Goal: Task Accomplishment & Management: Use online tool/utility

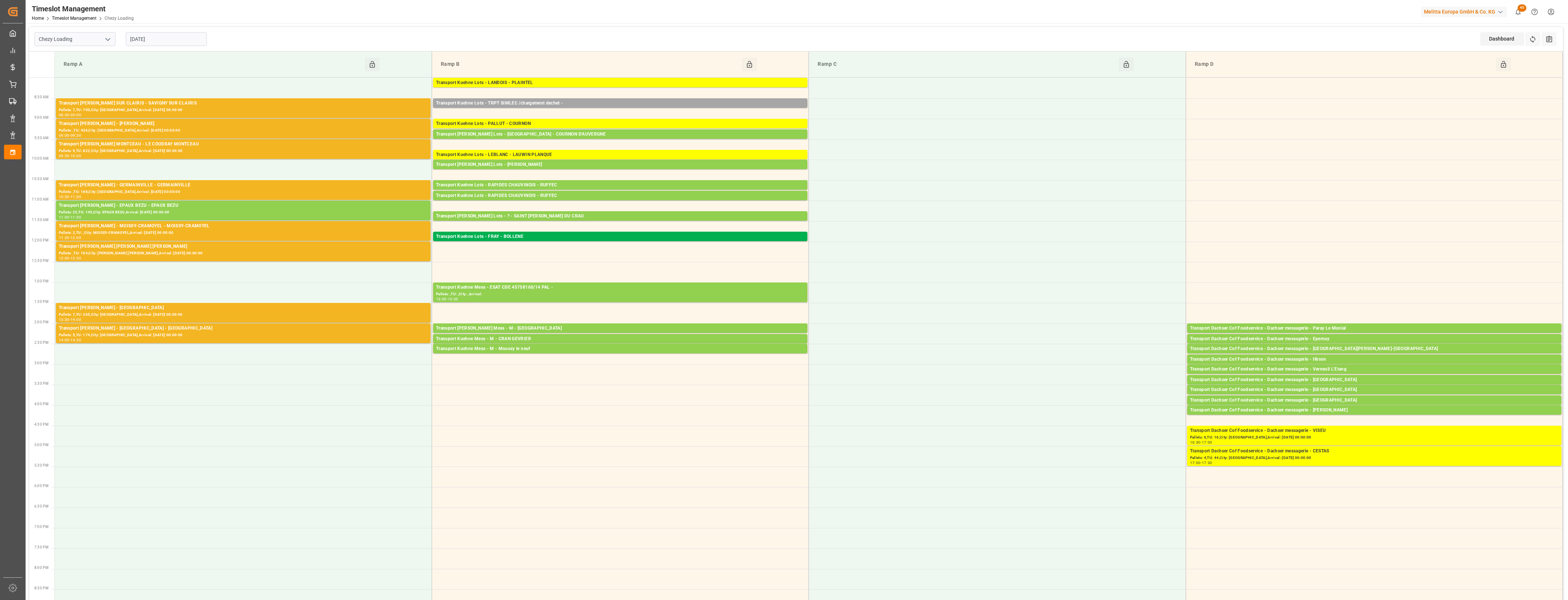
click at [109, 40] on icon "open menu" at bounding box center [108, 40] width 9 height 9
click at [74, 74] on div "Chezy Unloading" at bounding box center [75, 71] width 80 height 16
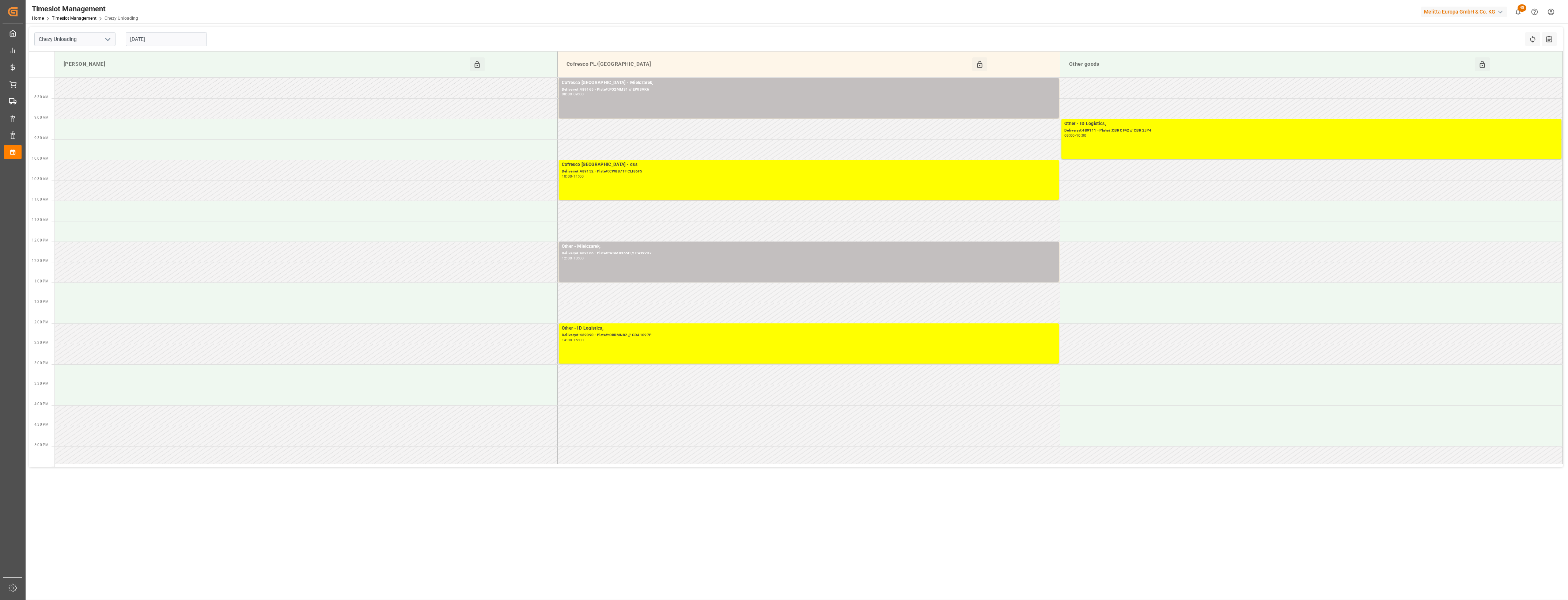
click at [110, 37] on icon "open menu" at bounding box center [108, 40] width 9 height 9
click at [86, 51] on div "Chezy Loading" at bounding box center [75, 55] width 80 height 16
type input "Chezy Loading"
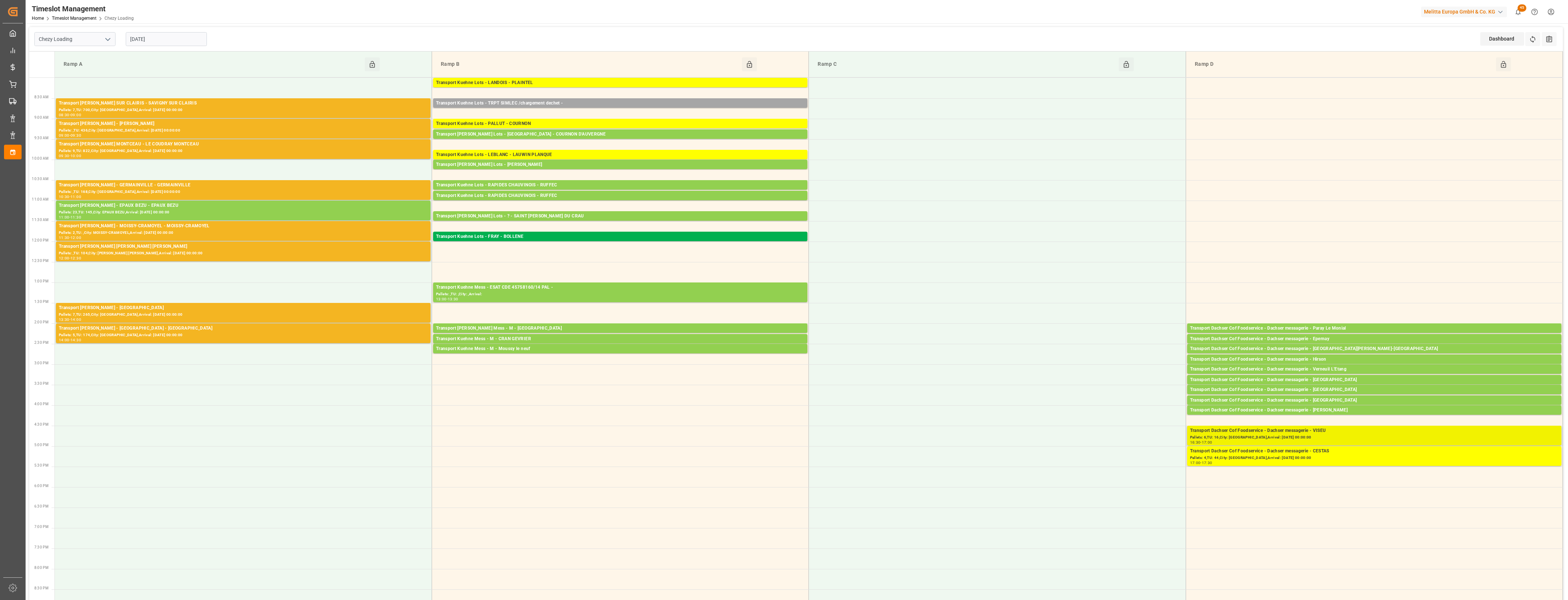
click at [1305, 431] on div "Transport Dachser Cof Foodservice - Dachser messagerie - VISEU" at bounding box center [1374, 431] width 368 height 7
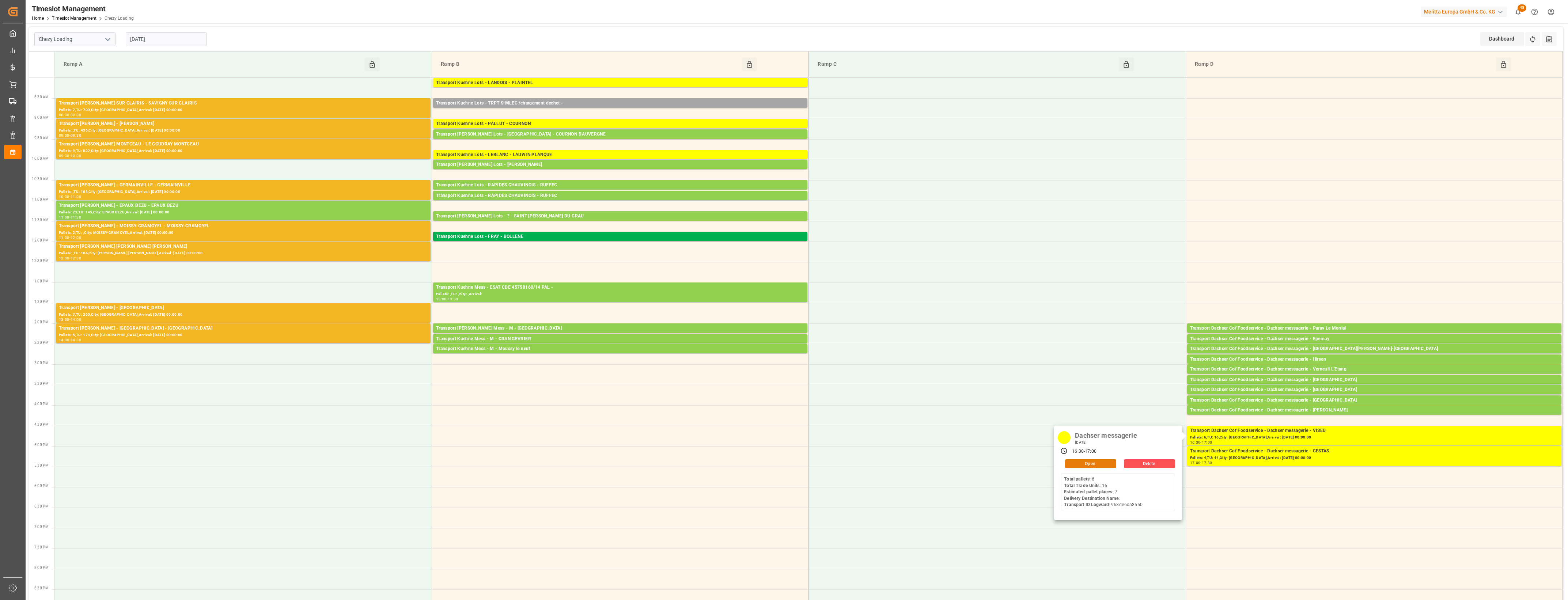
click at [1108, 463] on button "Open" at bounding box center [1091, 464] width 51 height 9
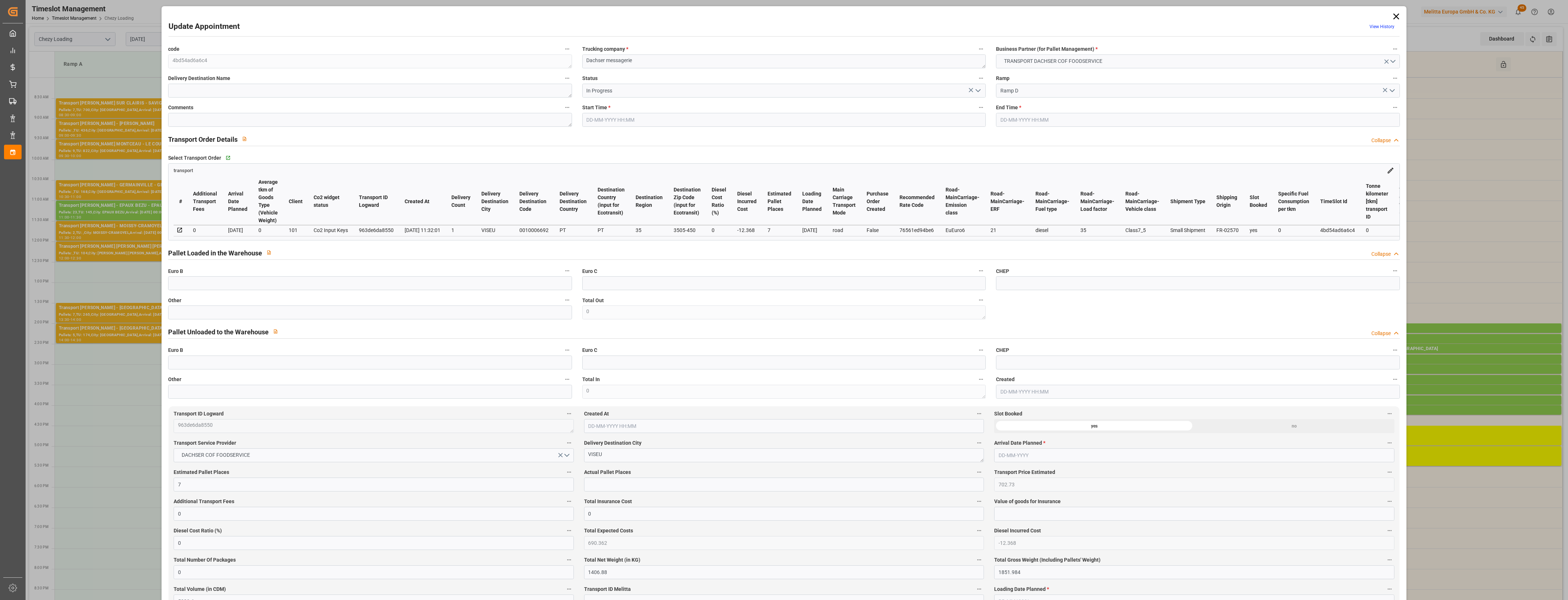
type input "7"
type input "702.73"
type input "0"
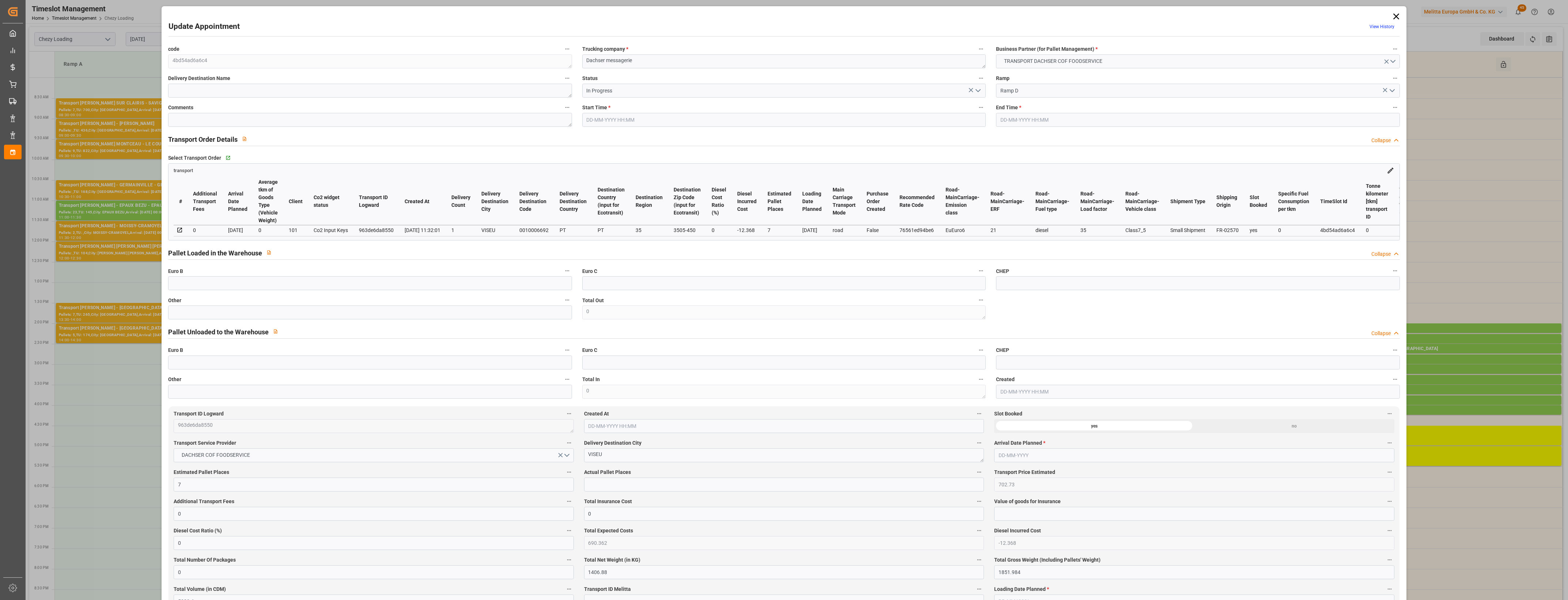
type input "690.362"
type input "-12.368"
type input "0"
type input "1406.88"
type input "1851.984"
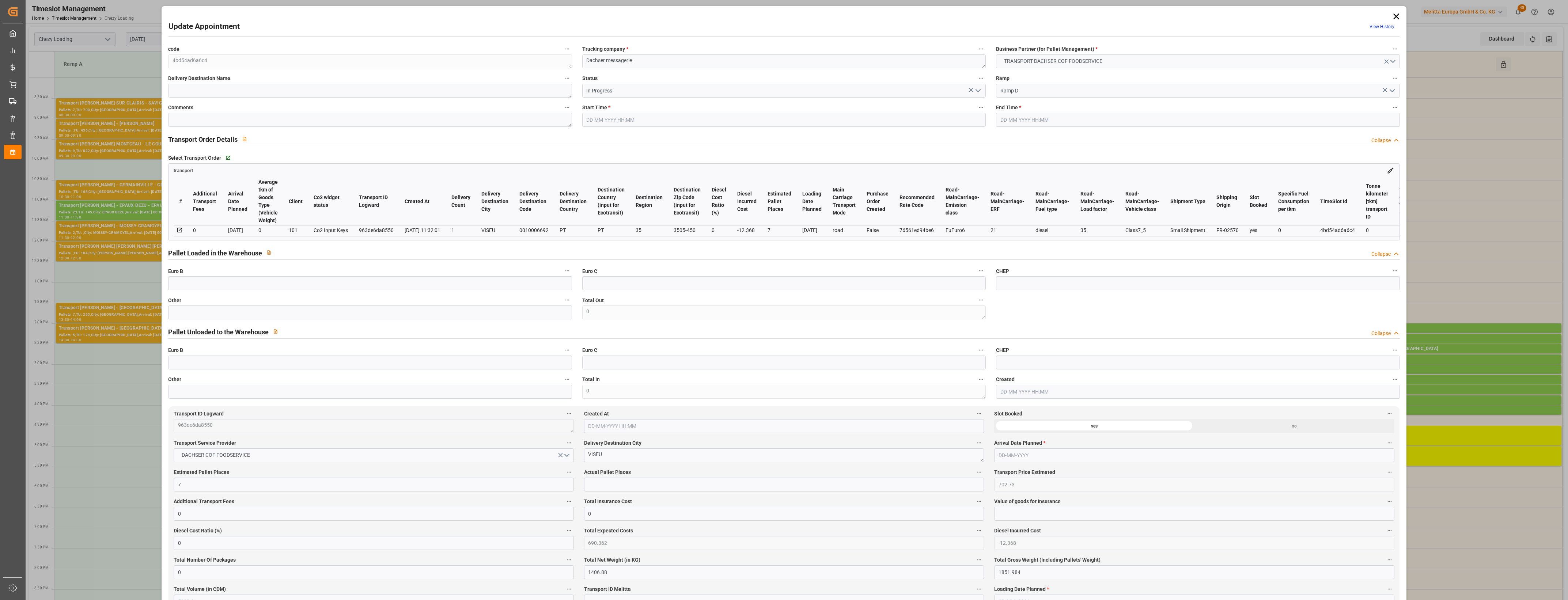
type input "5280.6"
type input "35"
type input "6"
type input "16"
type input "7"
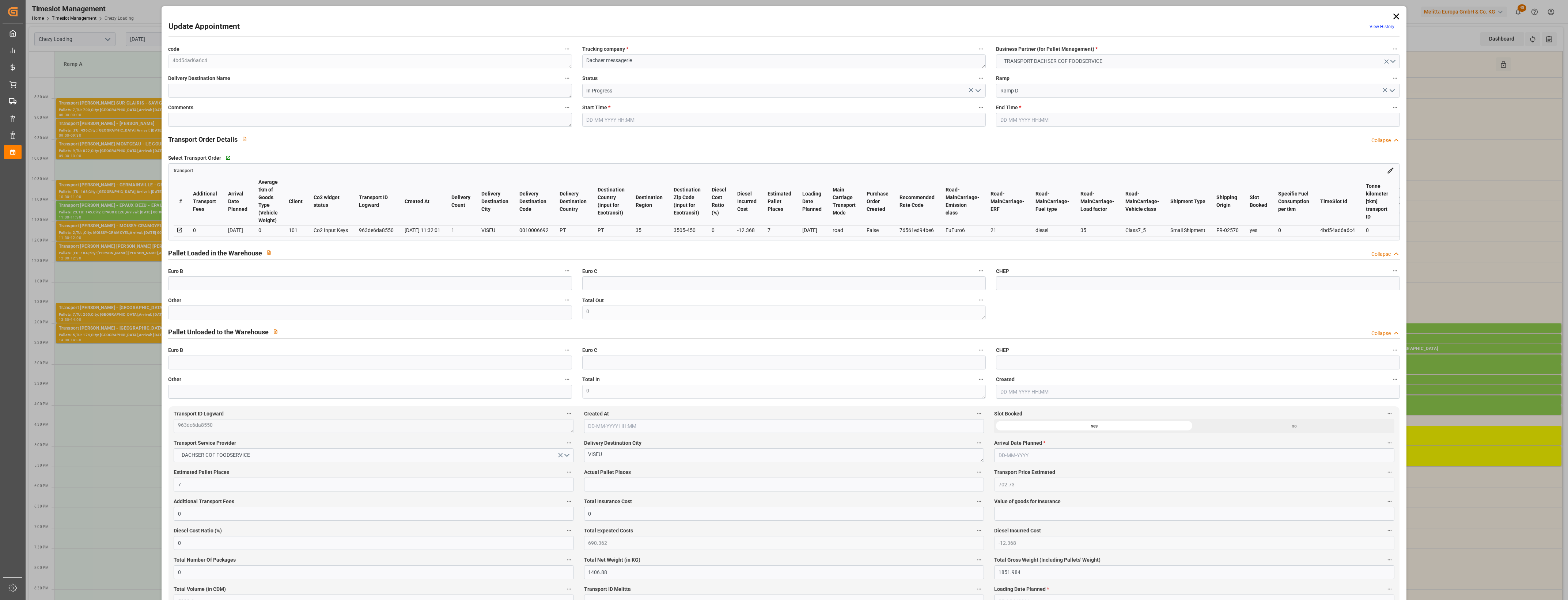
type input "101"
type input "1678.224"
type input "0"
type input "4710.8598"
type input "0"
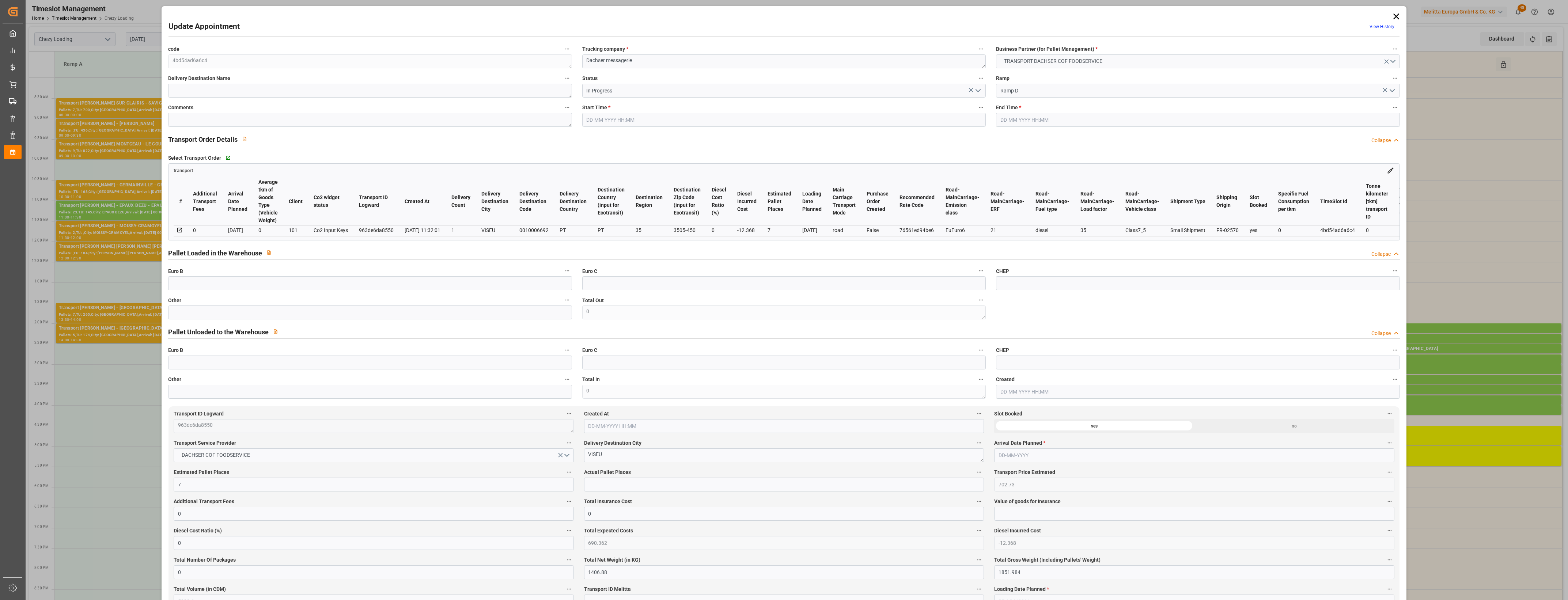
type input "0"
type input "21"
type input "35"
type input "[DATE] 16:30"
type input "[DATE] 17:00"
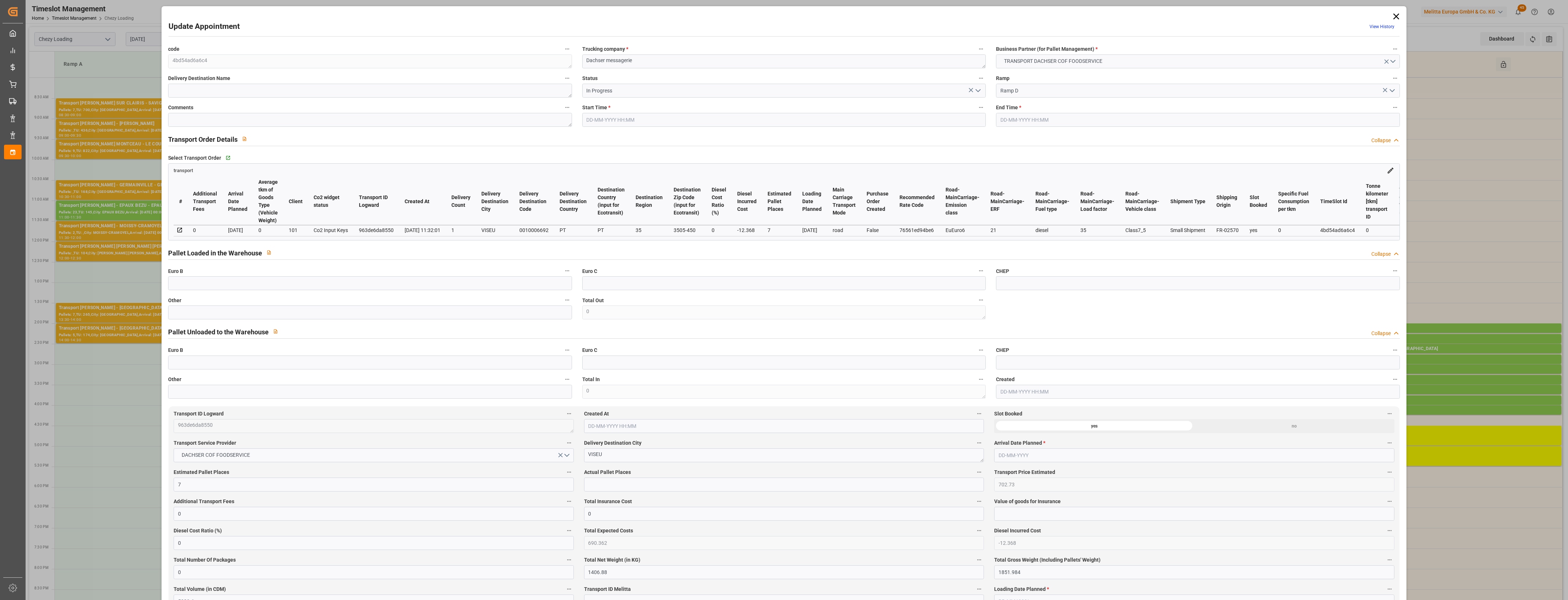
type input "[DATE] 13:46"
type input "[DATE] 11:32"
type input "[DATE]"
click at [297, 312] on input "text" at bounding box center [369, 312] width 404 height 14
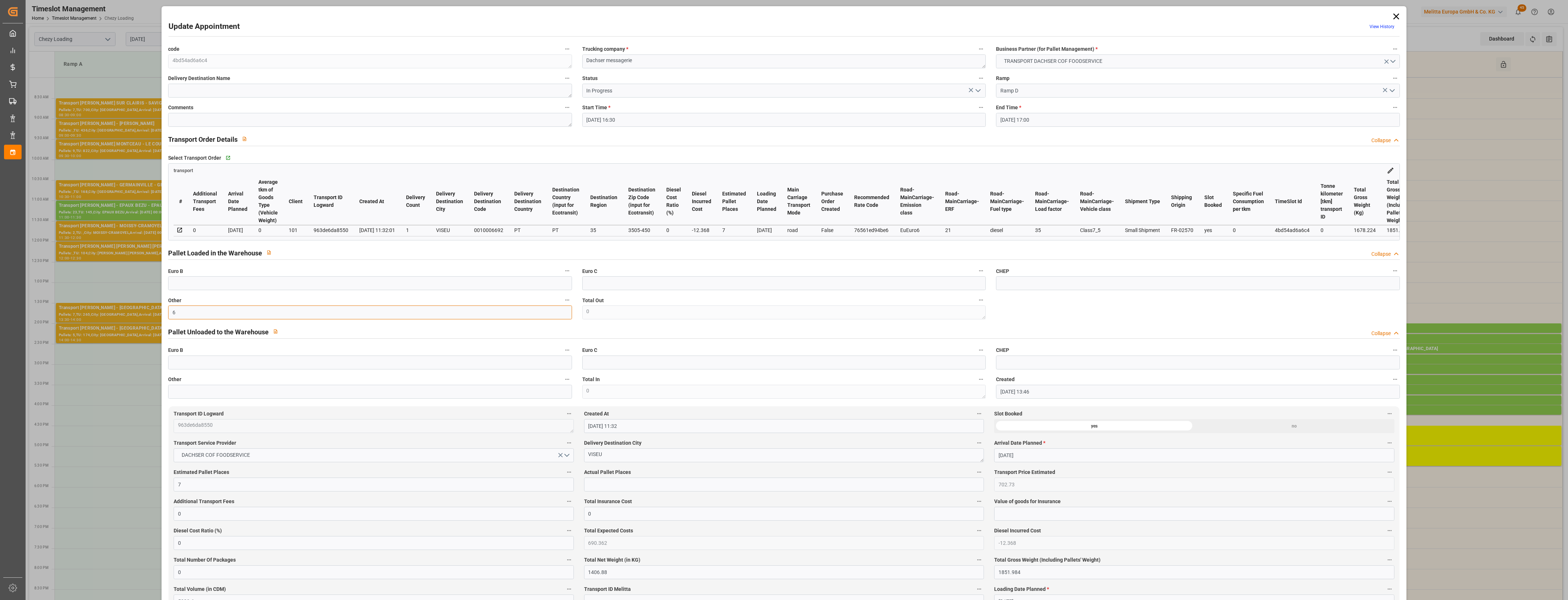
type input "6"
click at [607, 492] on input "text" at bounding box center [784, 484] width 400 height 14
type input "6"
click at [734, 470] on label "Actual Pallet Places" at bounding box center [784, 472] width 400 height 10
click at [975, 470] on button "Actual Pallet Places" at bounding box center [979, 472] width 10 height 10
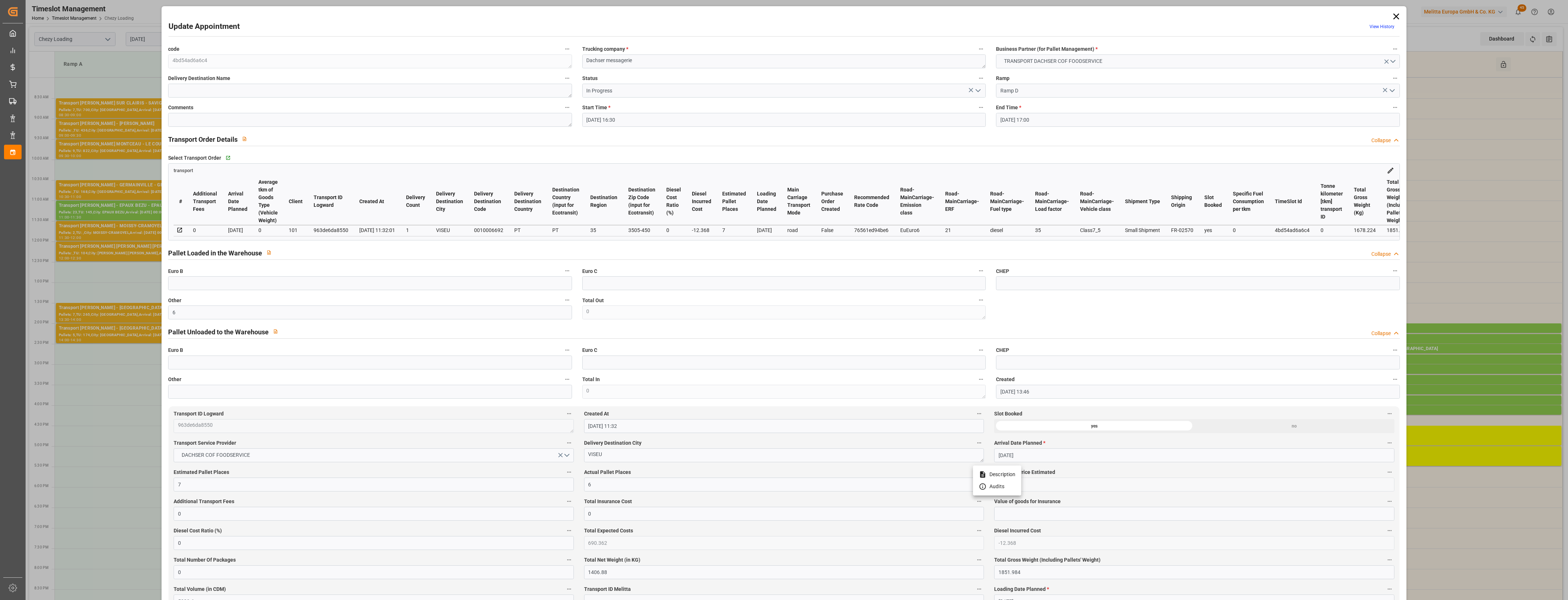
click at [980, 90] on div at bounding box center [784, 300] width 1568 height 600
click at [976, 90] on icon "open menu" at bounding box center [978, 91] width 9 height 9
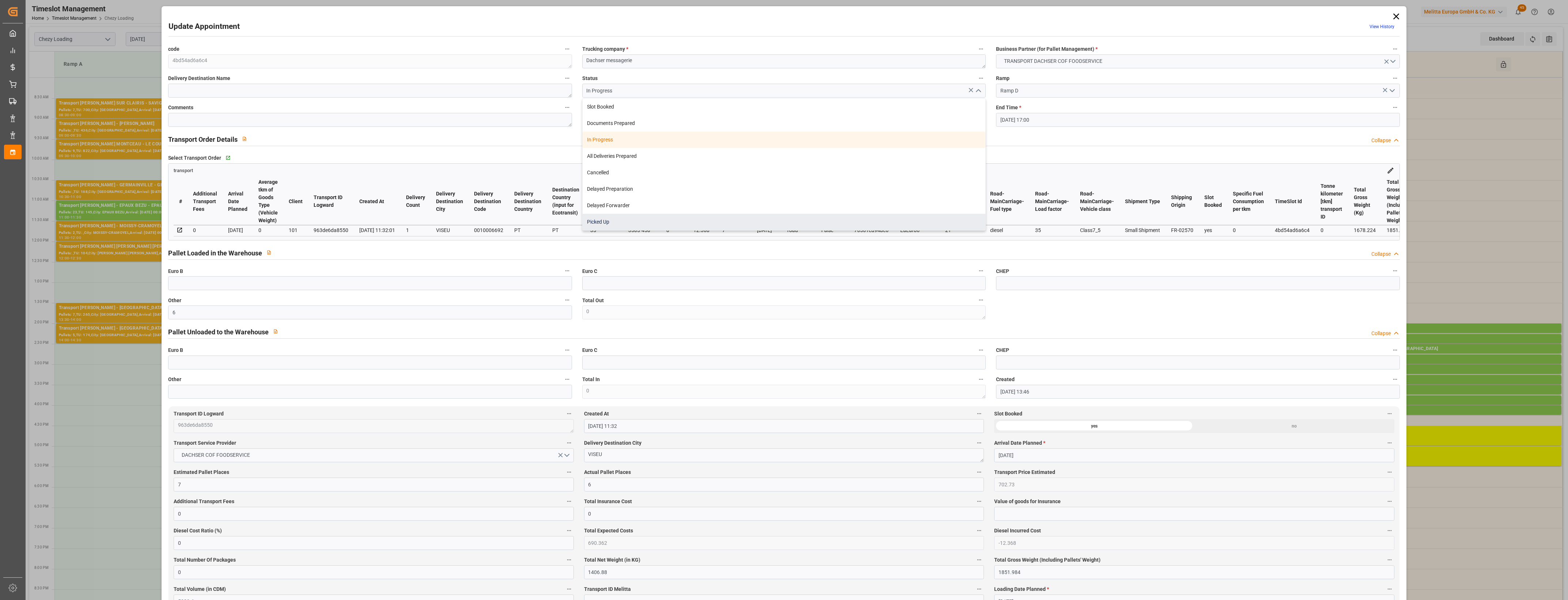
click at [600, 223] on div "Picked Up" at bounding box center [784, 222] width 403 height 16
type input "Picked Up"
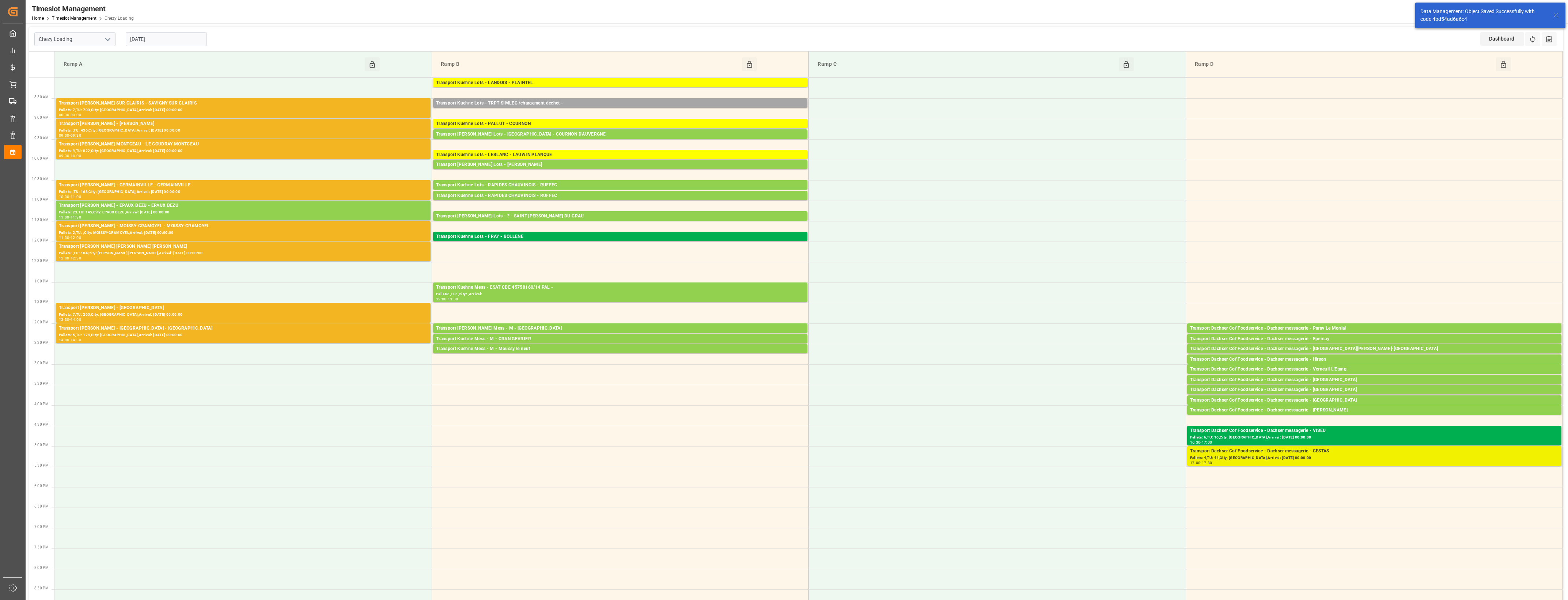
click at [1309, 458] on div "Pallets: 4,TU: 44,City: [GEOGRAPHIC_DATA],Arrival: [DATE] 00:00:00" at bounding box center [1374, 458] width 368 height 6
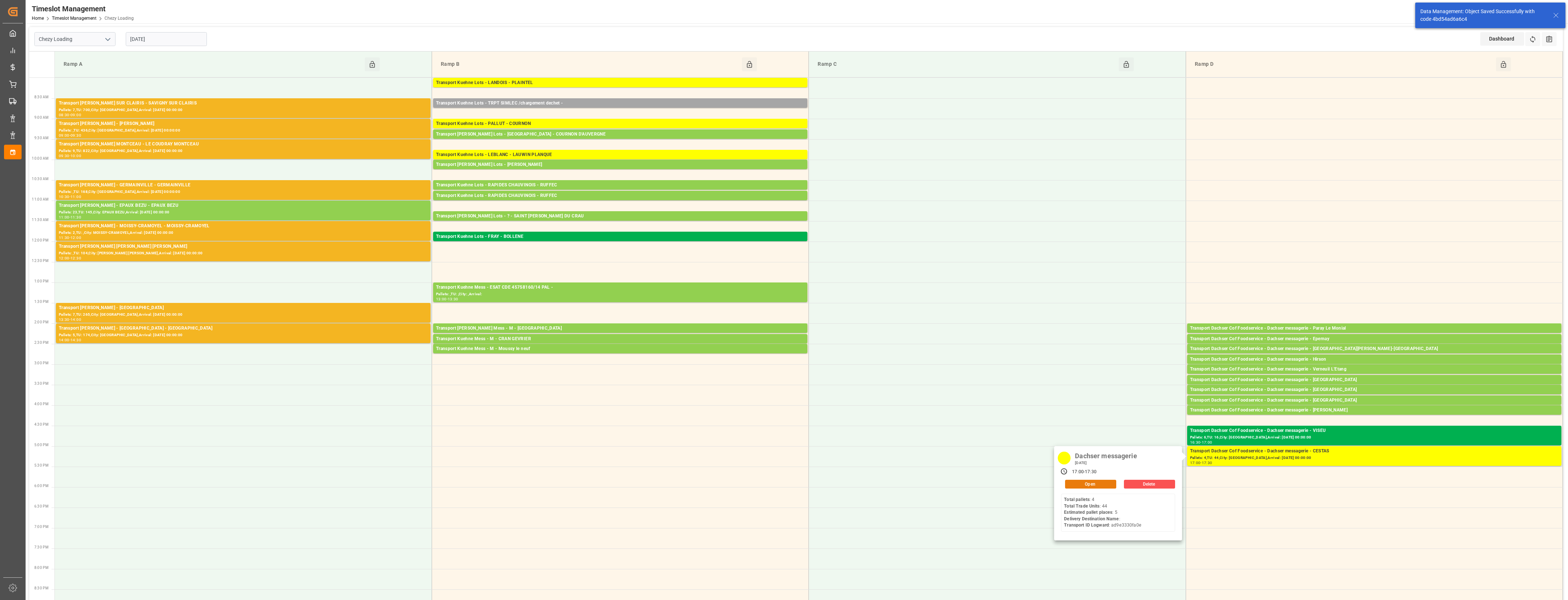
click at [1108, 488] on button "Open" at bounding box center [1091, 484] width 51 height 9
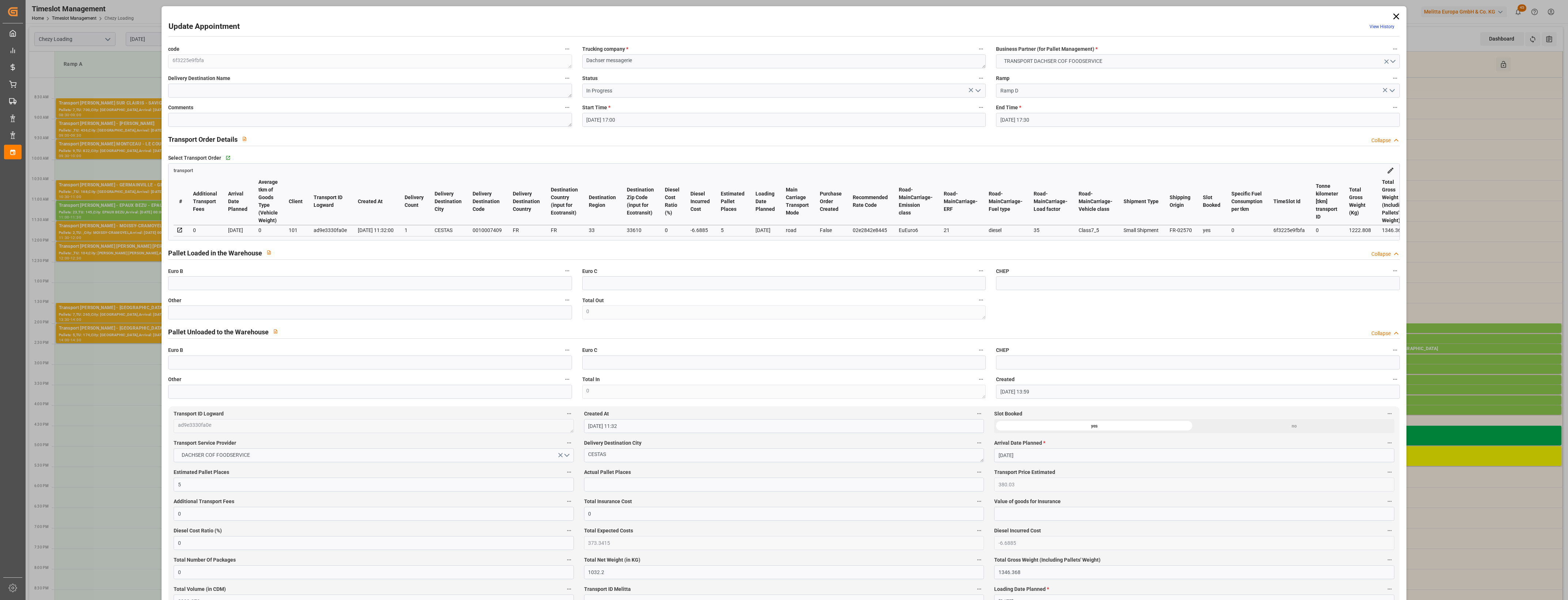
type input "[DATE] 17:00"
type input "[DATE] 17:30"
type input "[DATE] 13:59"
type input "[DATE] 11:32"
type input "[DATE]"
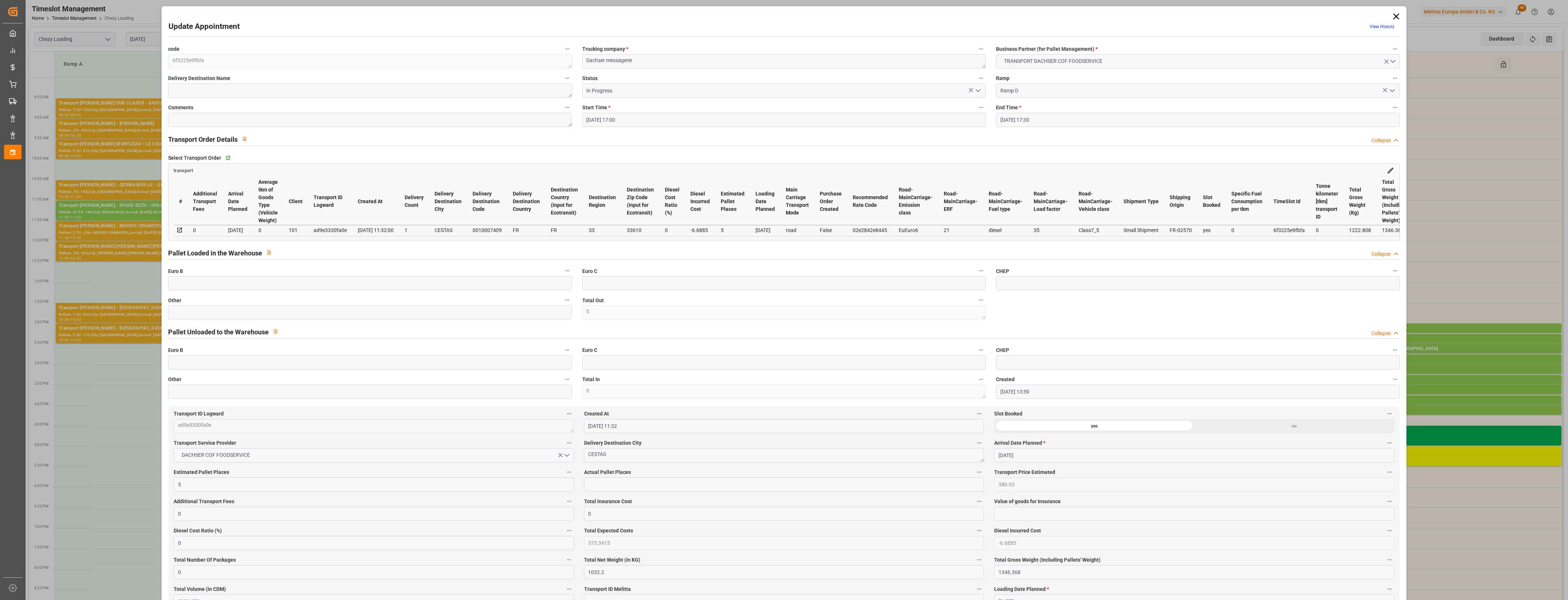
type input "[DATE]"
click at [978, 90] on icon "open menu" at bounding box center [978, 91] width 9 height 9
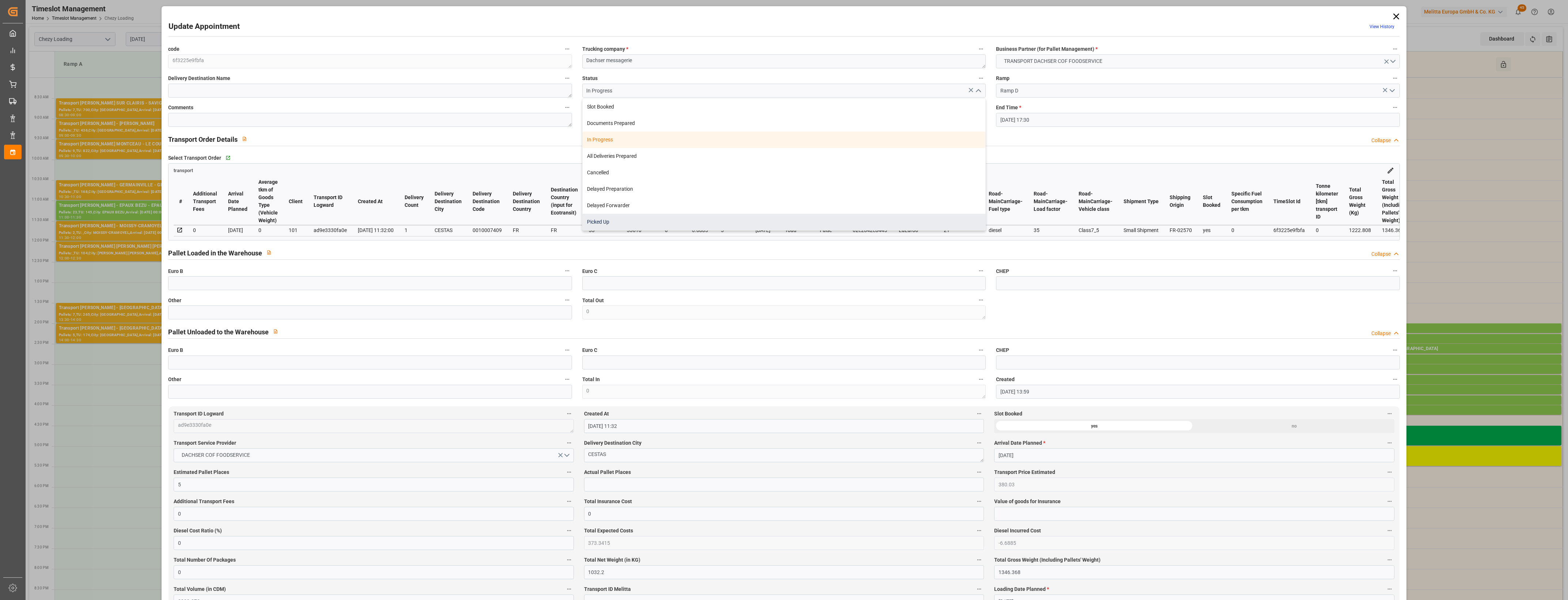
click at [642, 225] on div "Picked Up" at bounding box center [784, 222] width 403 height 16
type input "Picked Up"
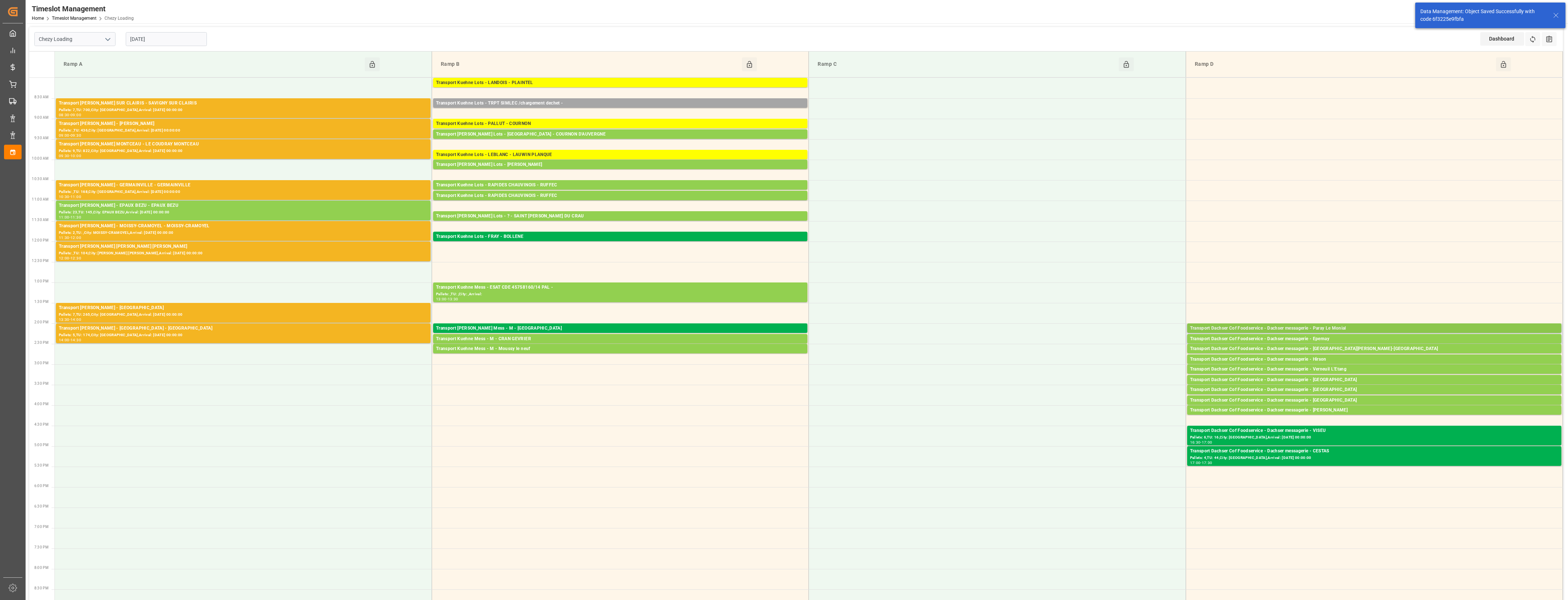
click at [1357, 330] on div "Transport Dachser Cof Foodservice - Dachser messagerie - Paray Le Monial" at bounding box center [1374, 329] width 368 height 7
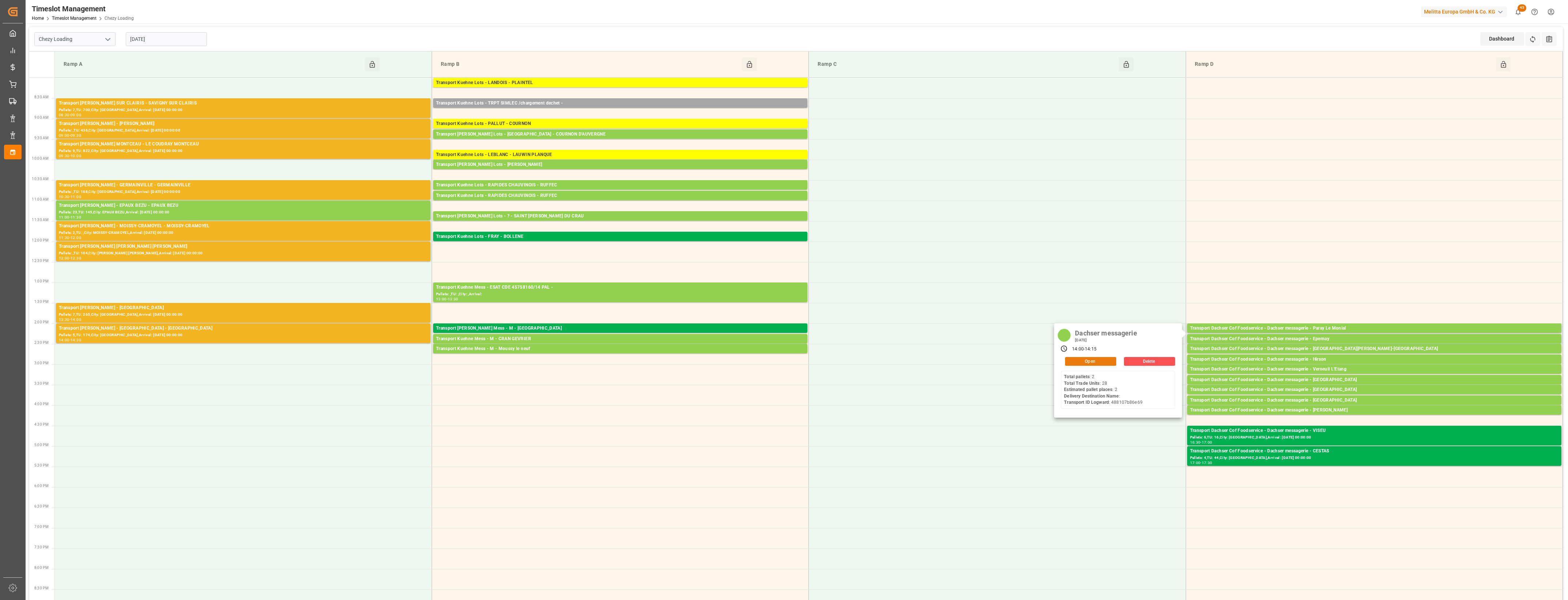
click at [1108, 360] on button "Open" at bounding box center [1091, 361] width 51 height 9
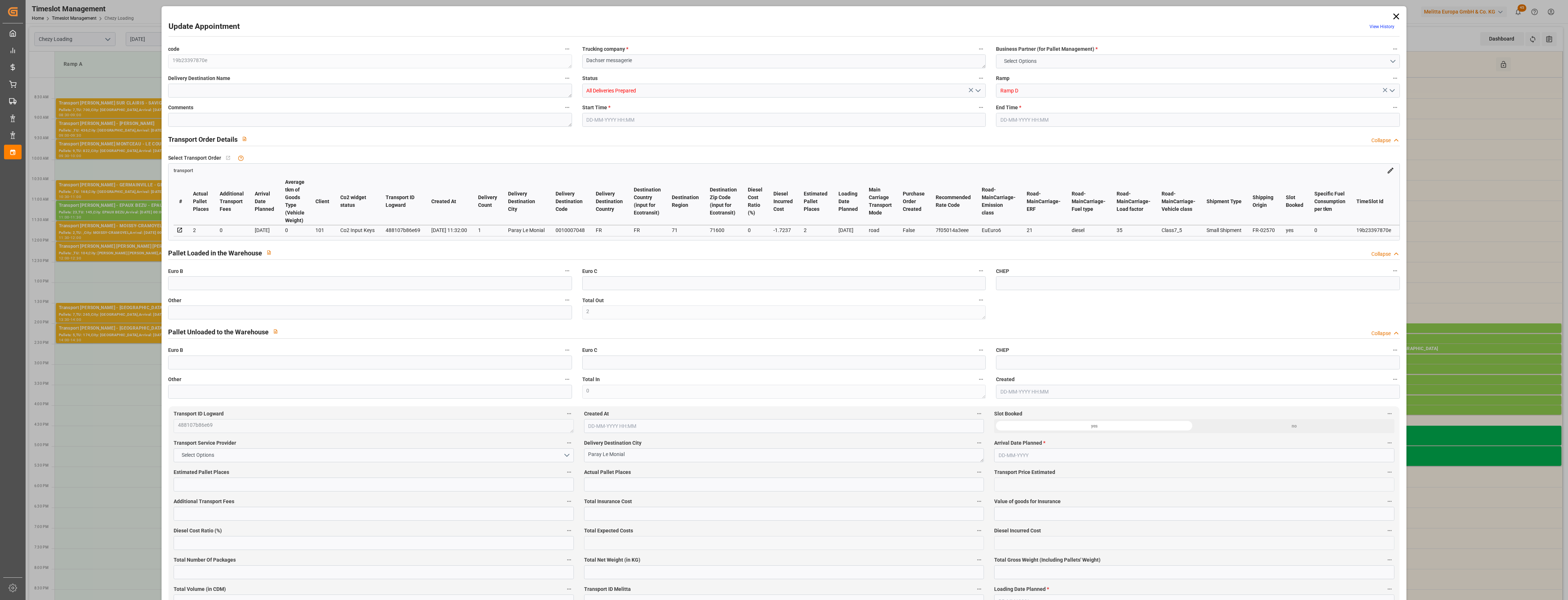
type input "2"
type input "97.94"
type input "0"
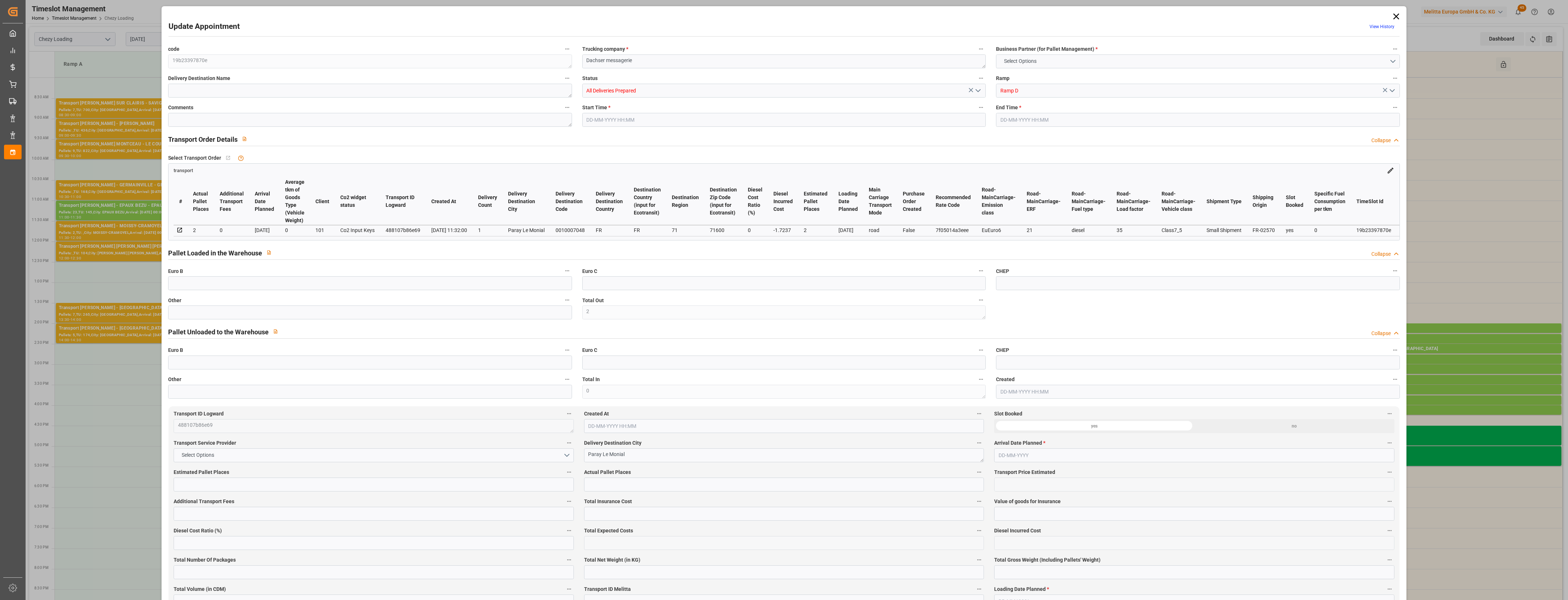
type input "0"
type input "96.2163"
type input "-1.7237"
type input "0"
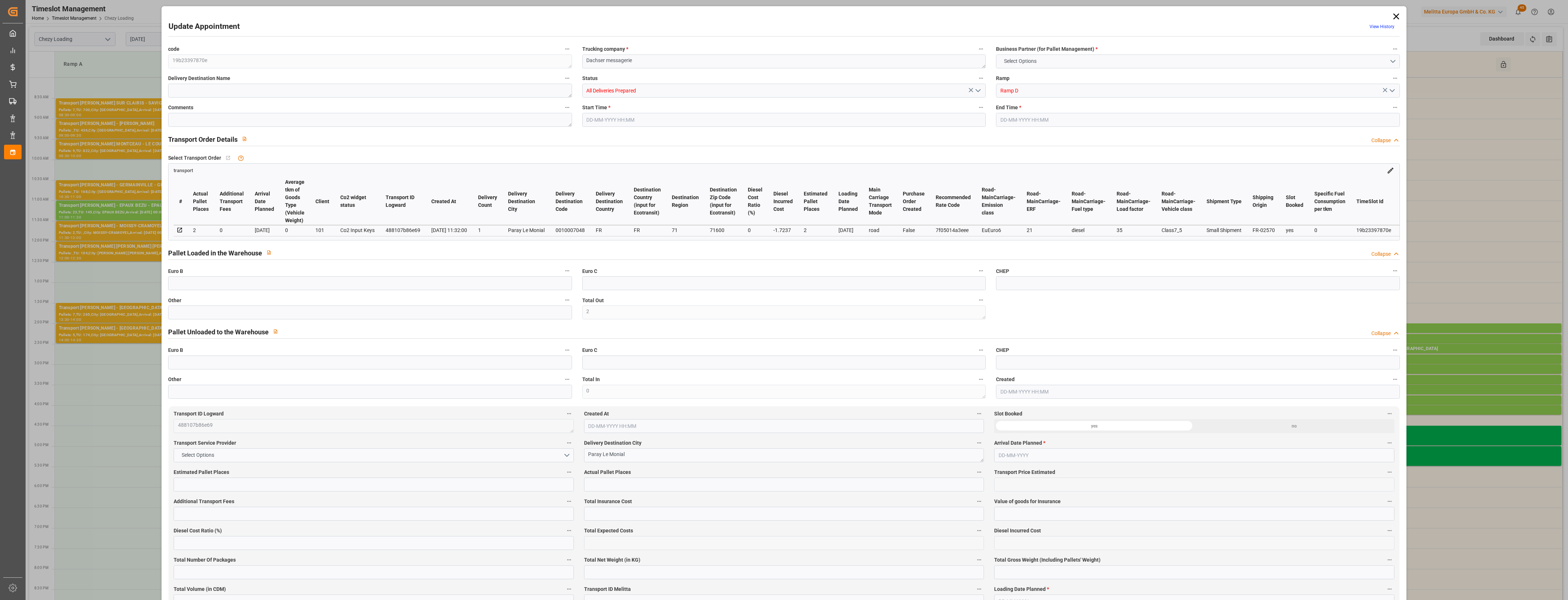
type input "538.99"
type input "708.422"
type input "1972.18"
type input "71"
type input "2"
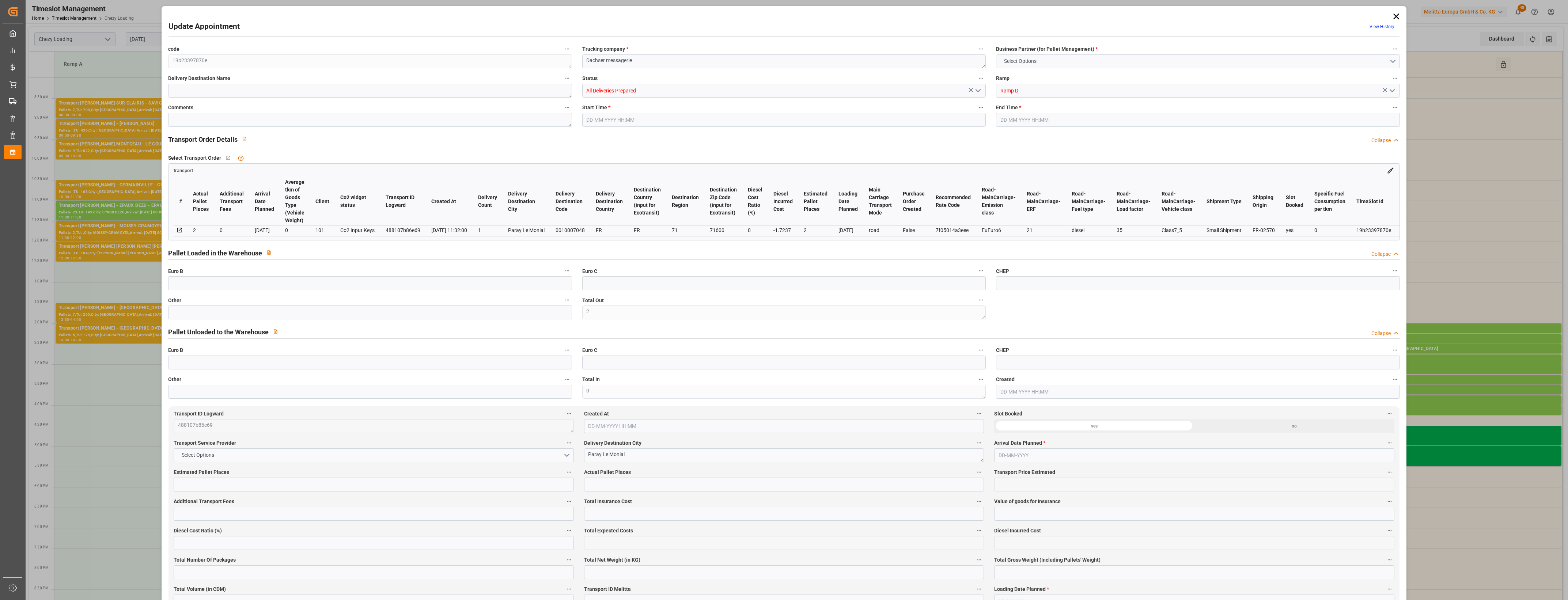
type input "28"
type input "3"
type input "101"
type input "634.432"
type input "0"
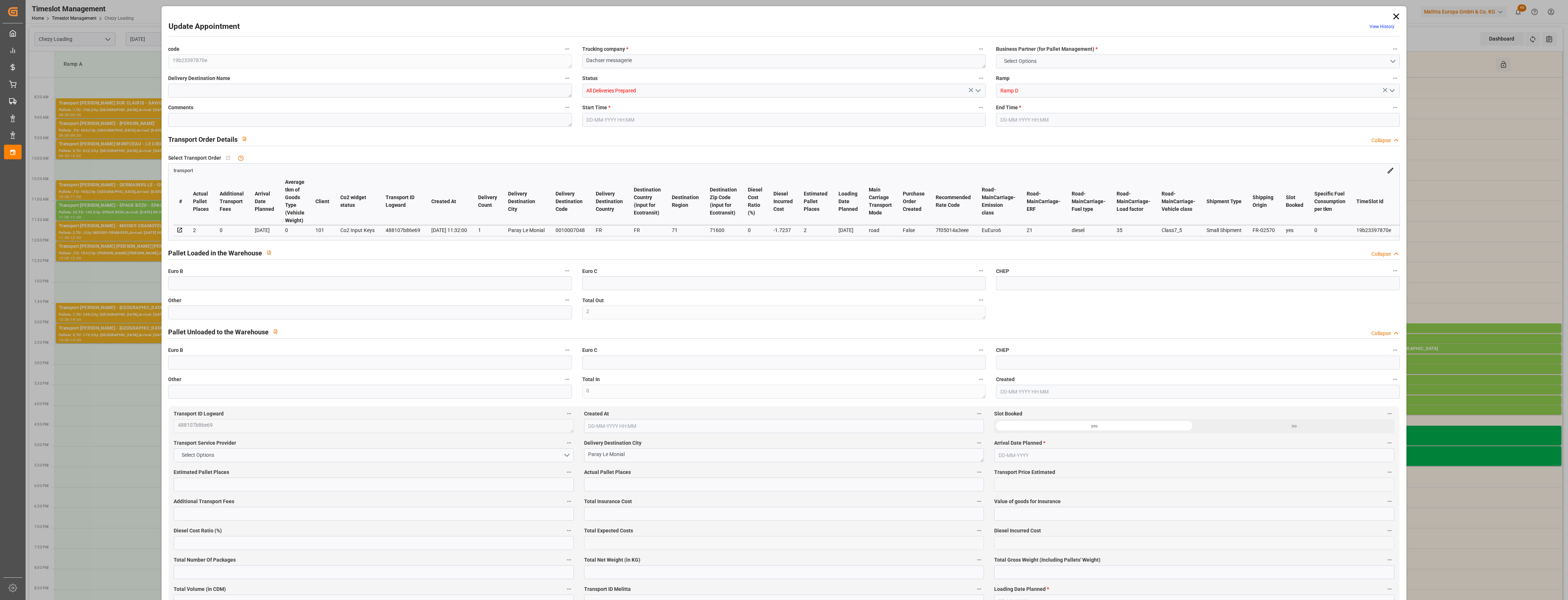
type input "4710.8598"
type input "0"
type input "21"
type input "35"
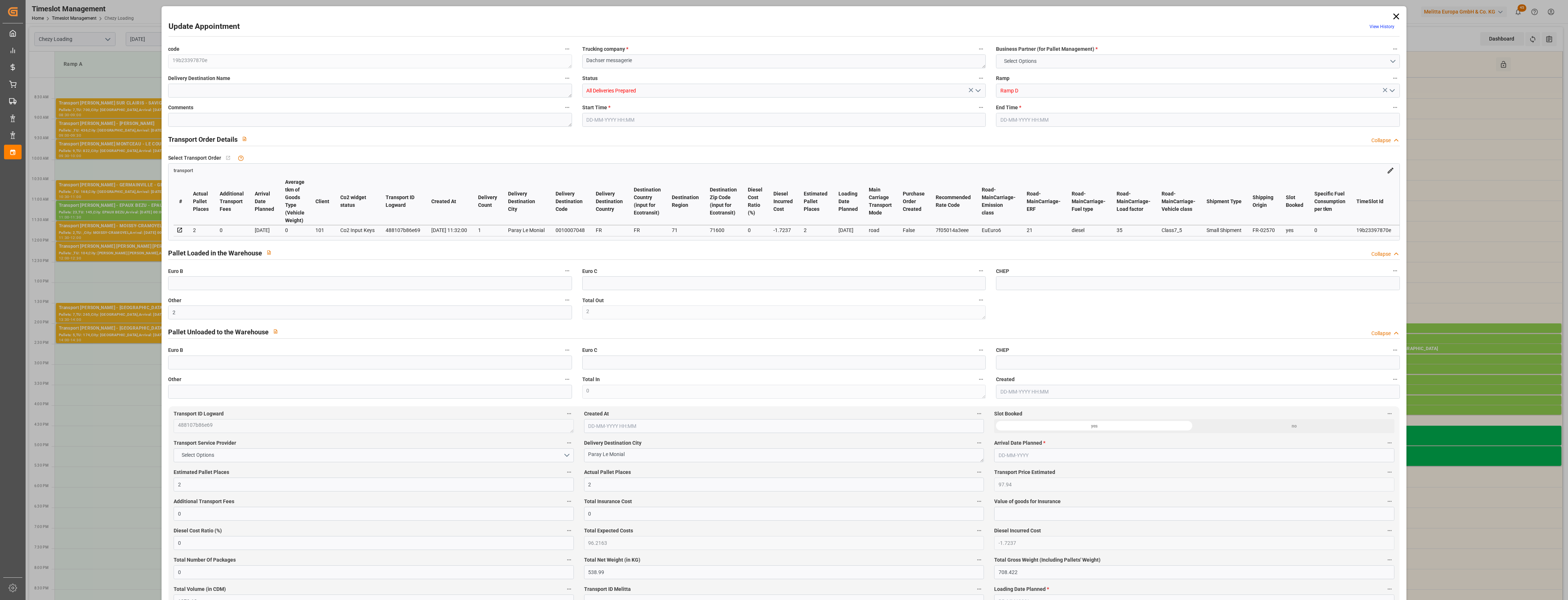
type input "[DATE] 14:00"
type input "[DATE] 14:15"
type input "[DATE] 12:08"
type input "[DATE] 11:32"
type input "[DATE]"
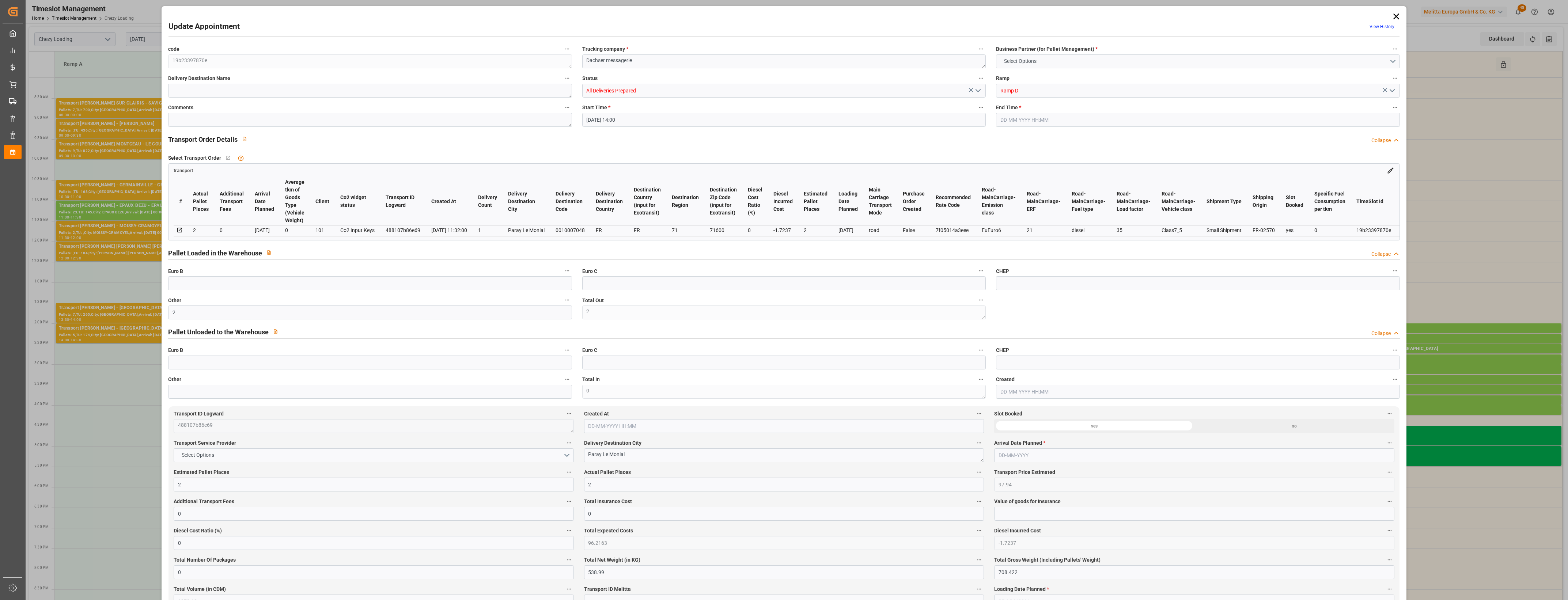
type input "[DATE]"
click at [979, 91] on icon "open menu" at bounding box center [978, 91] width 9 height 9
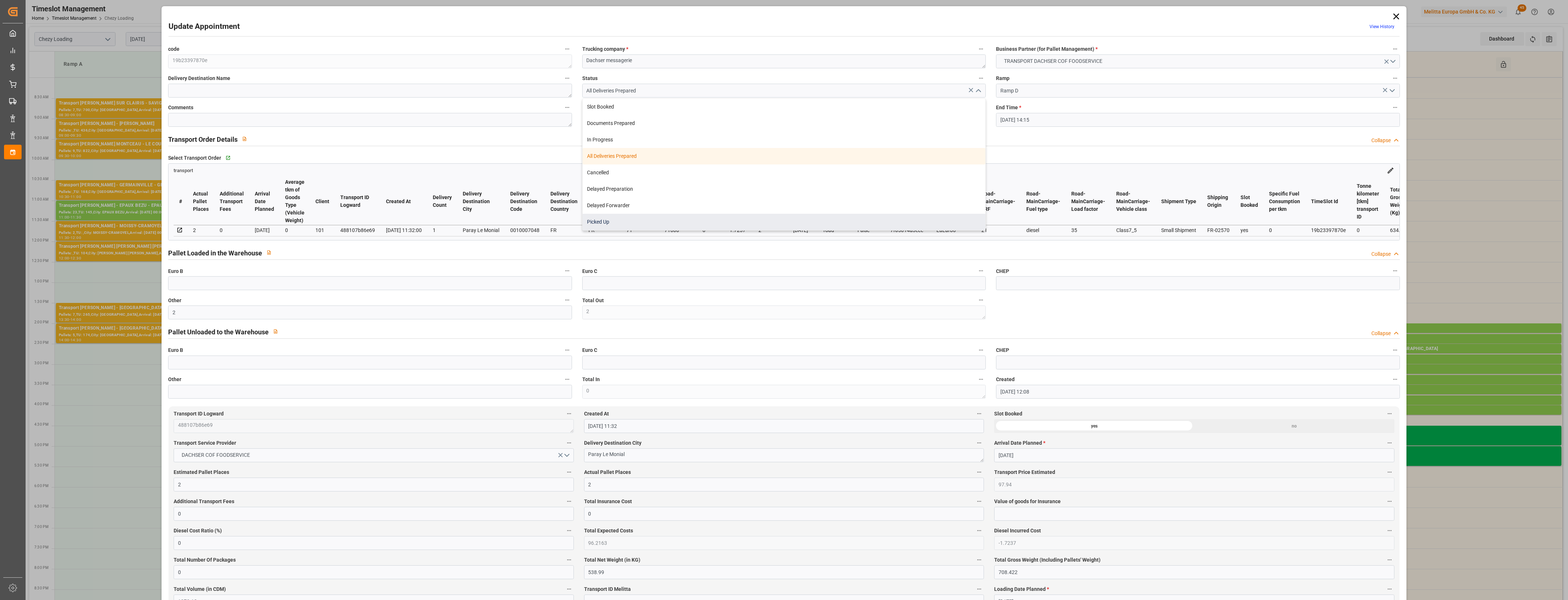
click at [677, 220] on div "Picked Up" at bounding box center [784, 222] width 403 height 16
type input "Picked Up"
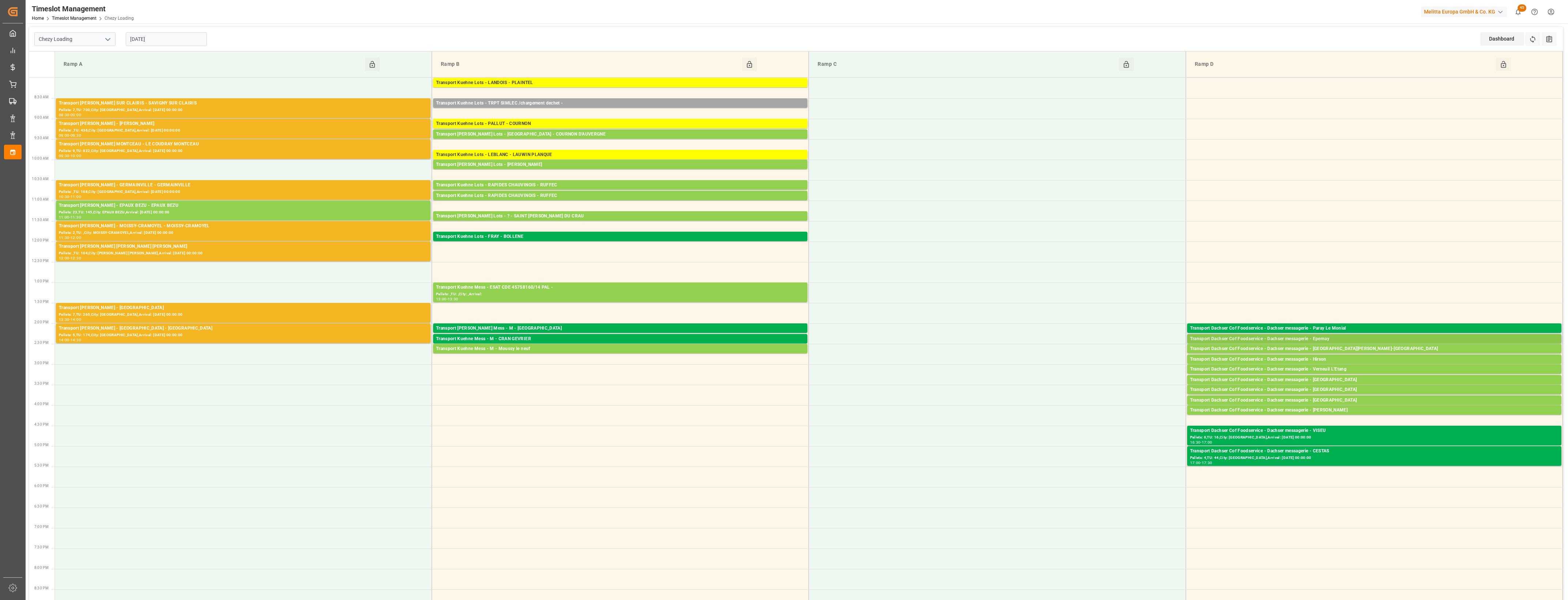
click at [1336, 341] on div "Transport Dachser Cof Foodservice - Dachser messagerie - Epernay" at bounding box center [1374, 339] width 368 height 7
click at [1102, 361] on button "Open" at bounding box center [1091, 361] width 51 height 9
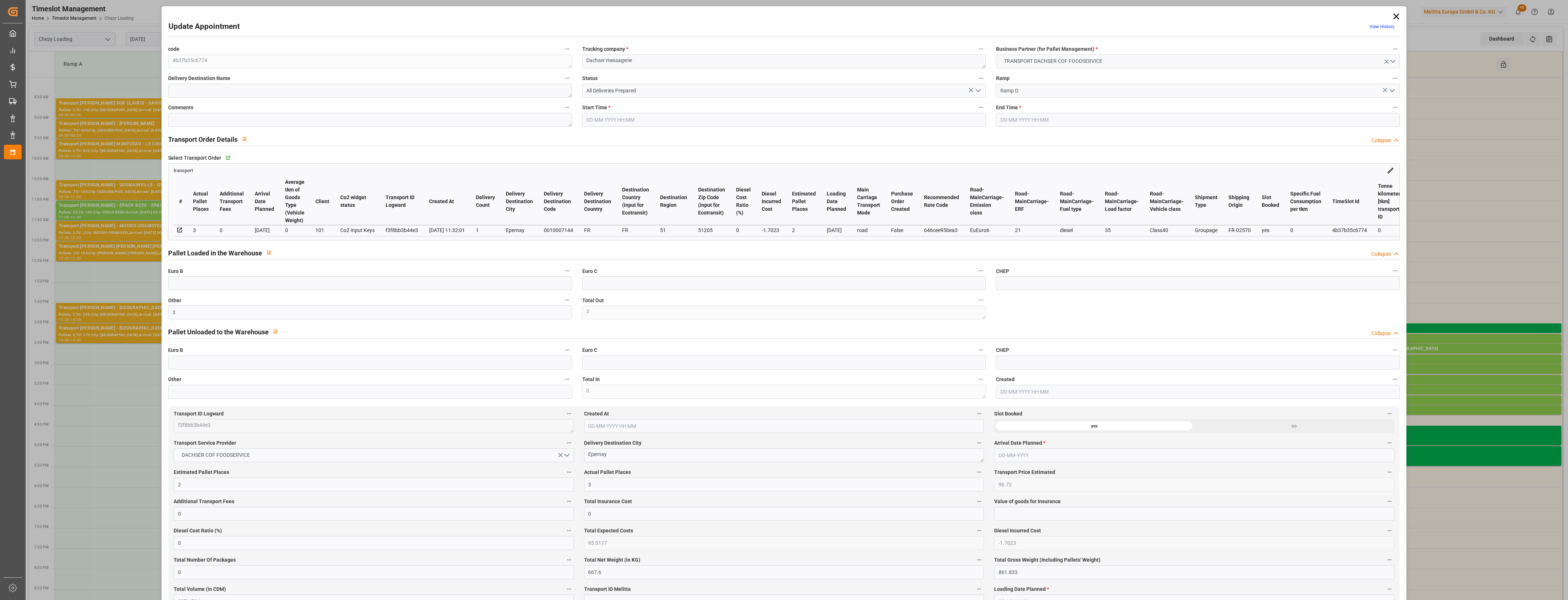
type input "[DATE] 14:15"
type input "[DATE] 14:30"
type input "[DATE] 12:09"
type input "[DATE] 11:32"
type input "[DATE]"
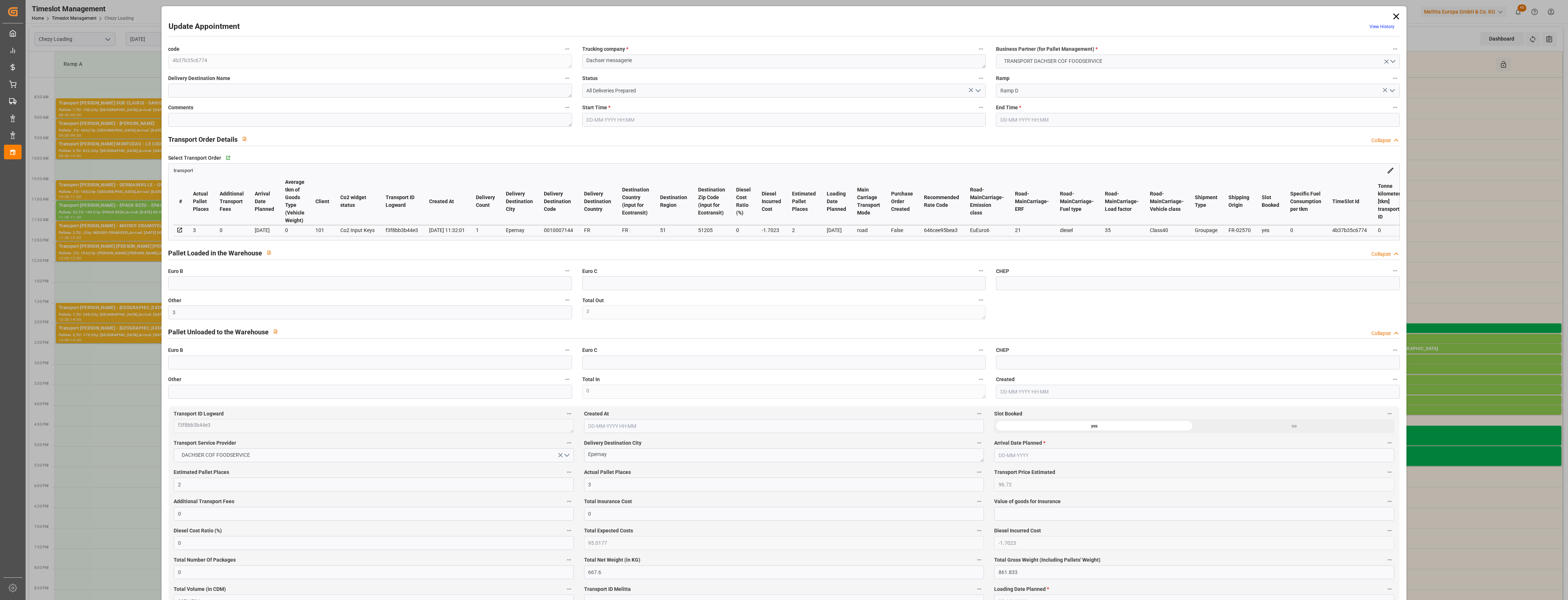
type input "[DATE]"
click at [980, 92] on icon "open menu" at bounding box center [978, 91] width 9 height 9
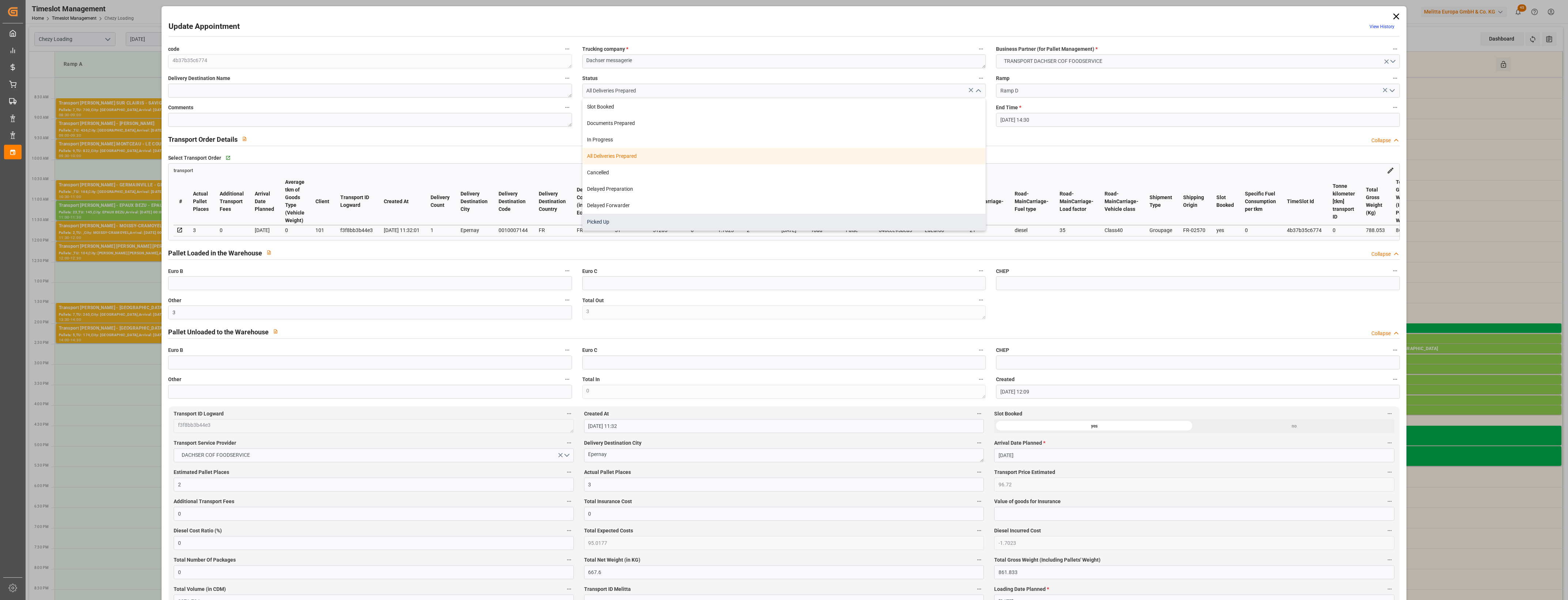
click at [711, 222] on div "Picked Up" at bounding box center [784, 222] width 403 height 16
type input "Picked Up"
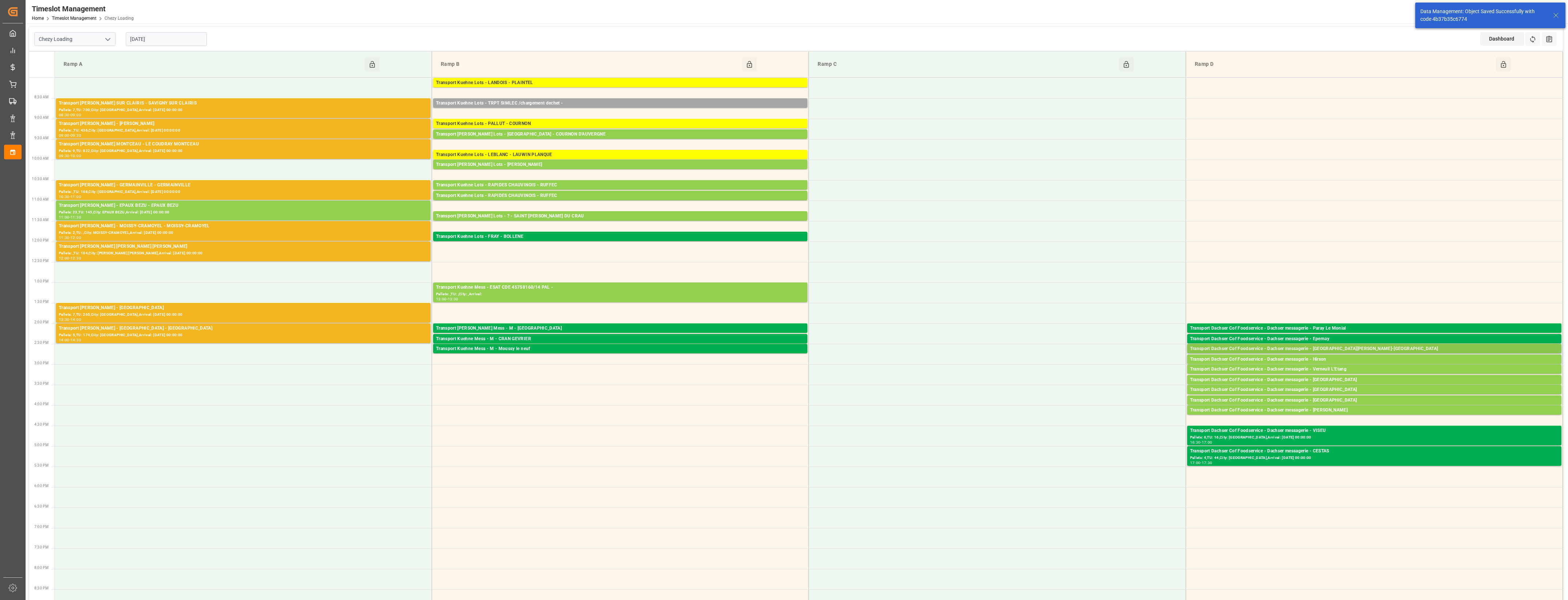
click at [1333, 348] on div "Transport Dachser Cof Foodservice - Dachser messagerie - [GEOGRAPHIC_DATA][PERS…" at bounding box center [1374, 349] width 368 height 7
click at [1110, 381] on button "Open" at bounding box center [1091, 382] width 51 height 9
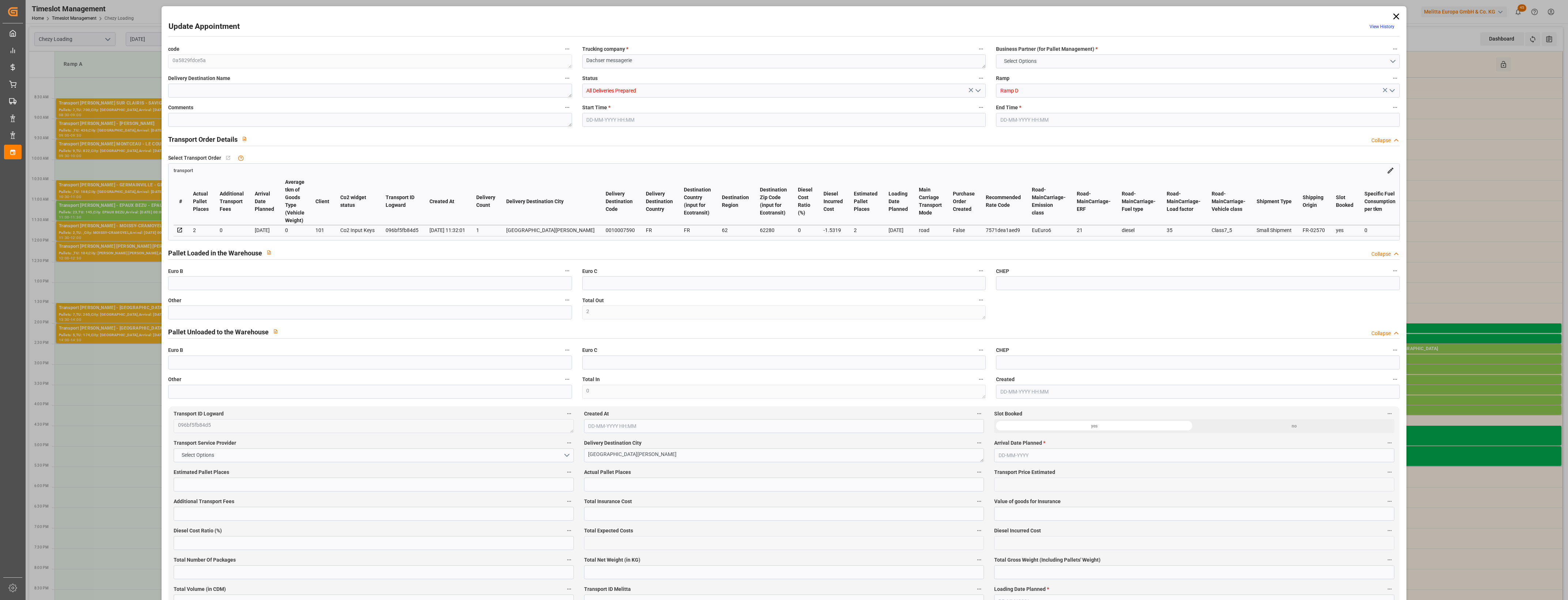
type input "2"
type input "87.04"
type input "0"
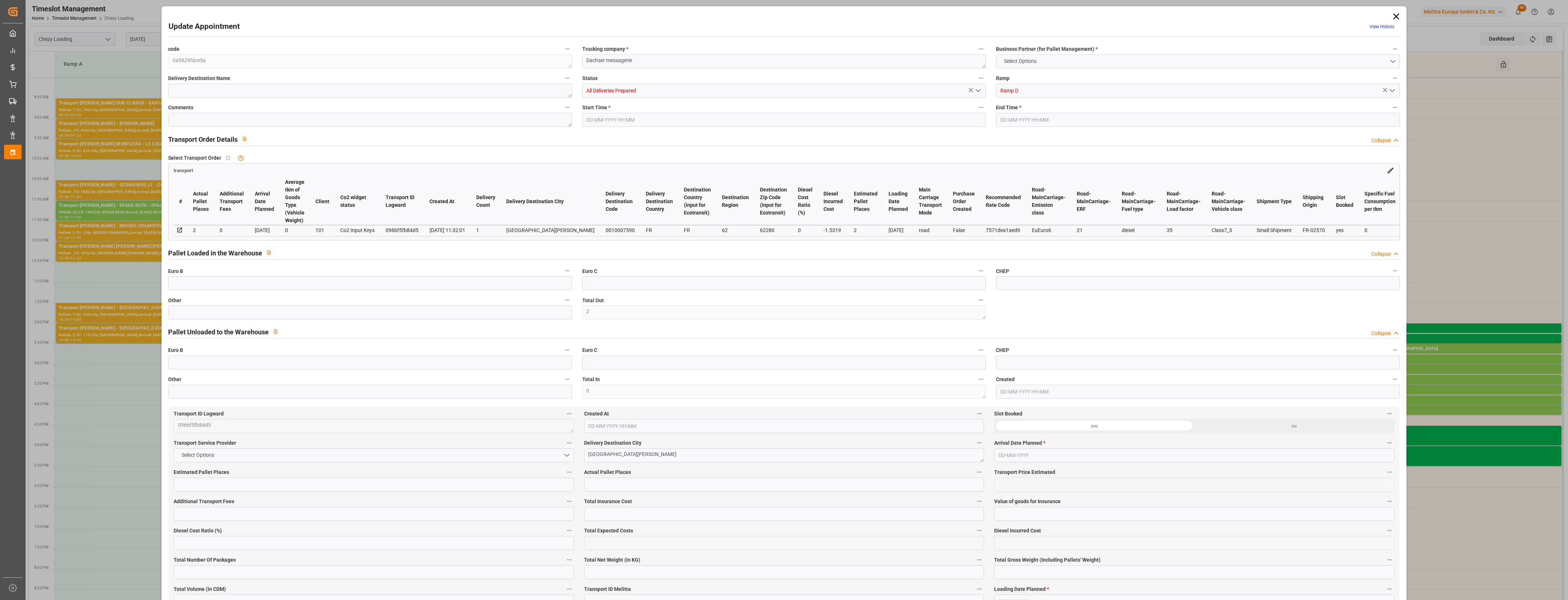
type input "0"
type input "85.5081"
type input "-1.5319"
type input "0"
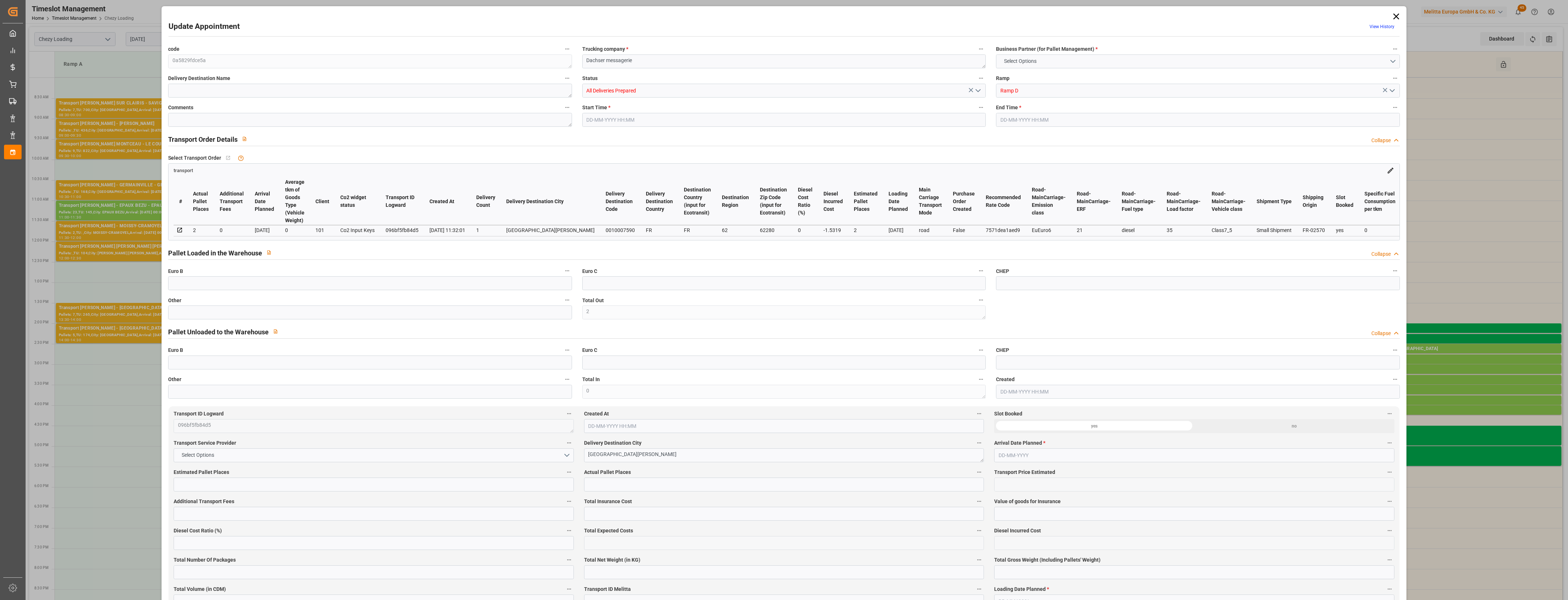
type input "313.432"
type input "426.022"
type input "1508.788"
type input "62"
type input "1"
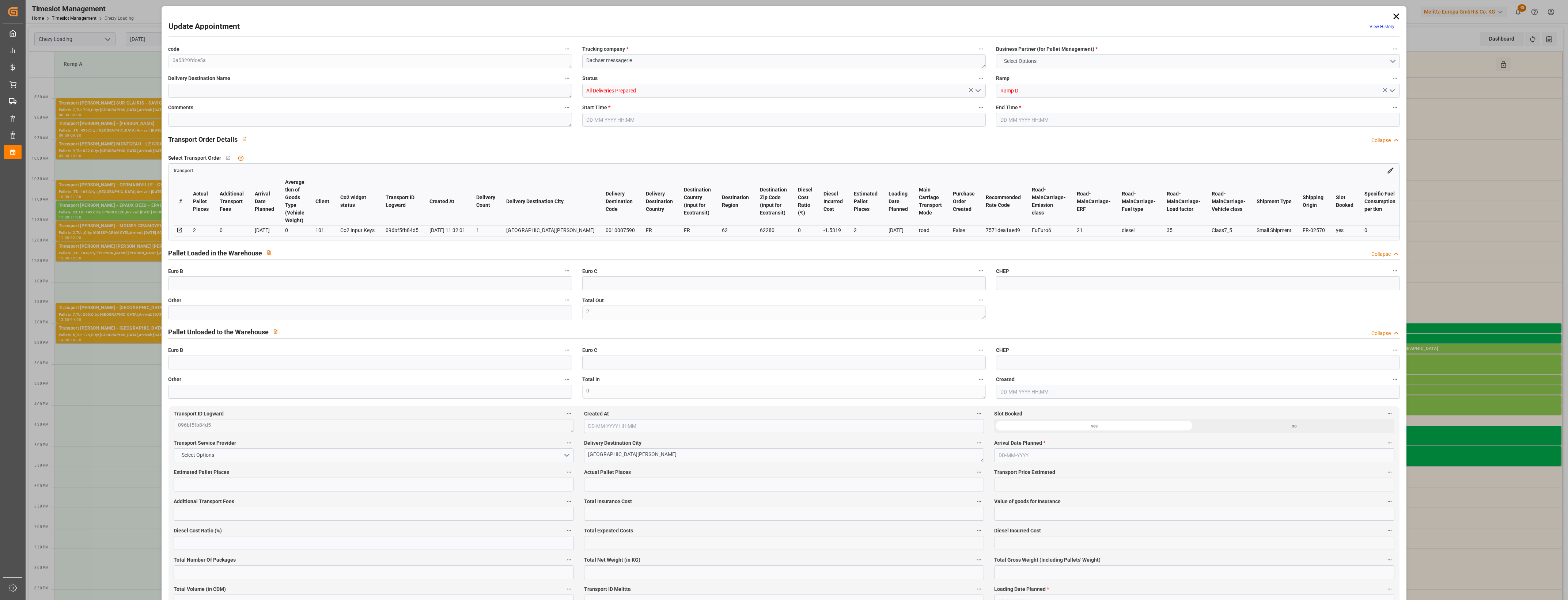
type input "42"
type input "2"
type input "101"
type input "377.132"
type input "0"
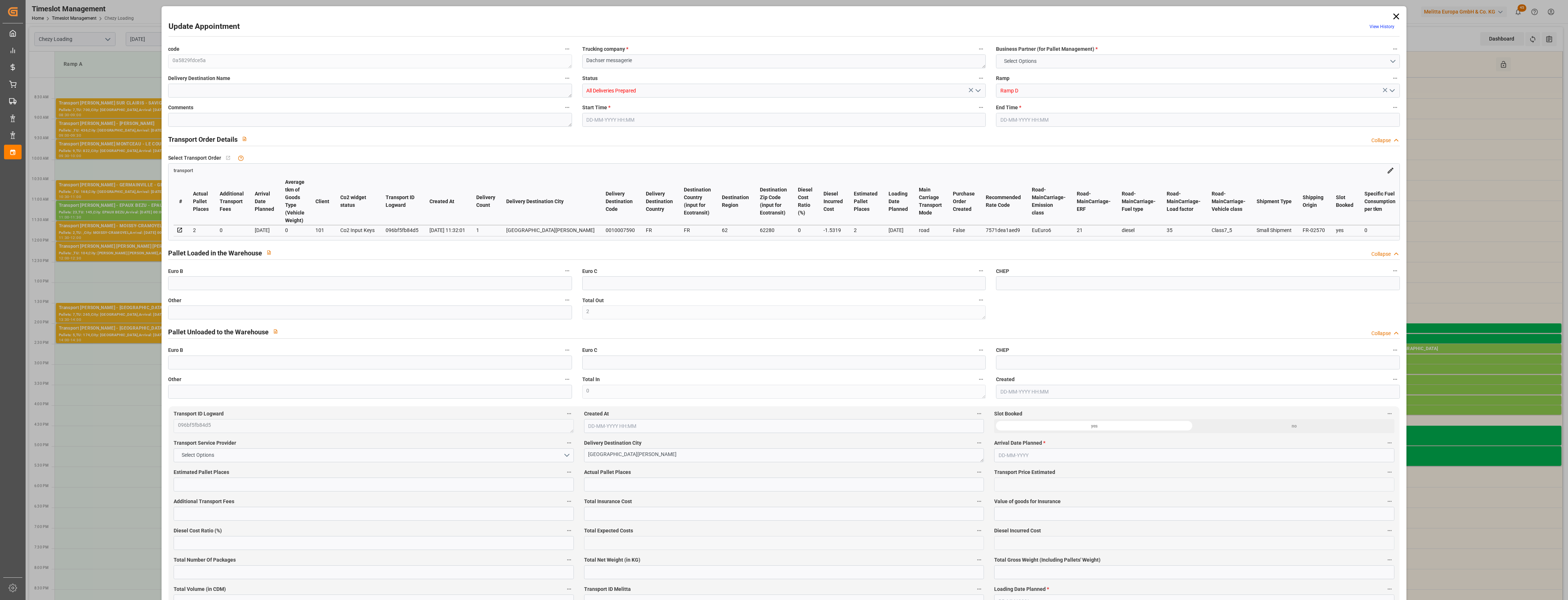
type input "4710.8598"
type input "0"
type input "21"
type input "35"
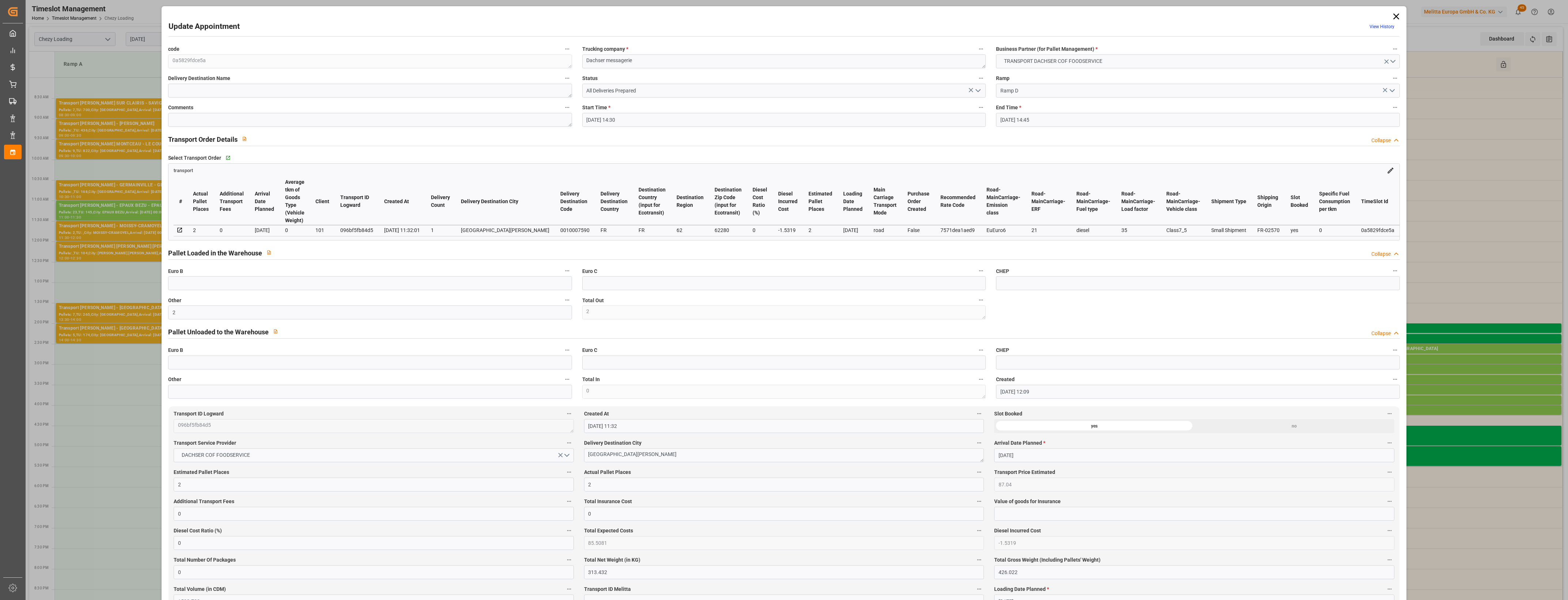
type input "[DATE] 14:30"
type input "[DATE] 14:45"
type input "[DATE] 12:09"
type input "[DATE] 11:32"
type input "[DATE]"
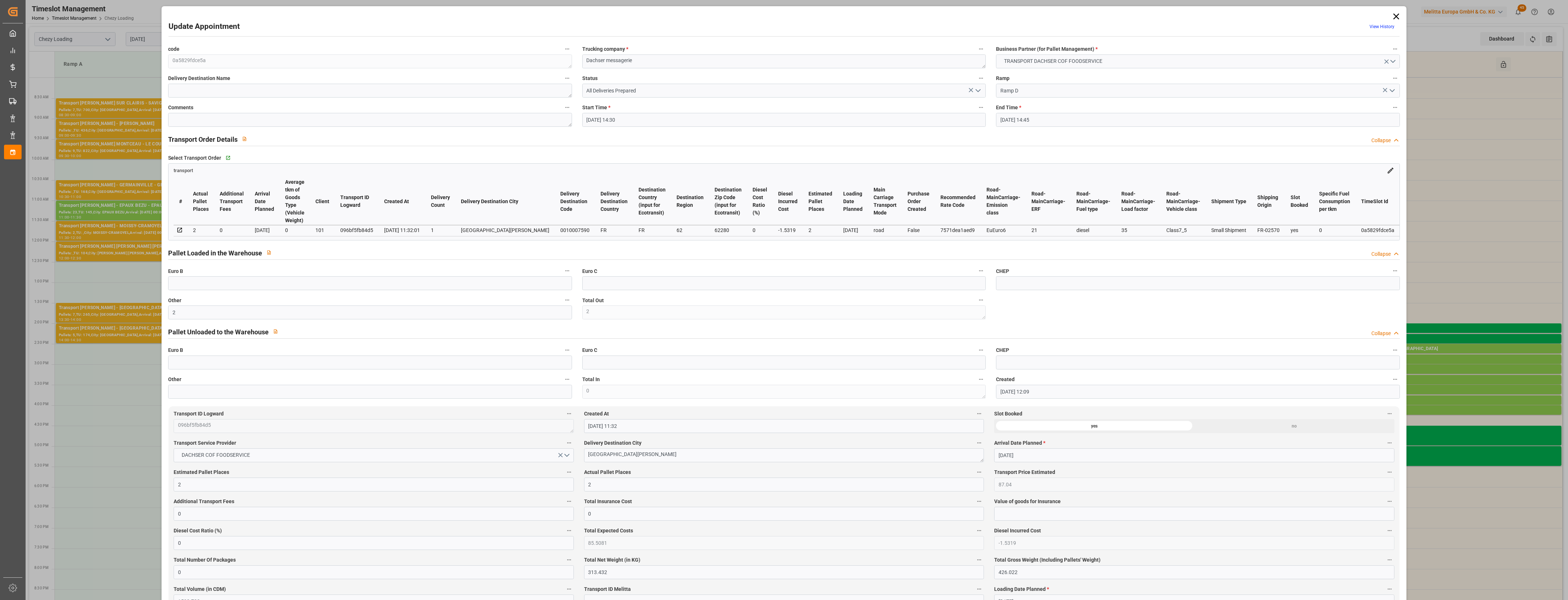
type input "[DATE]"
click at [976, 90] on icon "open menu" at bounding box center [978, 91] width 9 height 9
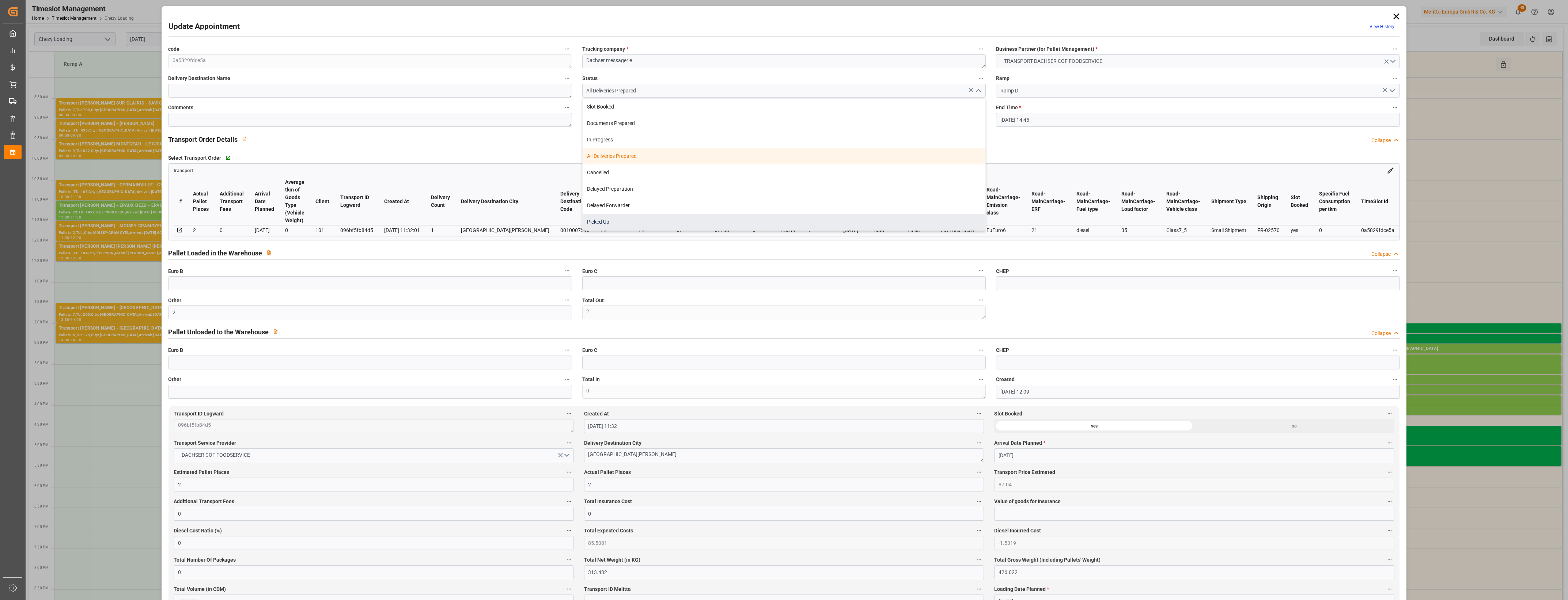
click at [744, 223] on div "Picked Up" at bounding box center [784, 222] width 403 height 16
type input "Picked Up"
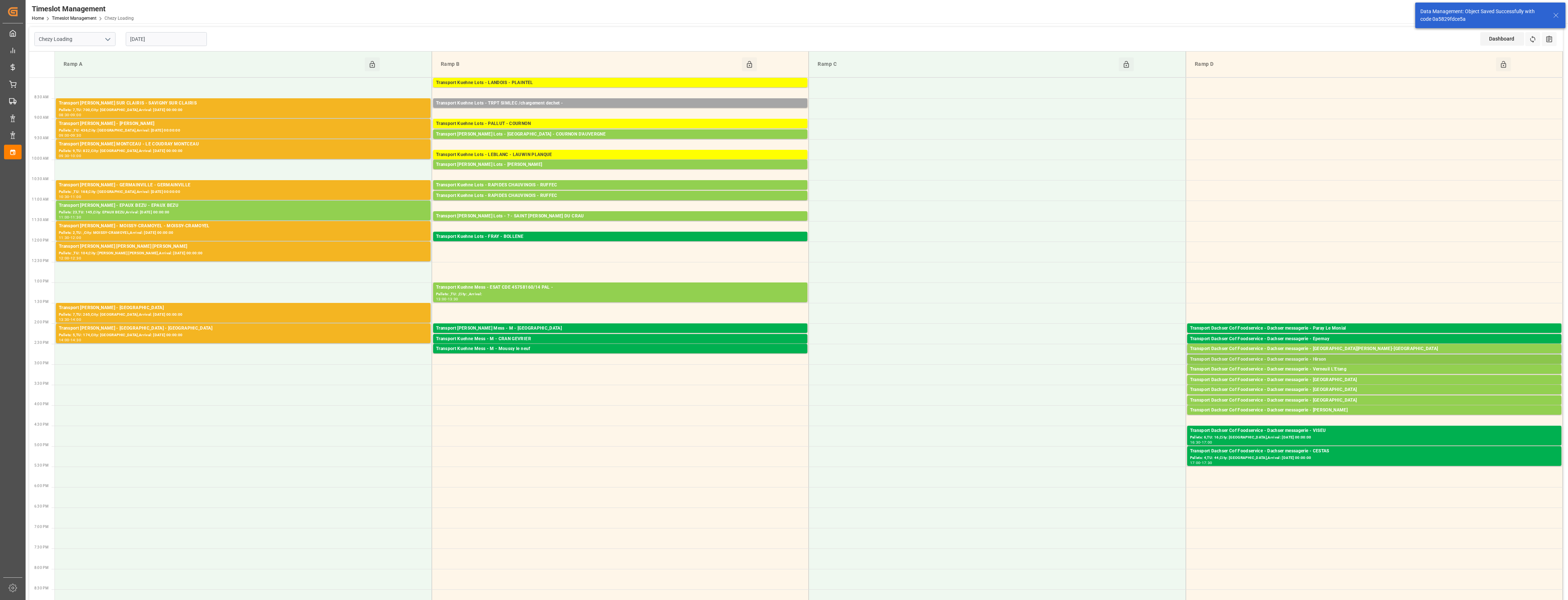
click at [1316, 358] on div "Transport Dachser Cof Foodservice - Dachser messagerie - Hirson" at bounding box center [1374, 360] width 368 height 7
click at [1229, 357] on div "Transport Dachser Cof Foodservice - Dachser messagerie - Hirson" at bounding box center [1374, 360] width 368 height 7
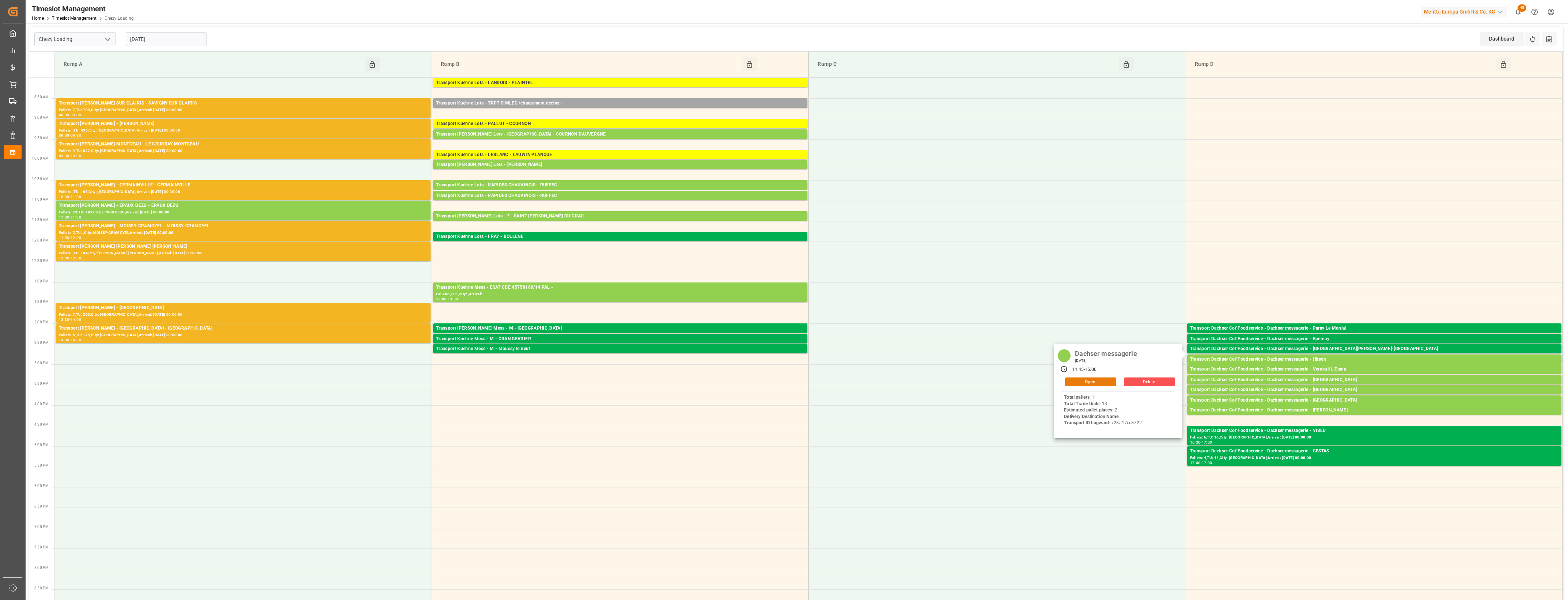
click at [1105, 382] on button "Open" at bounding box center [1091, 382] width 51 height 9
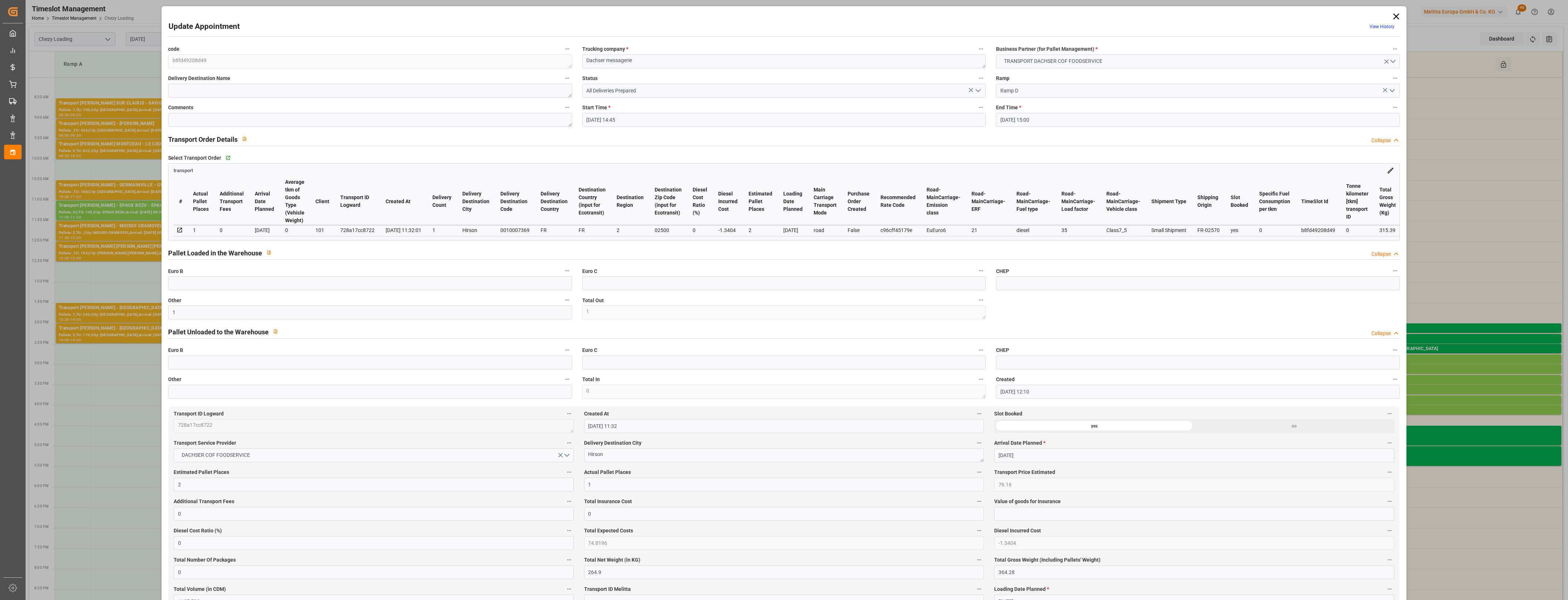
type input "[DATE] 14:45"
type input "[DATE] 15:00"
type input "[DATE] 12:10"
type input "[DATE] 11:32"
type input "[DATE]"
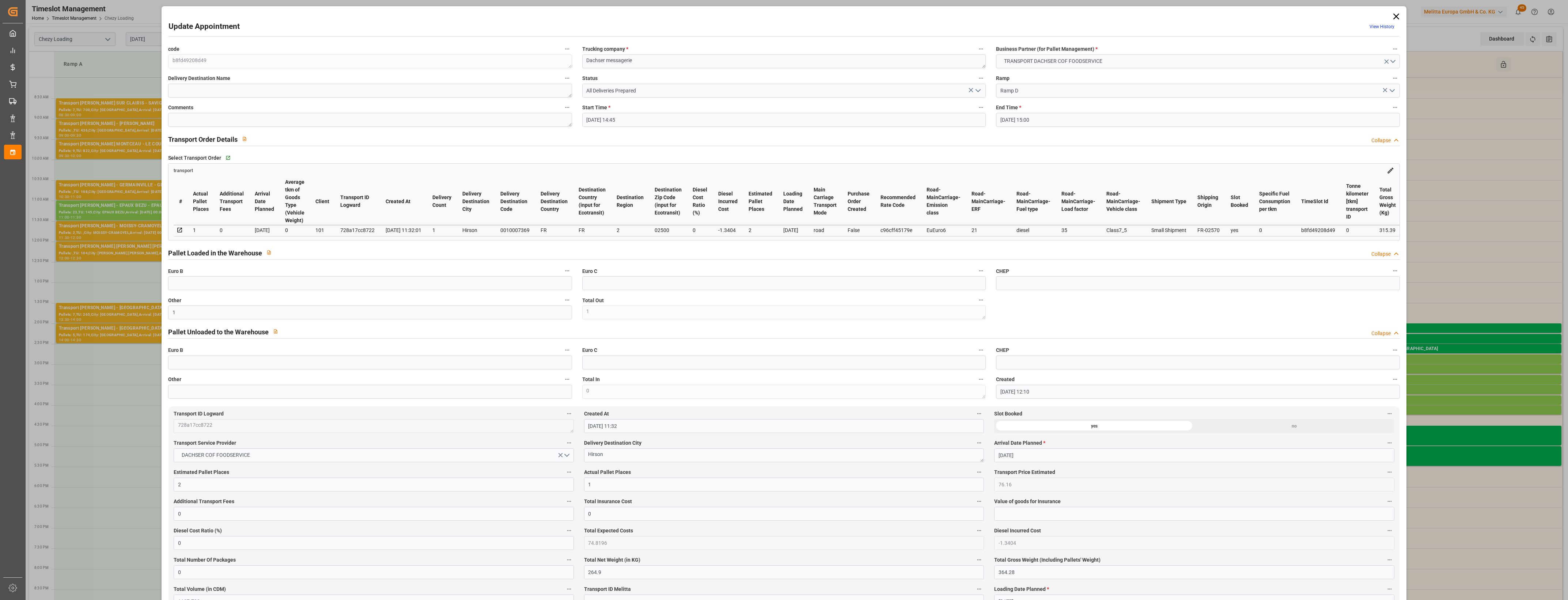
type input "[DATE]"
click at [978, 90] on polyline "open menu" at bounding box center [978, 91] width 4 height 2
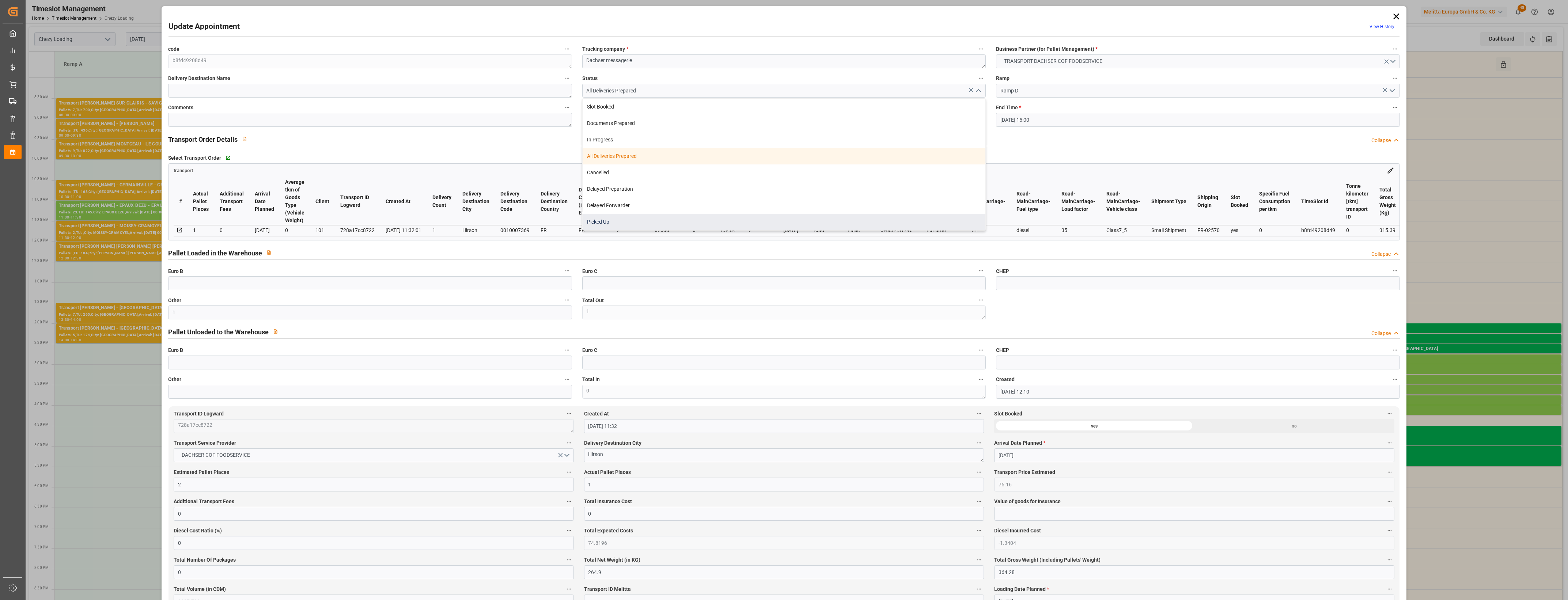
click at [645, 225] on div "Picked Up" at bounding box center [784, 222] width 403 height 16
type input "Picked Up"
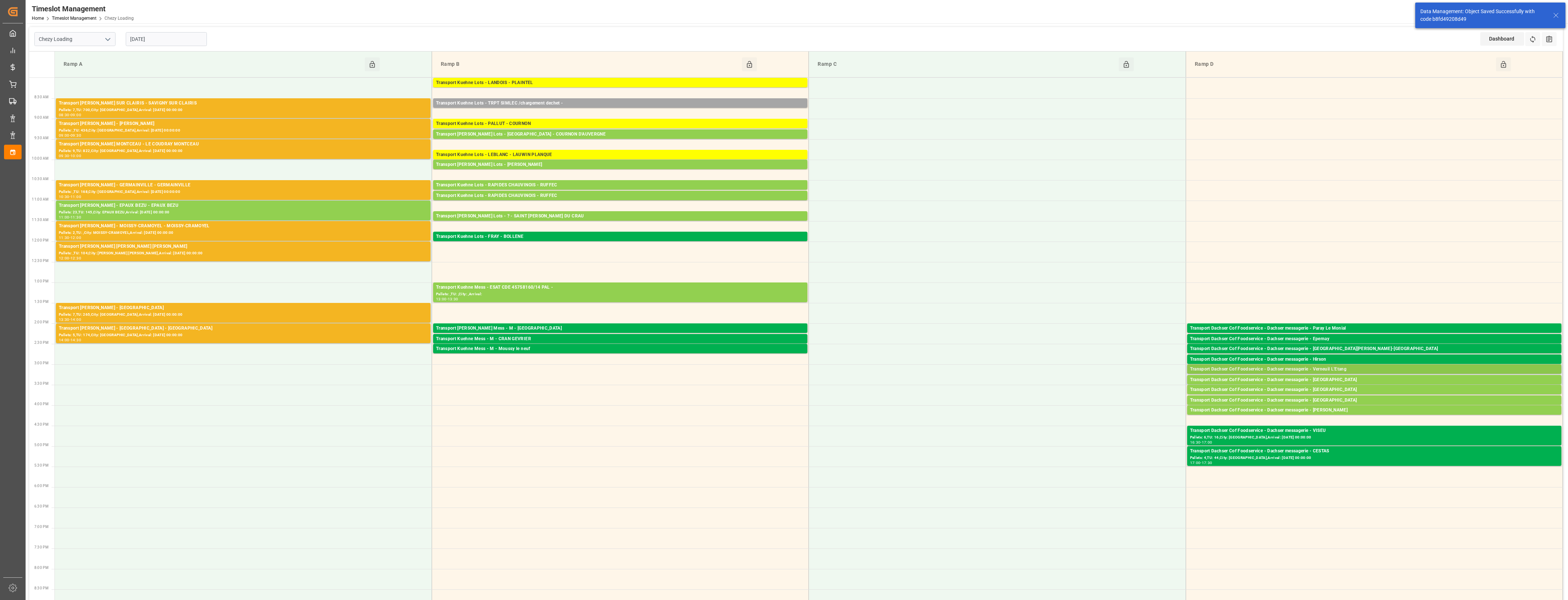
click at [1300, 371] on div "Transport Dachser Cof Foodservice - Dachser messagerie - Verneuil L'Etang" at bounding box center [1374, 369] width 368 height 7
click at [1113, 403] on button "Open" at bounding box center [1091, 402] width 51 height 9
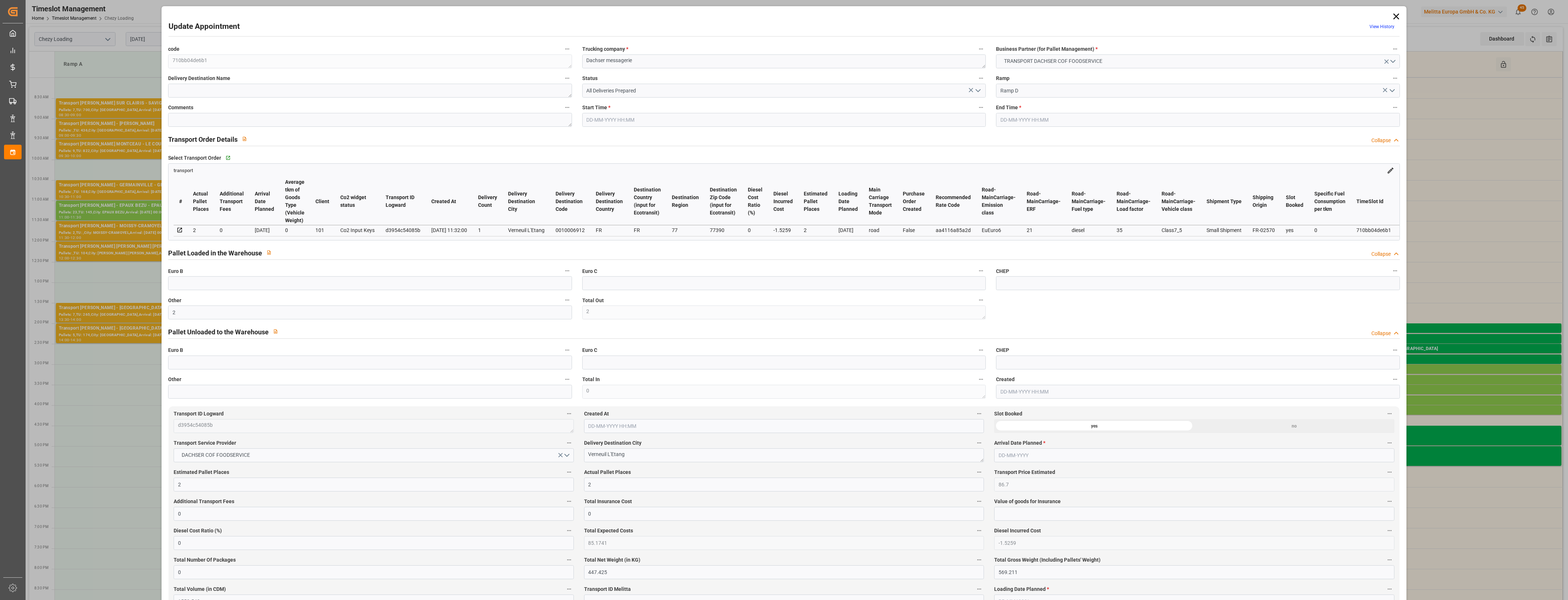
type input "2"
type input "86.7"
type input "0"
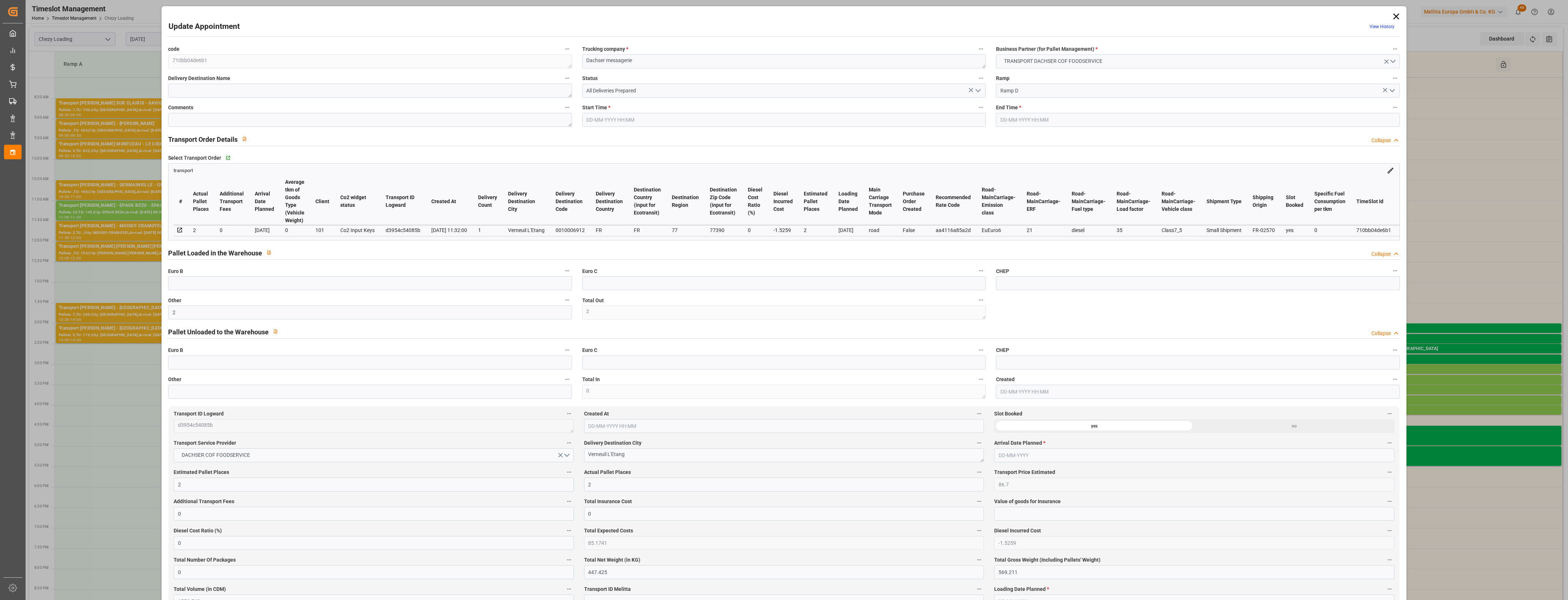
type input "0"
type input "85.1741"
type input "-1.5259"
type input "0"
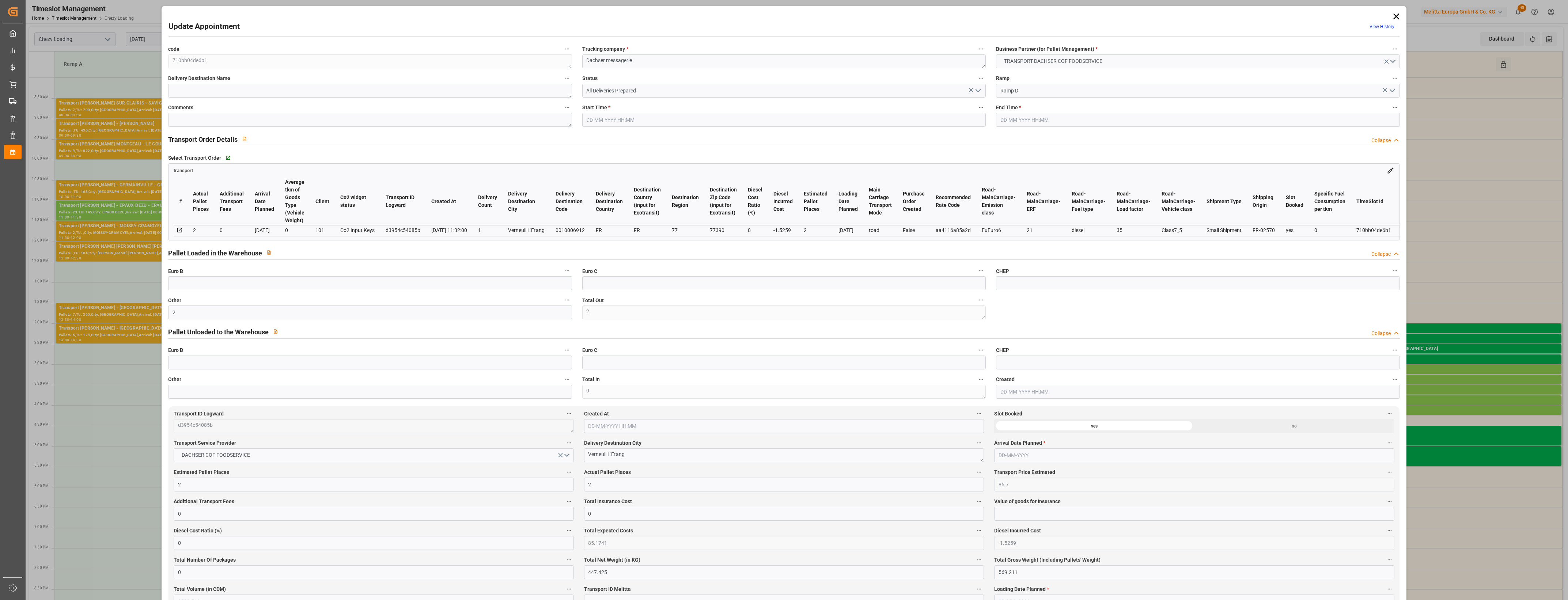
type input "447.425"
type input "569.211"
type input "1552.542"
type input "77"
type input "1"
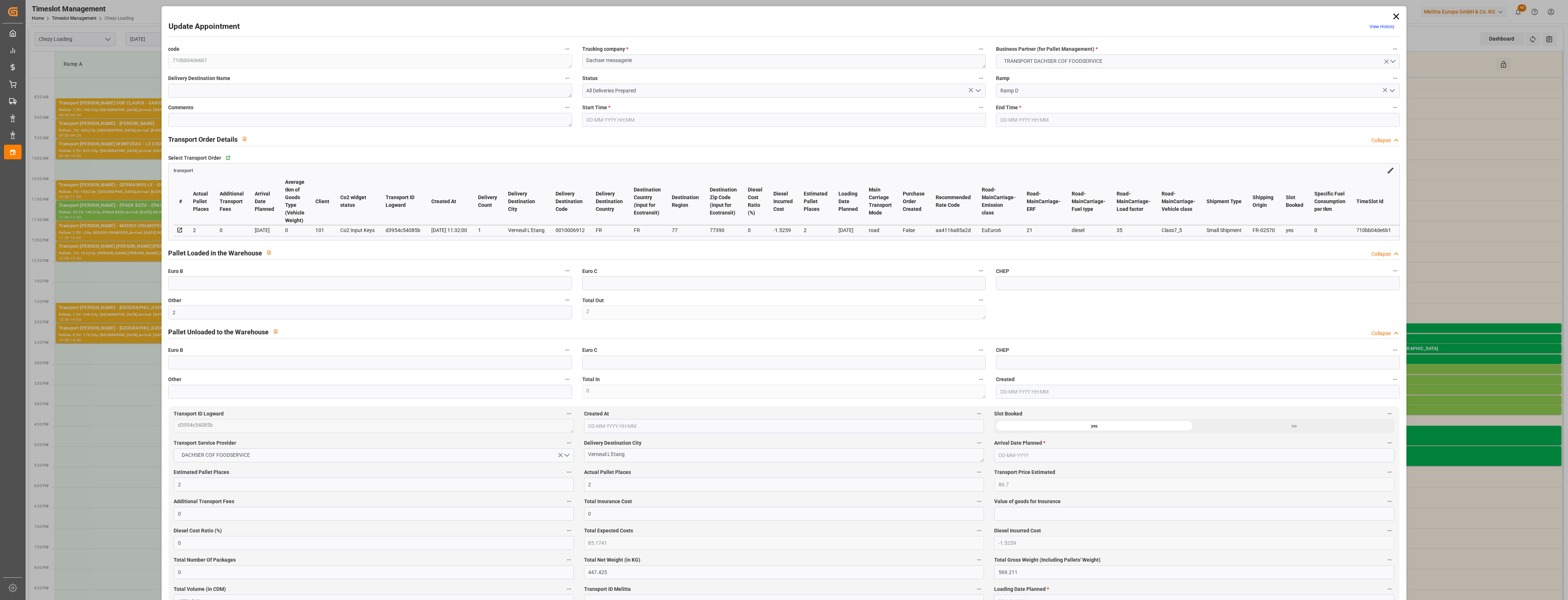
type input "117"
type input "2"
type input "101"
type input "520.321"
type input "0"
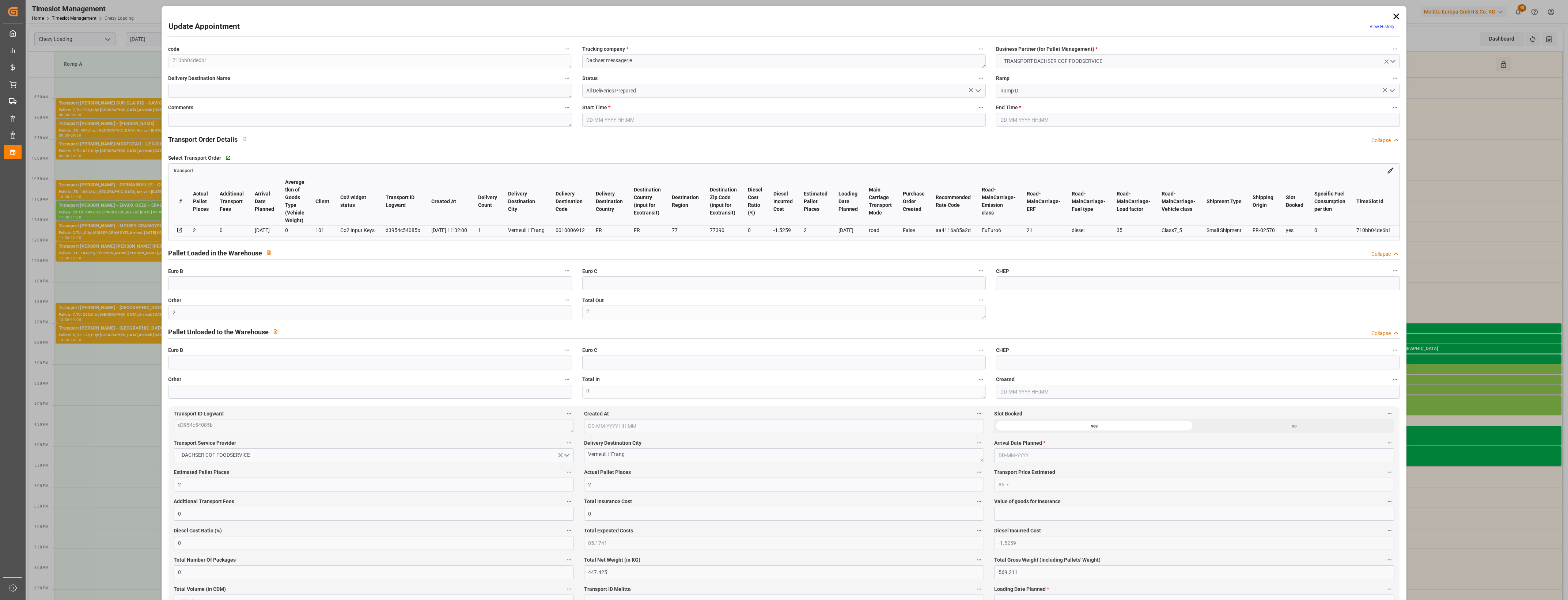
type input "4710.8598"
type input "0"
type input "21"
type input "35"
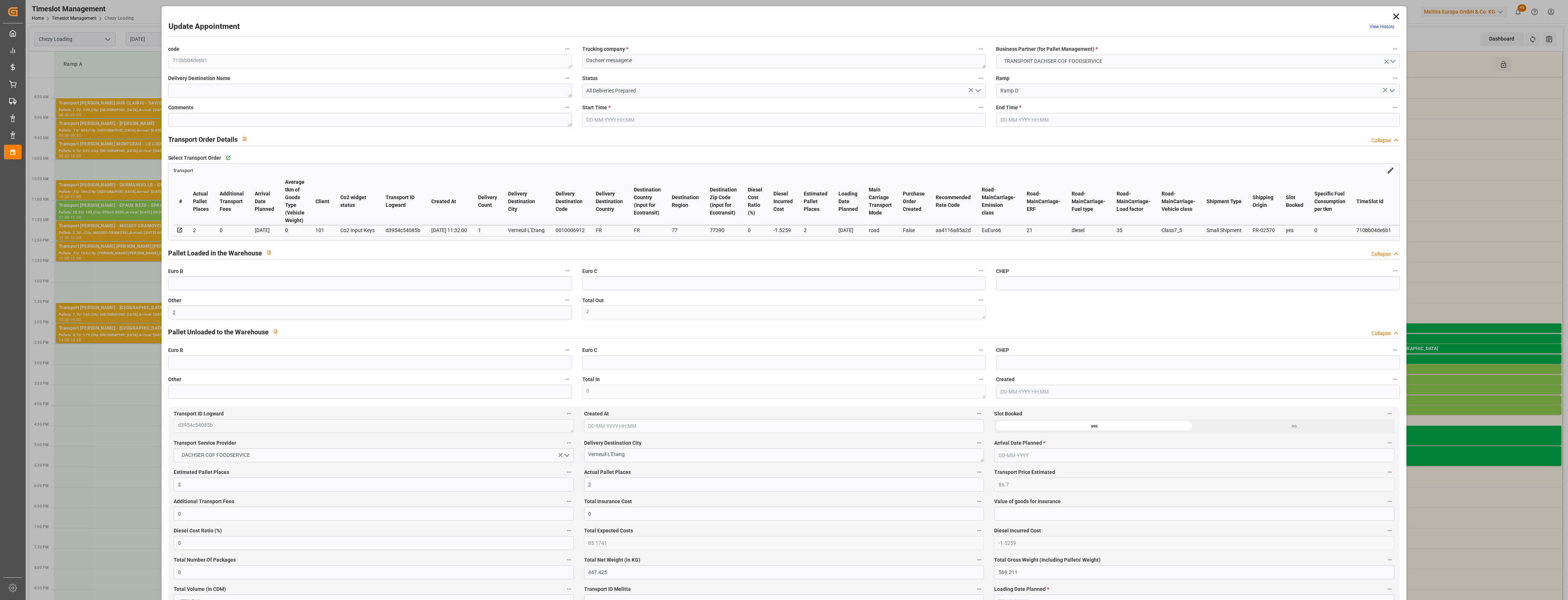
type input "[DATE] 15:00"
type input "[DATE] 15:15"
type input "[DATE] 12:10"
type input "[DATE] 11:32"
type input "[DATE]"
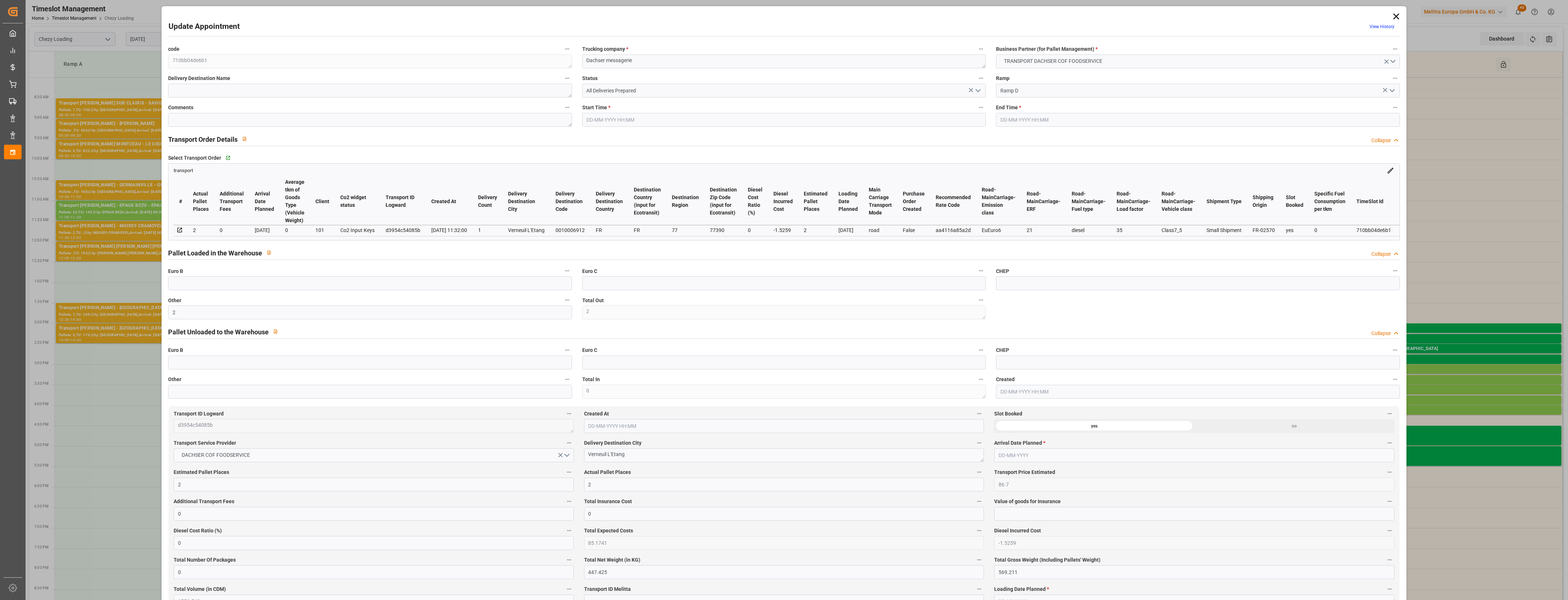
type input "[DATE]"
click at [979, 95] on icon "open menu" at bounding box center [978, 91] width 9 height 9
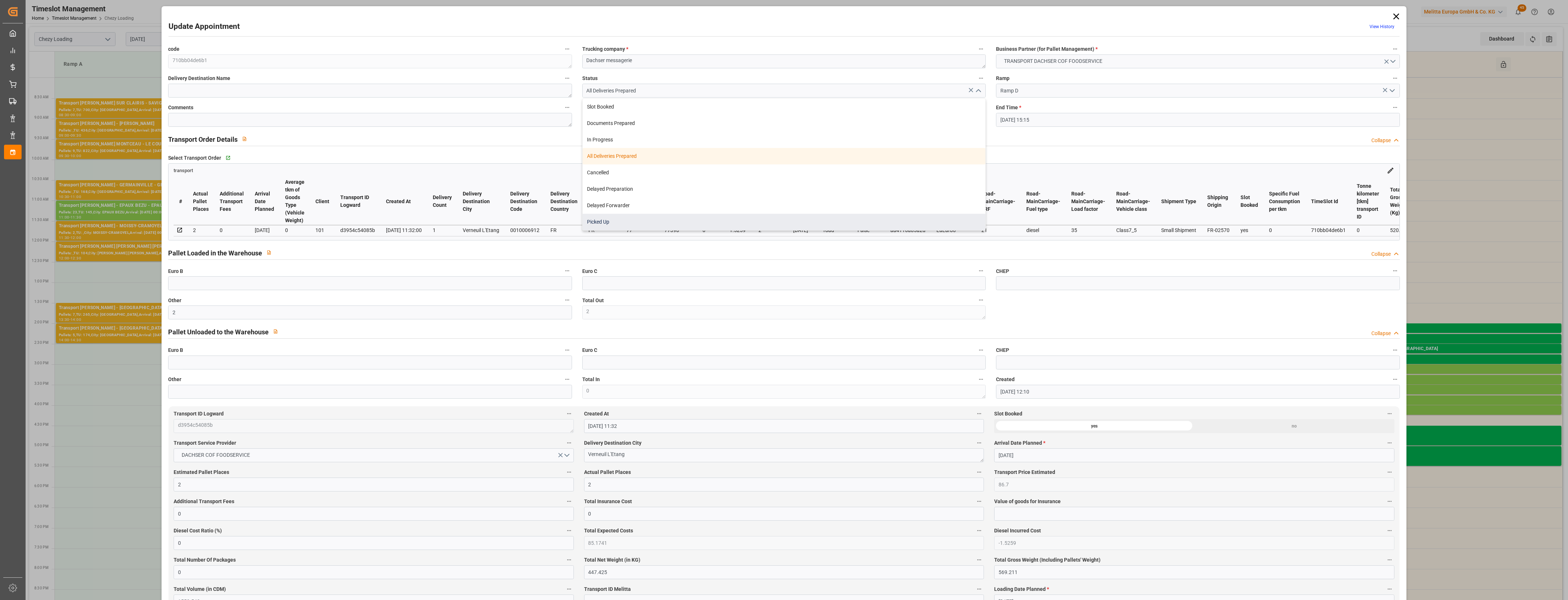
click at [756, 225] on div "Picked Up" at bounding box center [784, 222] width 403 height 16
type input "Picked Up"
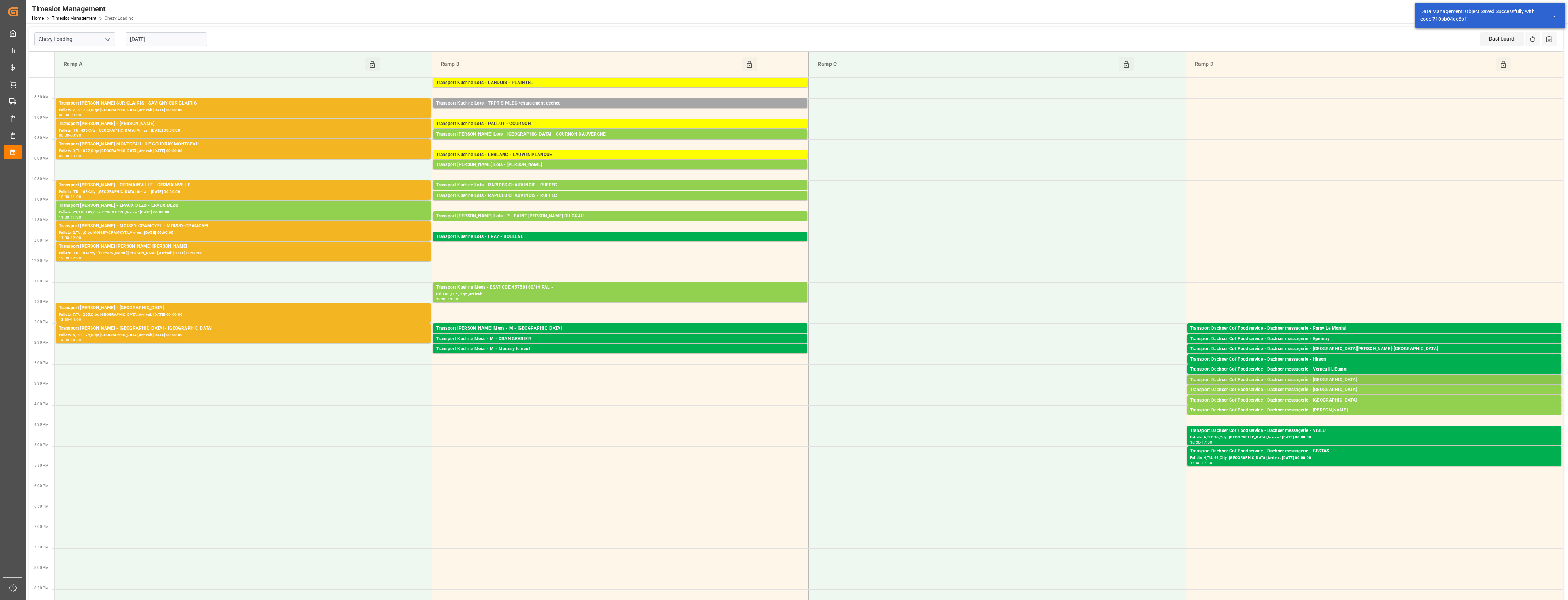
click at [1344, 379] on div "Transport Dachser Cof Foodservice - Dachser messagerie - [GEOGRAPHIC_DATA]" at bounding box center [1374, 380] width 368 height 7
click at [1110, 402] on button "Open" at bounding box center [1091, 402] width 51 height 9
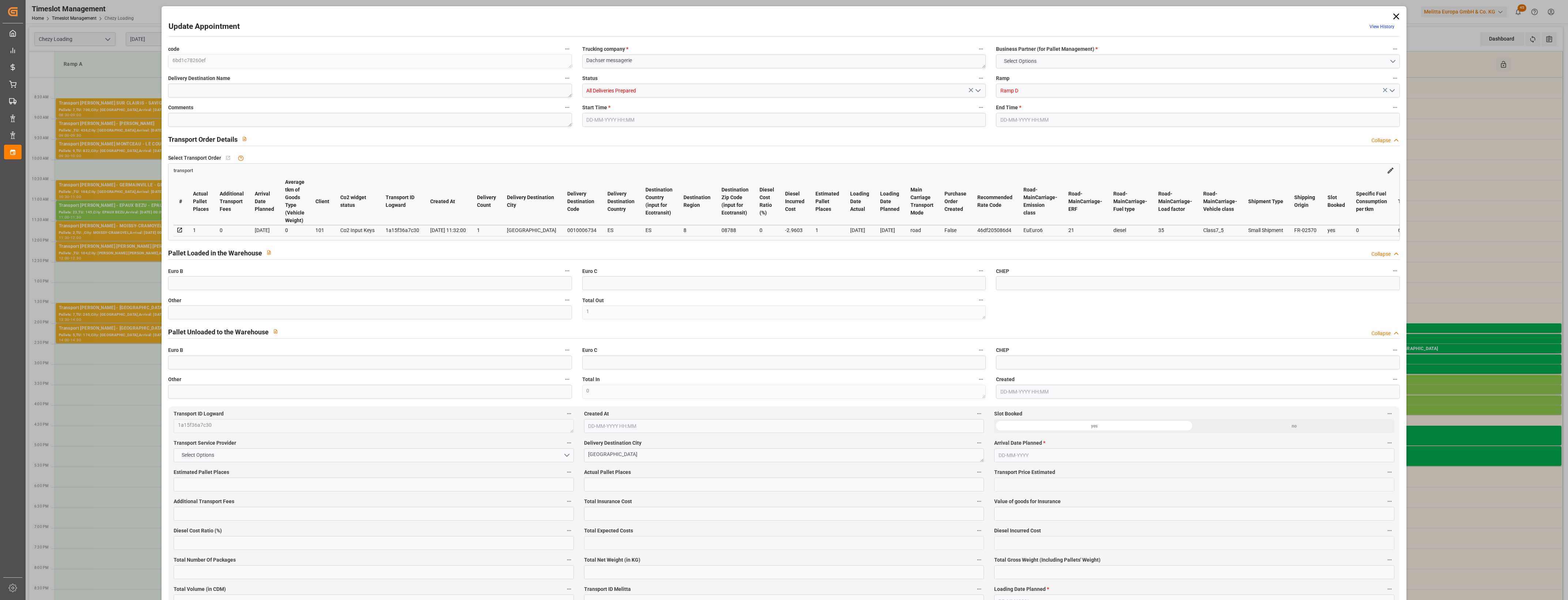
type input "1"
type input "111.71"
type input "0"
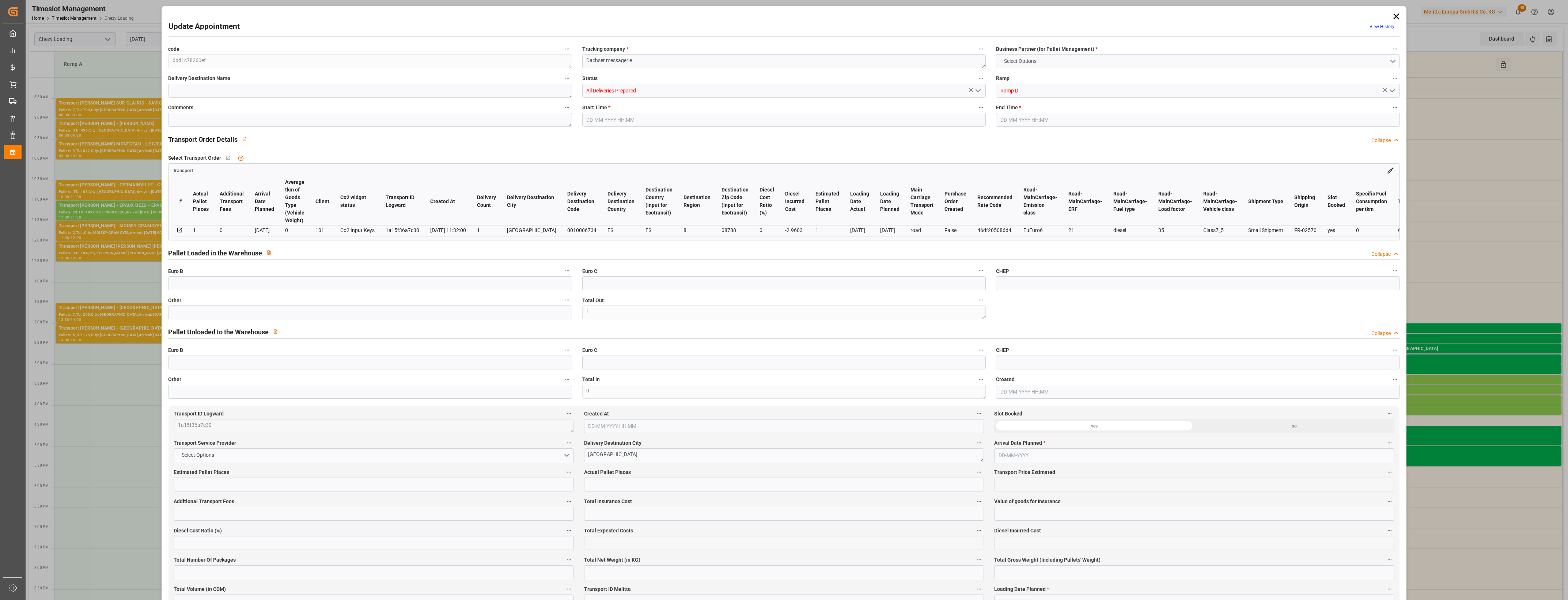
type input "0"
type input "108.7497"
type input "-2.9603"
type input "1"
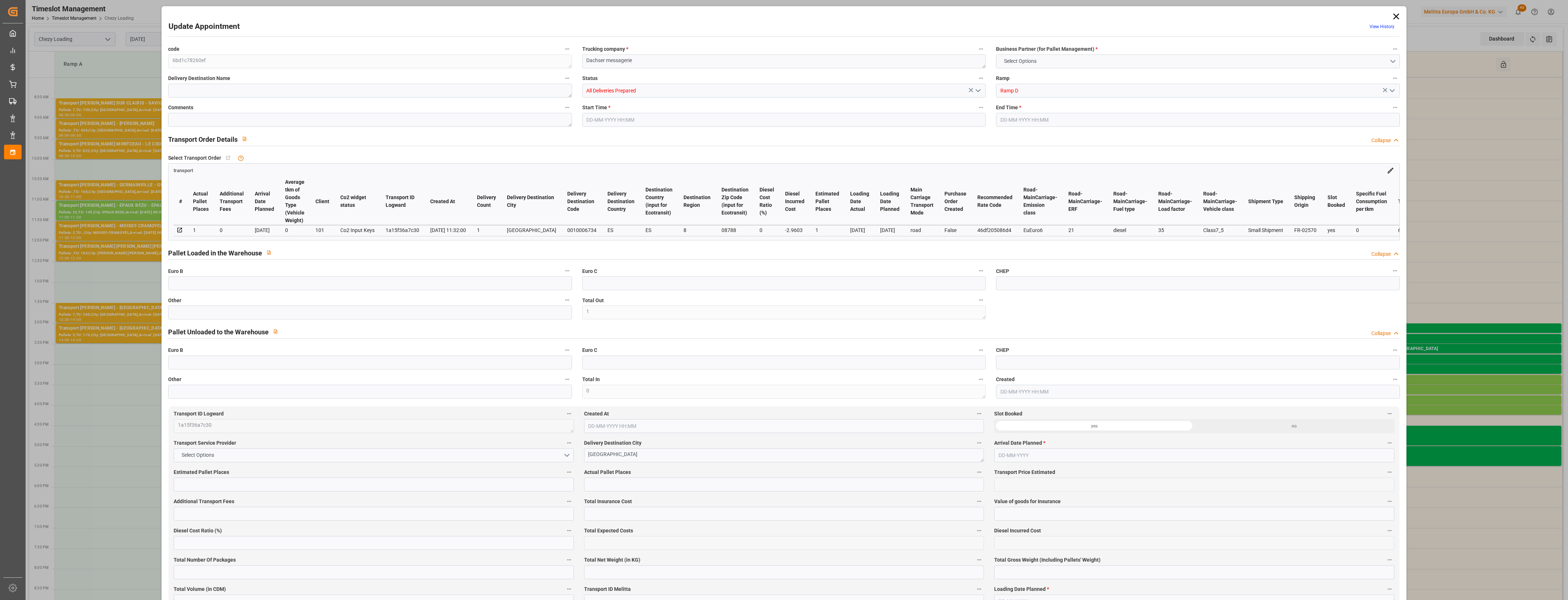
type input "229"
type input "300"
type input "858.24"
type input "8"
type input "1"
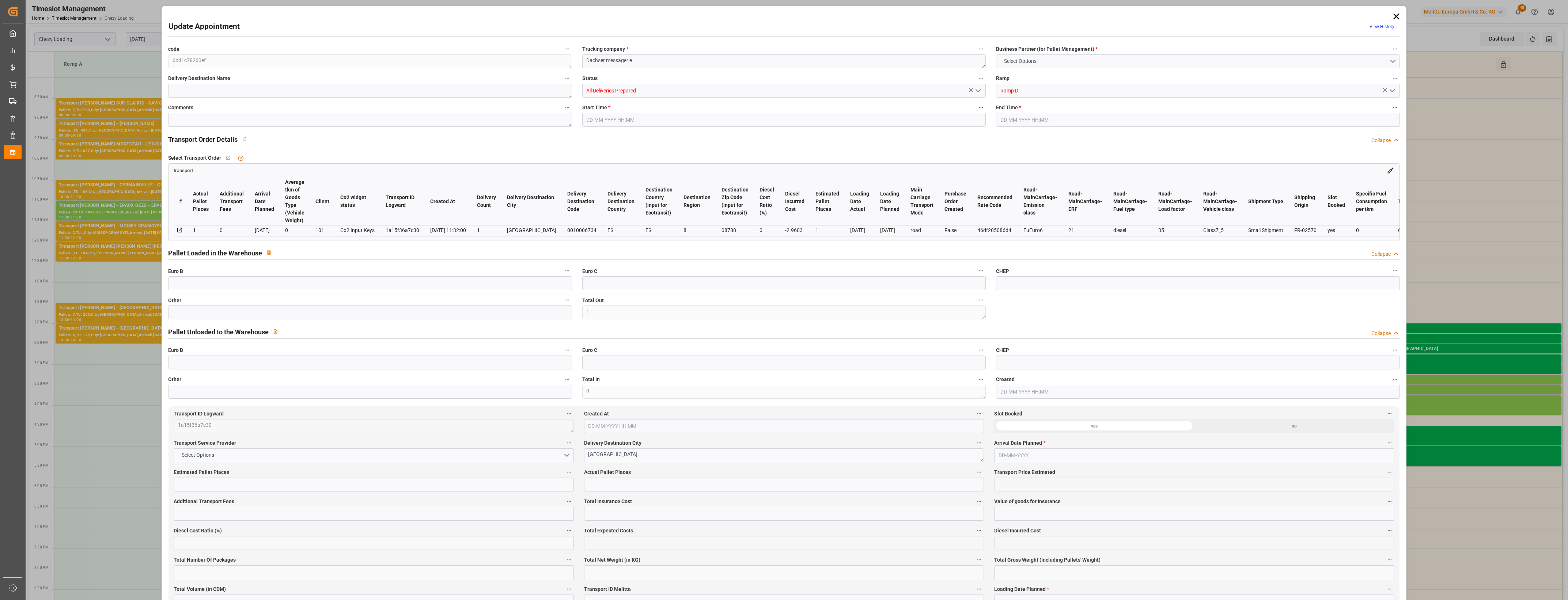
type input "0"
type input "1"
type input "101"
type input "274.9"
type input "0"
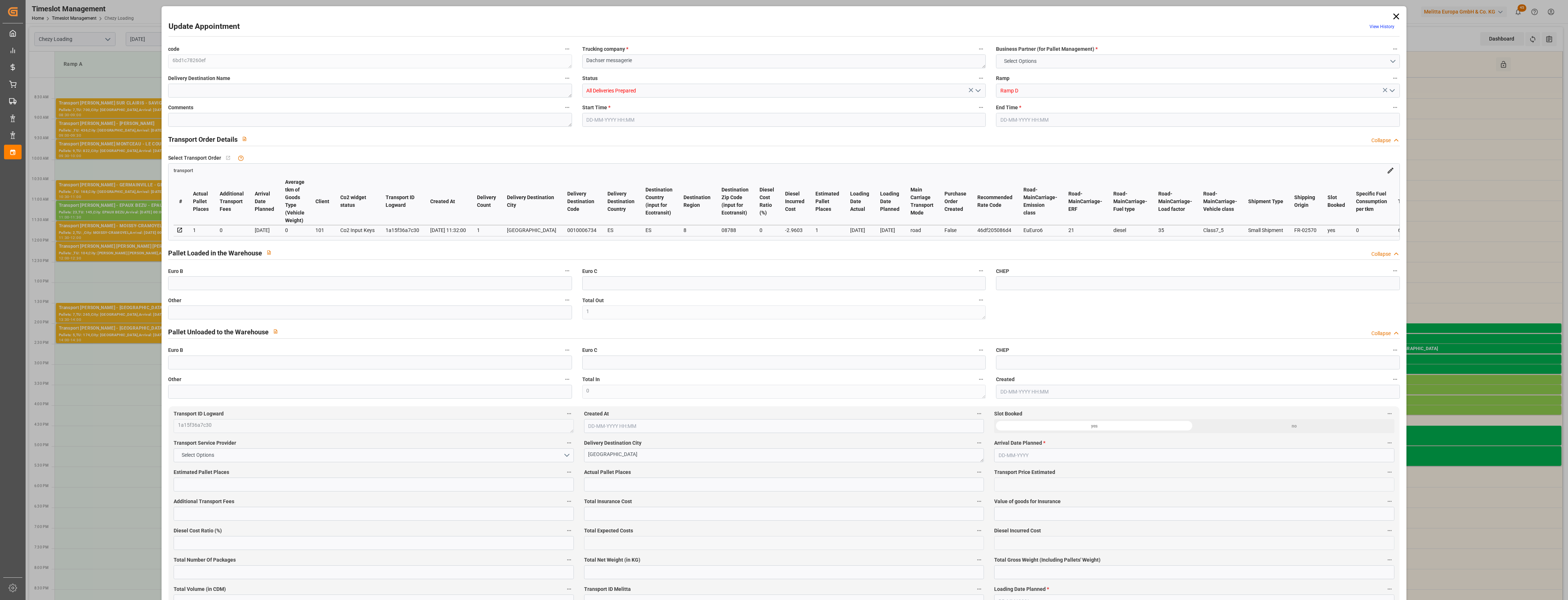
type input "4710.8598"
type input "0"
type input "21"
type input "35"
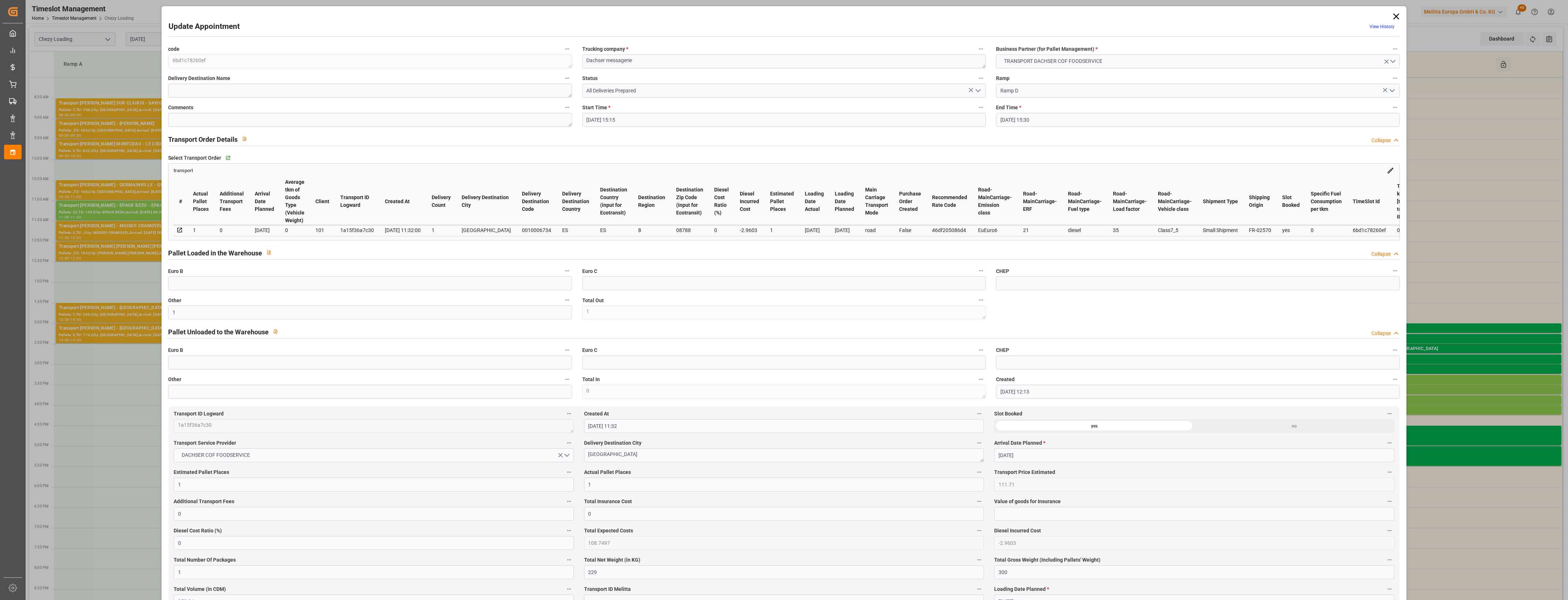
type input "[DATE] 15:15"
type input "[DATE] 15:30"
type input "[DATE] 12:13"
type input "[DATE] 11:32"
type input "[DATE]"
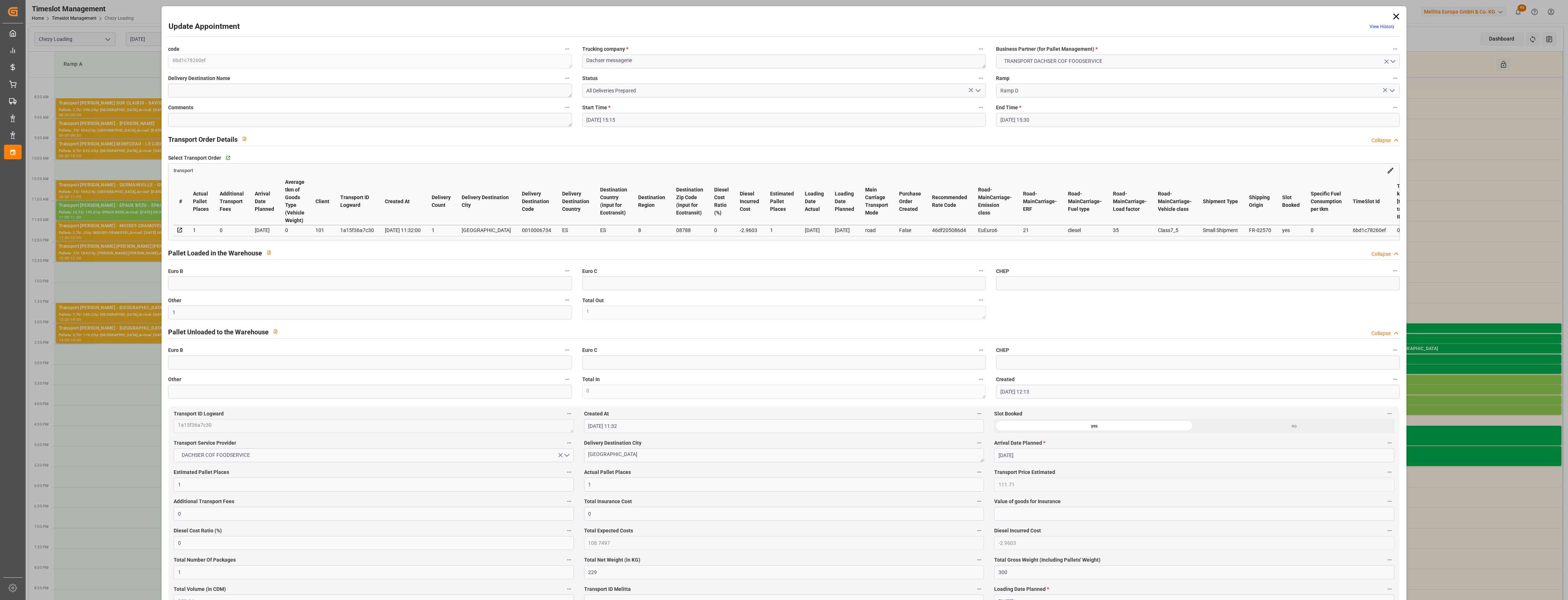
type input "[DATE]"
click at [978, 93] on icon "open menu" at bounding box center [978, 91] width 9 height 9
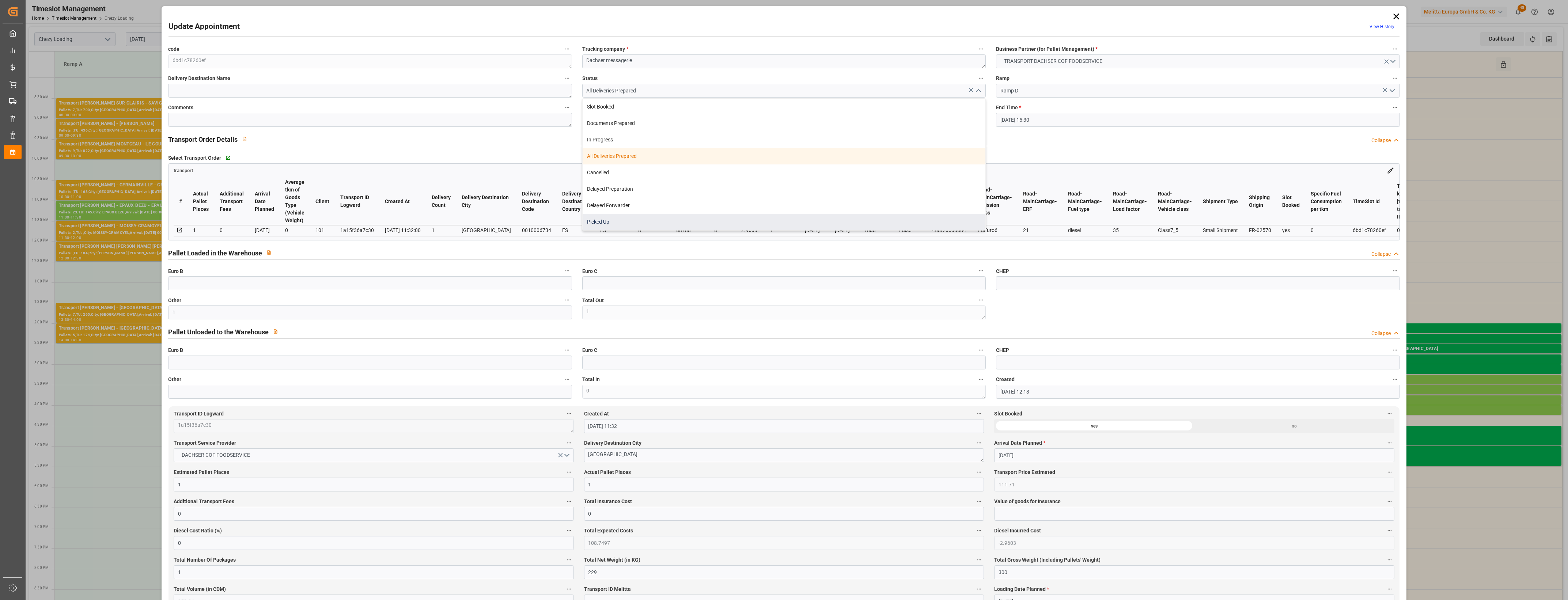
click at [634, 222] on div "Picked Up" at bounding box center [784, 222] width 403 height 16
type input "Picked Up"
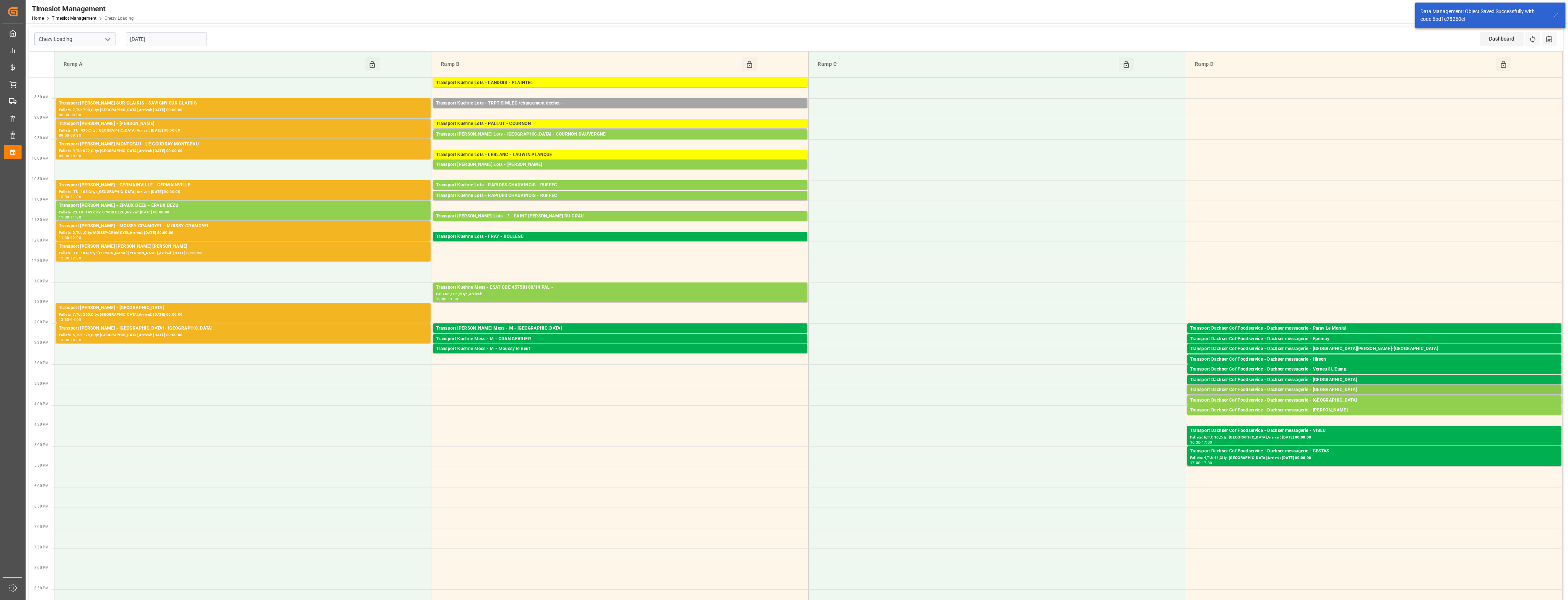
click at [1337, 391] on div "Transport Dachser Cof Foodservice - Dachser messagerie - [GEOGRAPHIC_DATA]" at bounding box center [1374, 390] width 368 height 7
click at [1108, 426] on button "Open" at bounding box center [1091, 423] width 51 height 9
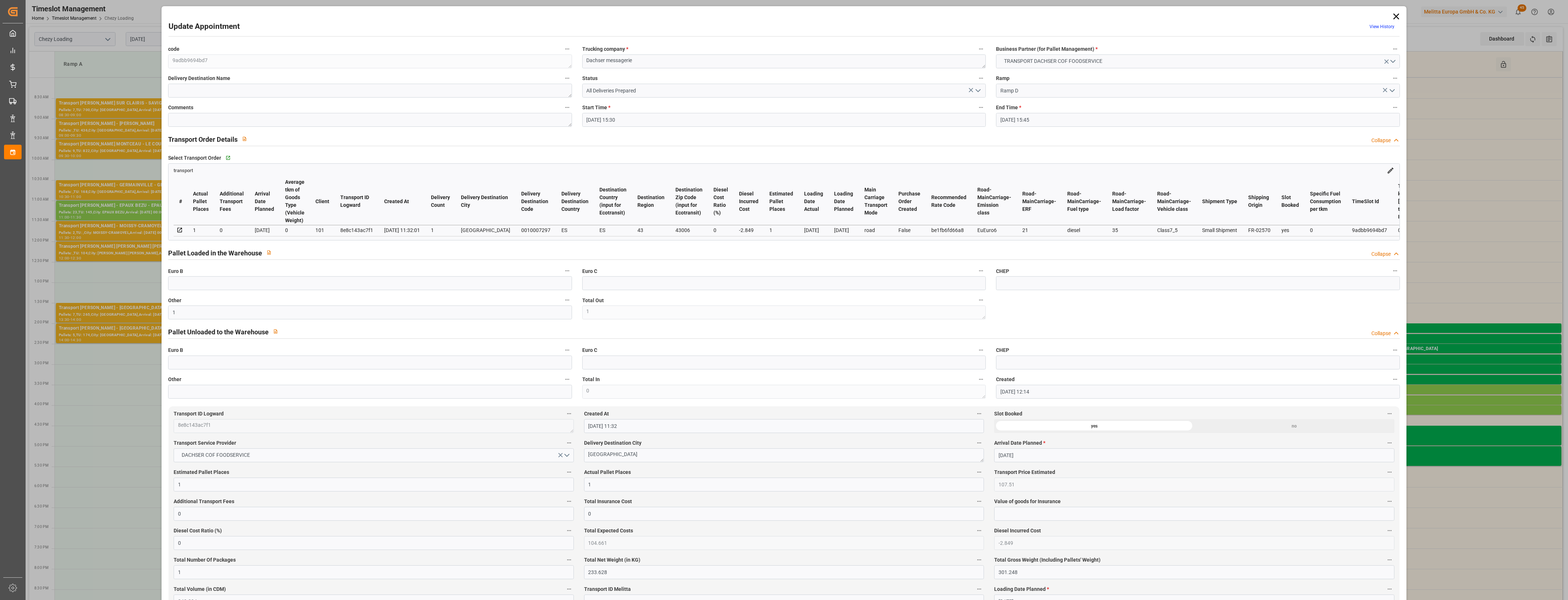
type input "[DATE] 15:30"
type input "[DATE] 15:45"
type input "[DATE] 12:14"
type input "[DATE] 11:32"
type input "[DATE]"
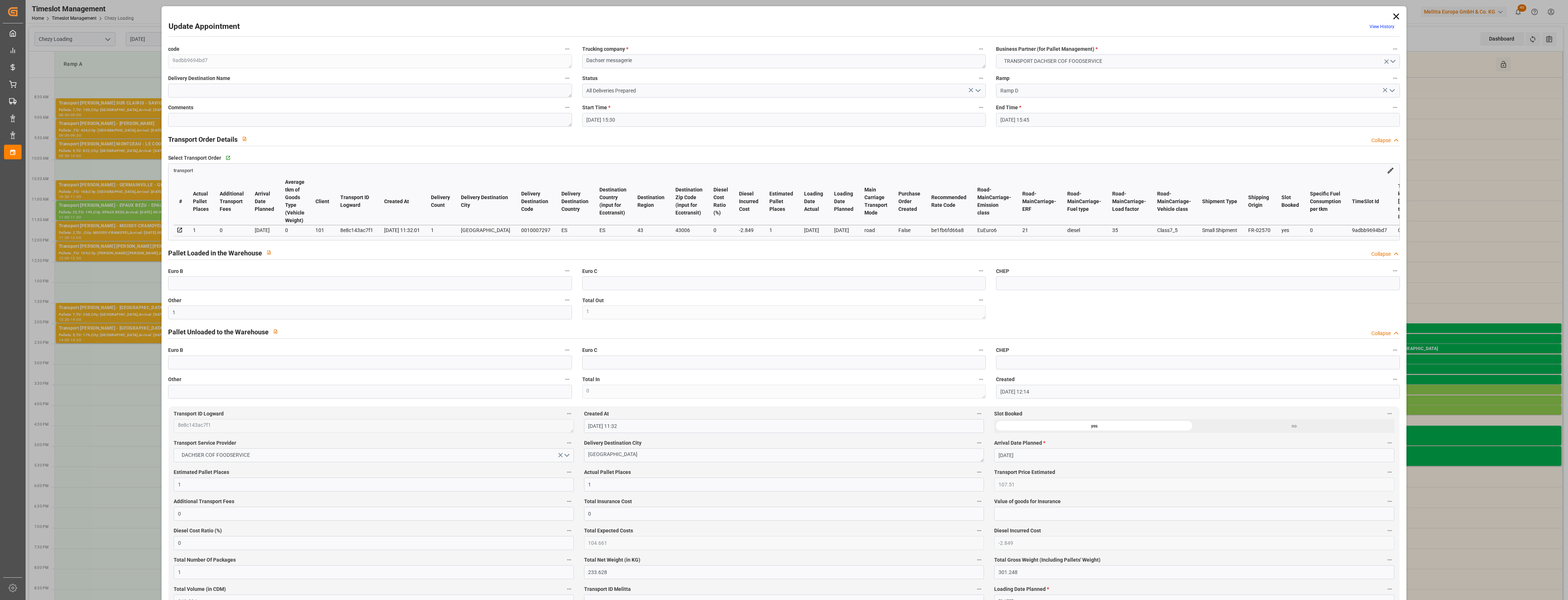
type input "[DATE]"
click at [980, 92] on icon "open menu" at bounding box center [978, 91] width 9 height 9
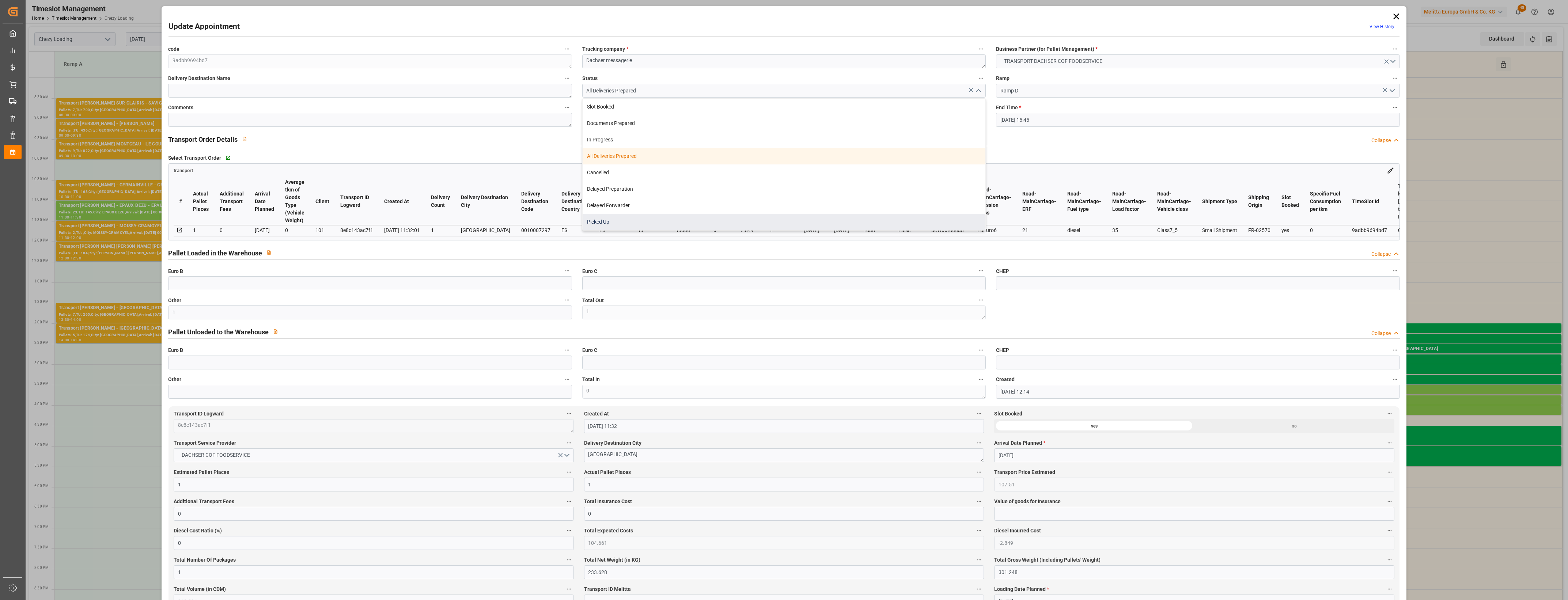
click at [740, 220] on div "Picked Up" at bounding box center [784, 222] width 403 height 16
type input "Picked Up"
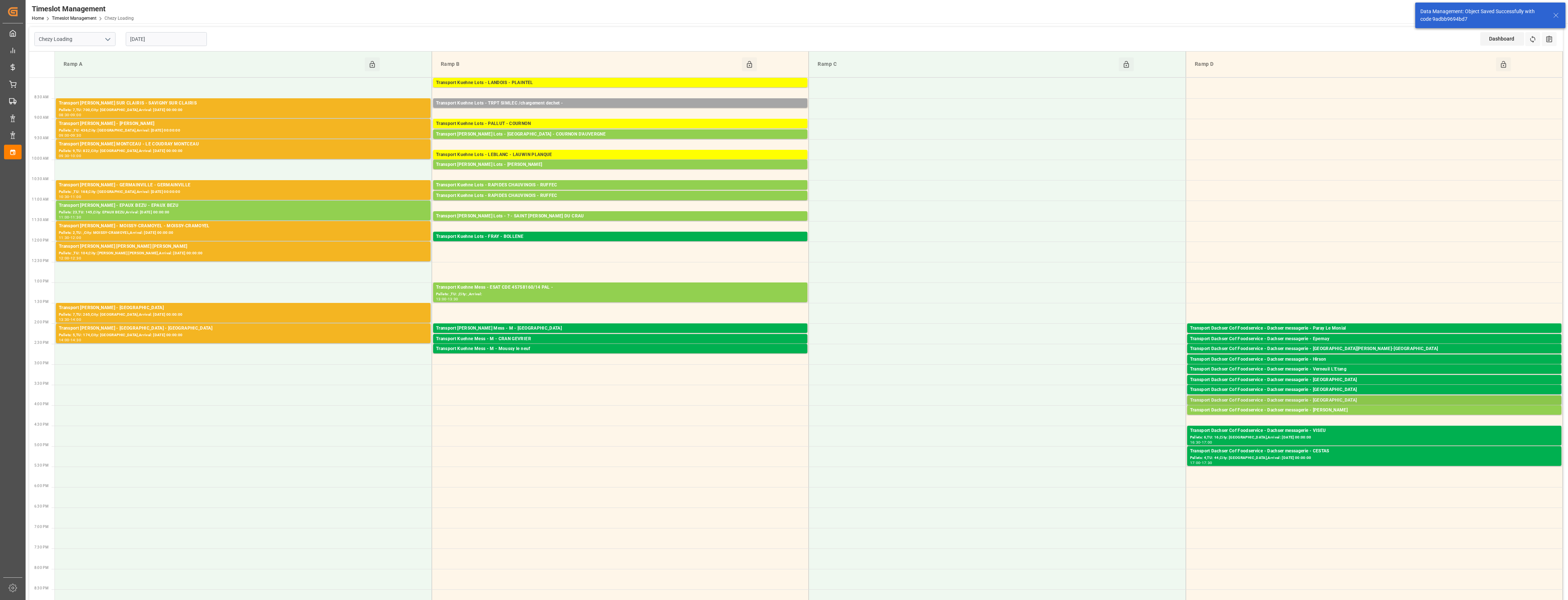
click at [1327, 399] on div "Transport Dachser Cof Foodservice - Dachser messagerie - [GEOGRAPHIC_DATA]" at bounding box center [1374, 400] width 368 height 7
click at [1110, 420] on button "Open" at bounding box center [1091, 423] width 51 height 9
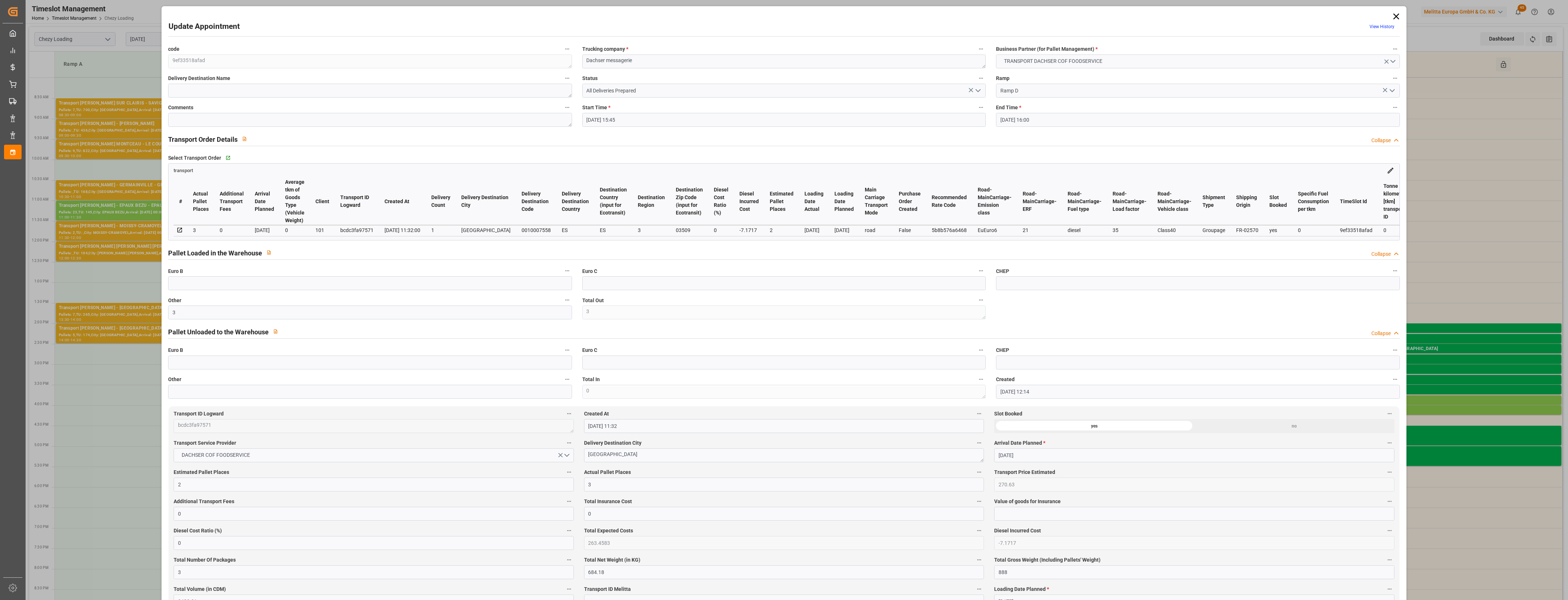
click at [980, 89] on icon "open menu" at bounding box center [978, 91] width 9 height 9
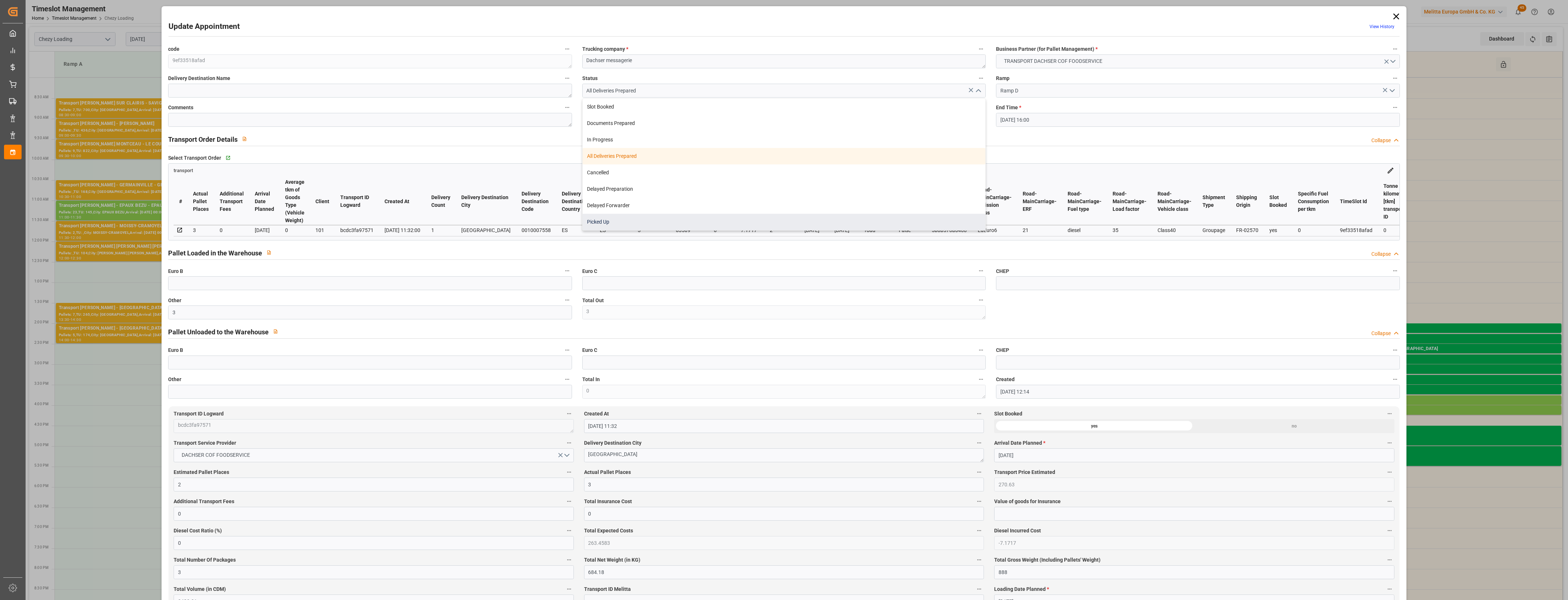
click at [752, 221] on div "Picked Up" at bounding box center [784, 222] width 403 height 16
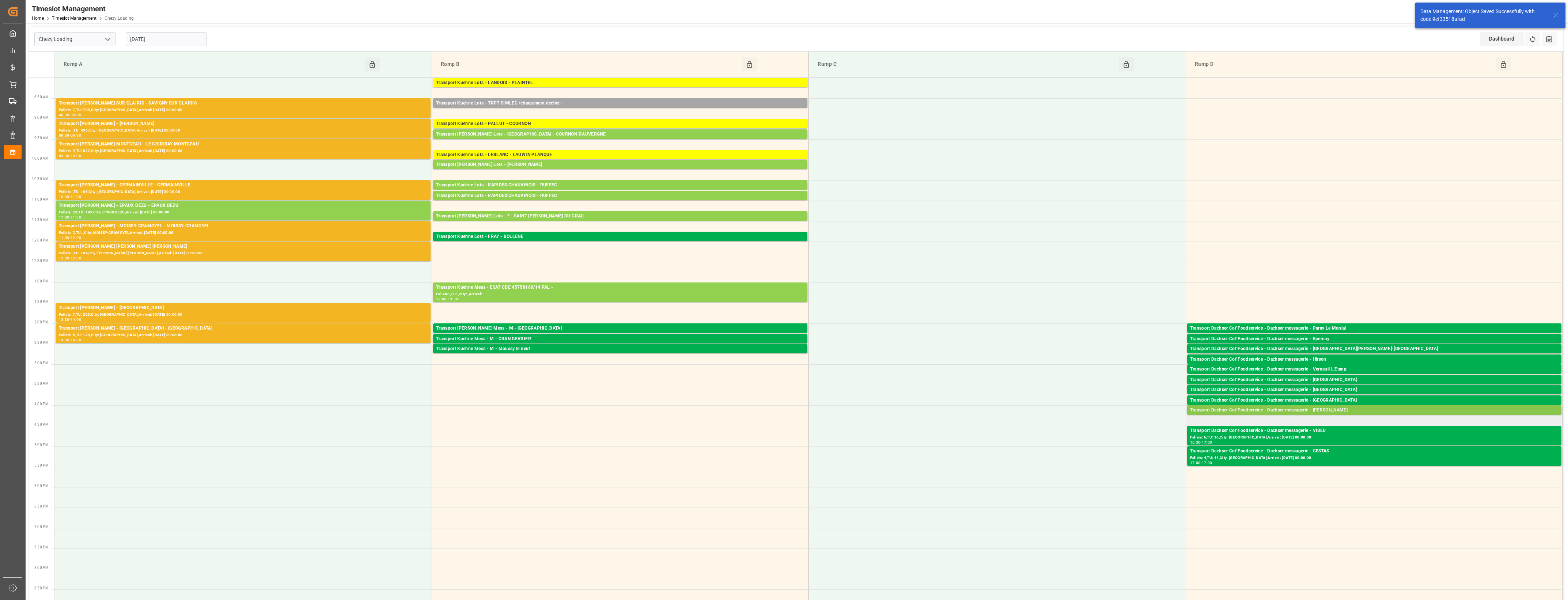
click at [1357, 410] on div "Transport Dachser Cof Foodservice - Dachser messagerie - [PERSON_NAME]" at bounding box center [1374, 410] width 368 height 7
click at [1113, 445] on button "Open" at bounding box center [1091, 443] width 51 height 9
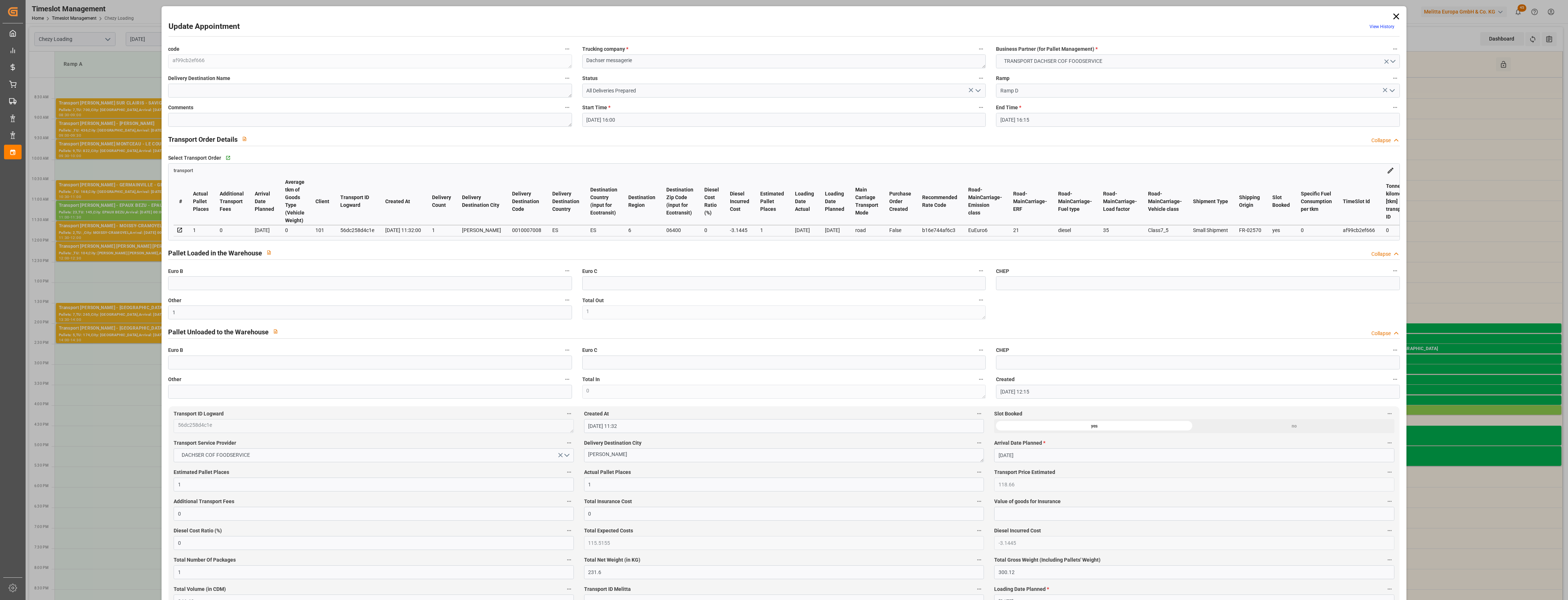
click at [979, 94] on icon "open menu" at bounding box center [978, 91] width 9 height 9
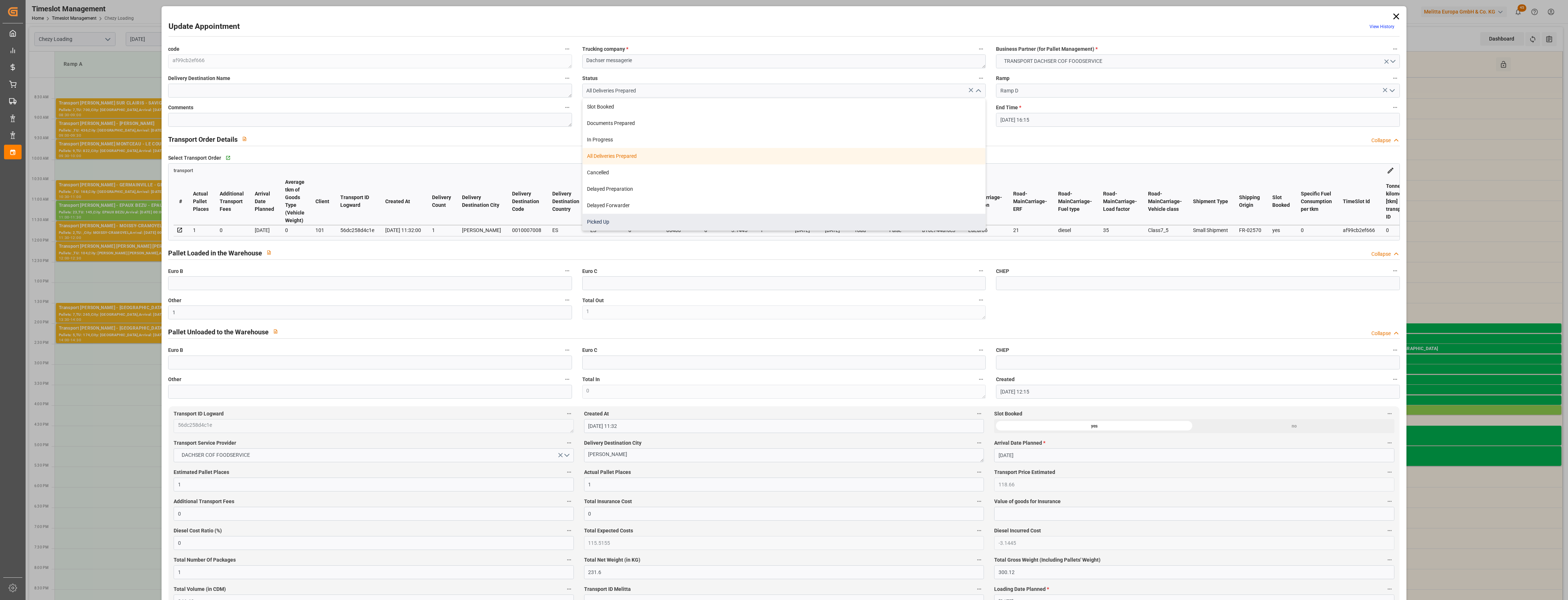
click at [859, 224] on div "Picked Up" at bounding box center [784, 222] width 403 height 16
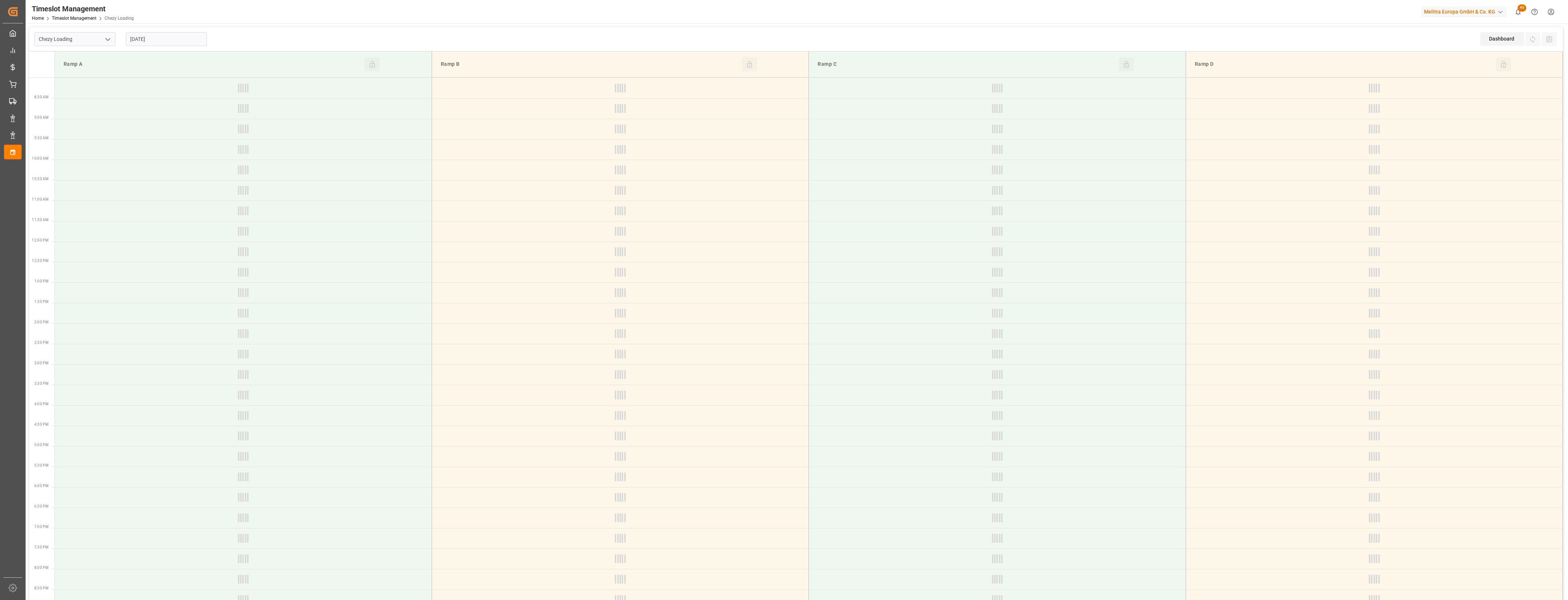
type input "Chezy Loading"
click at [1353, 309] on div at bounding box center [1374, 313] width 376 height 9
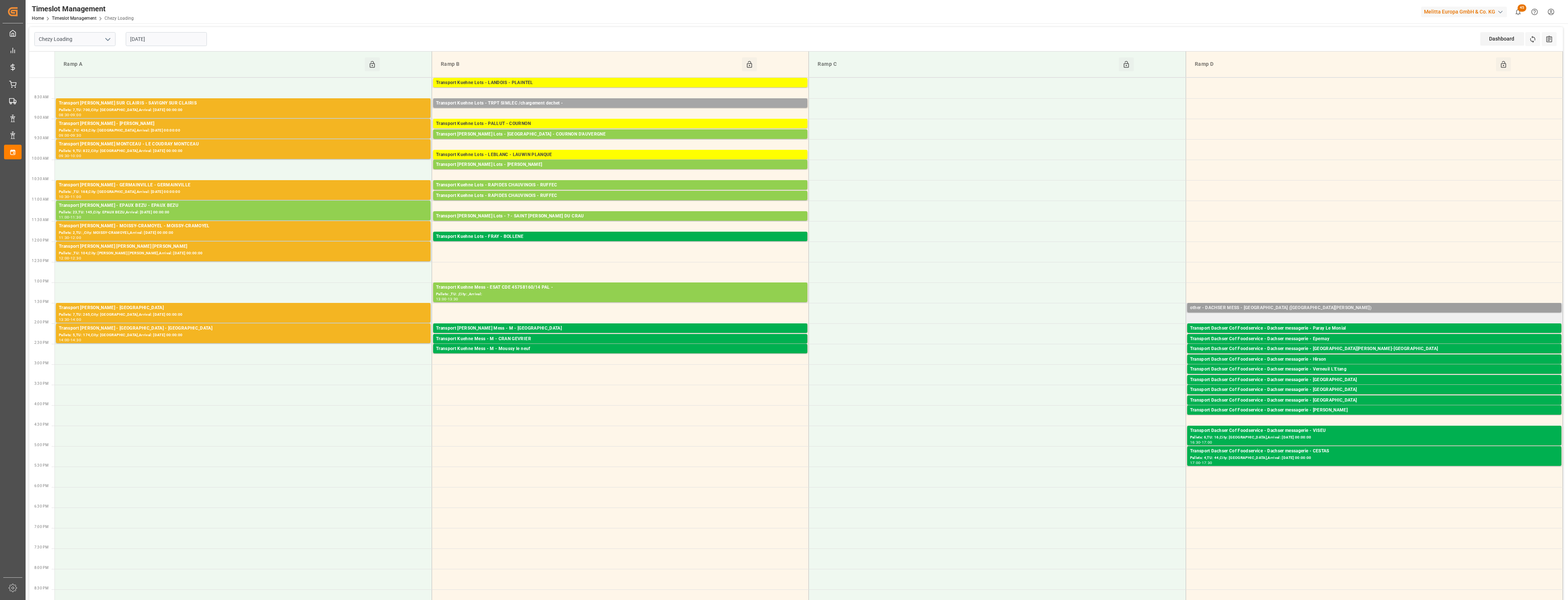
click at [1354, 308] on div "other - DACHSER MESS - Santa Coloma (Andorra la Vella)" at bounding box center [1374, 308] width 368 height 7
click at [1113, 338] on button "Open" at bounding box center [1091, 341] width 51 height 9
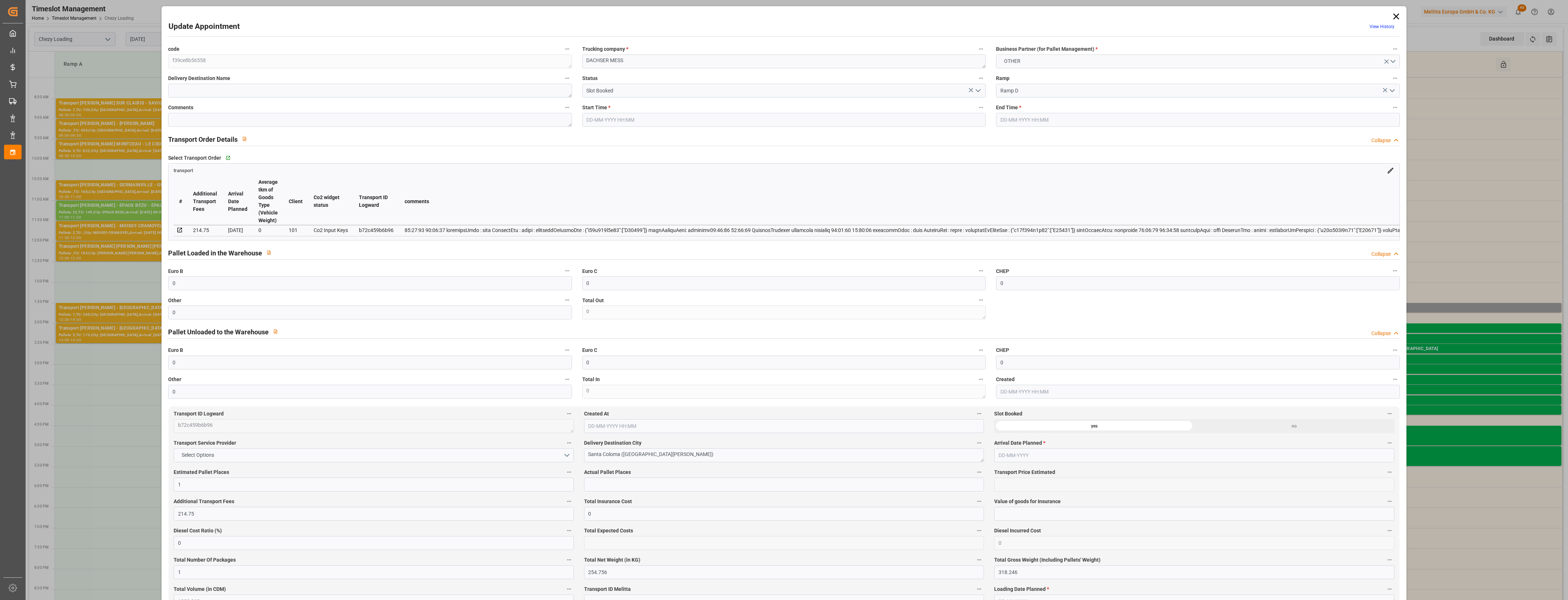
type input "0"
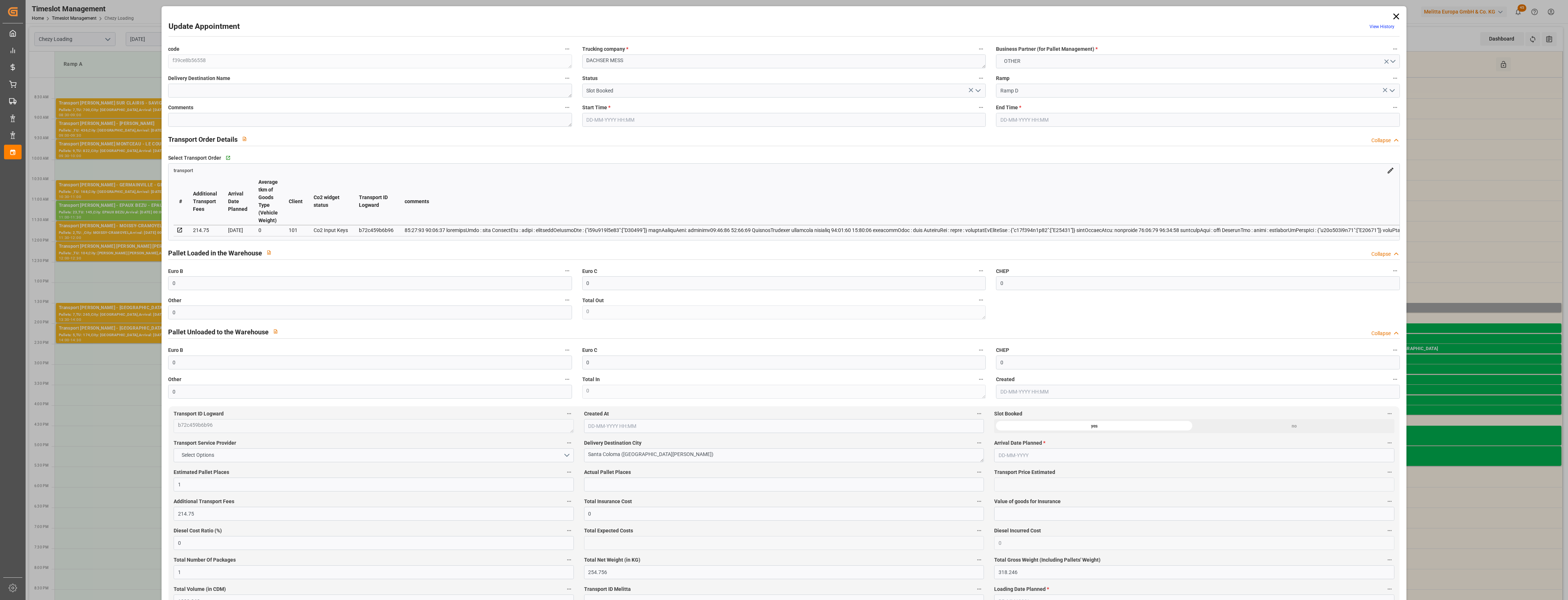
type input "0"
type input "1"
type input "214.75"
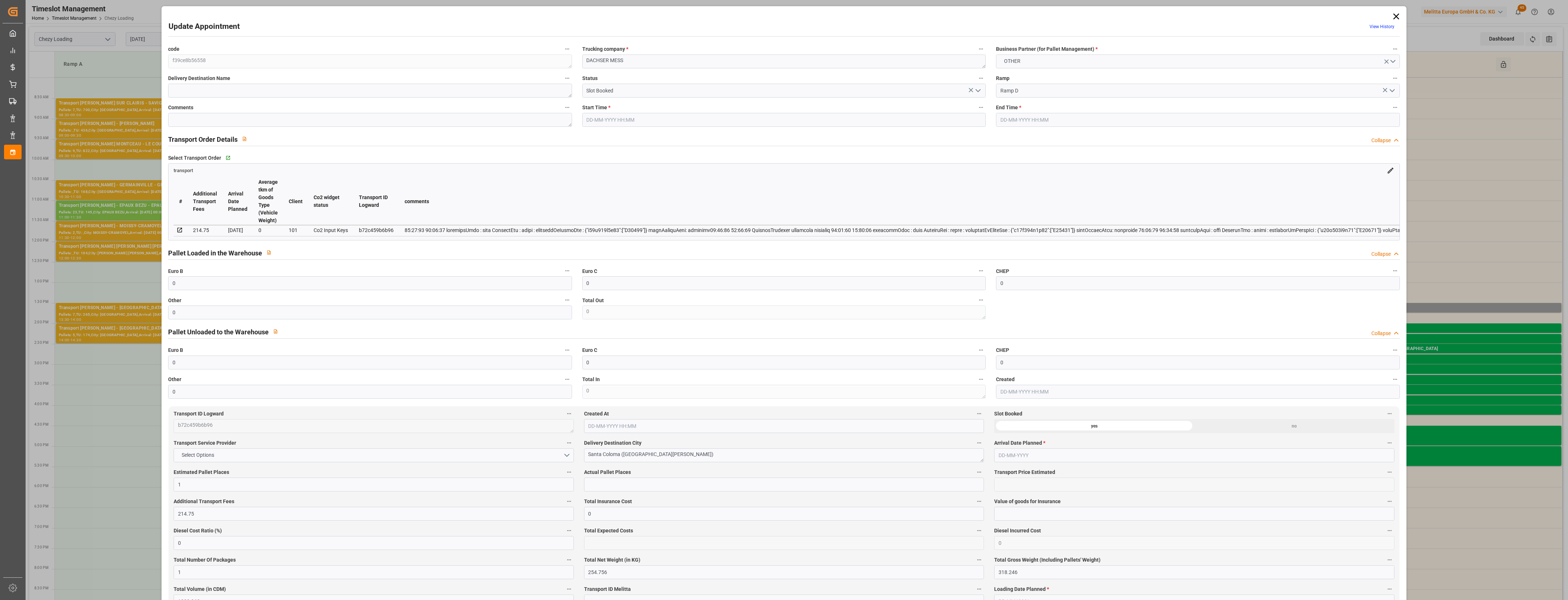
type input "0"
type input "1"
type input "254.756"
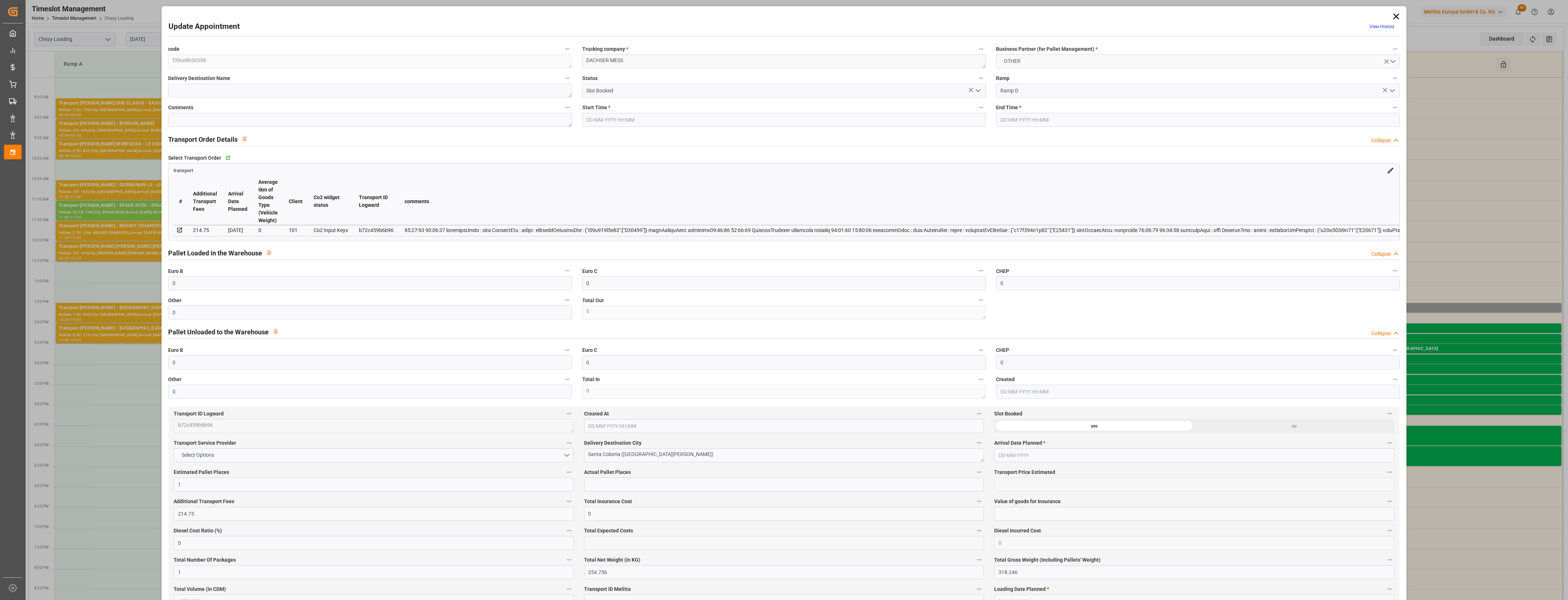
type input "318.246"
type input "1020.962"
type input "0"
type input "78"
type input "1"
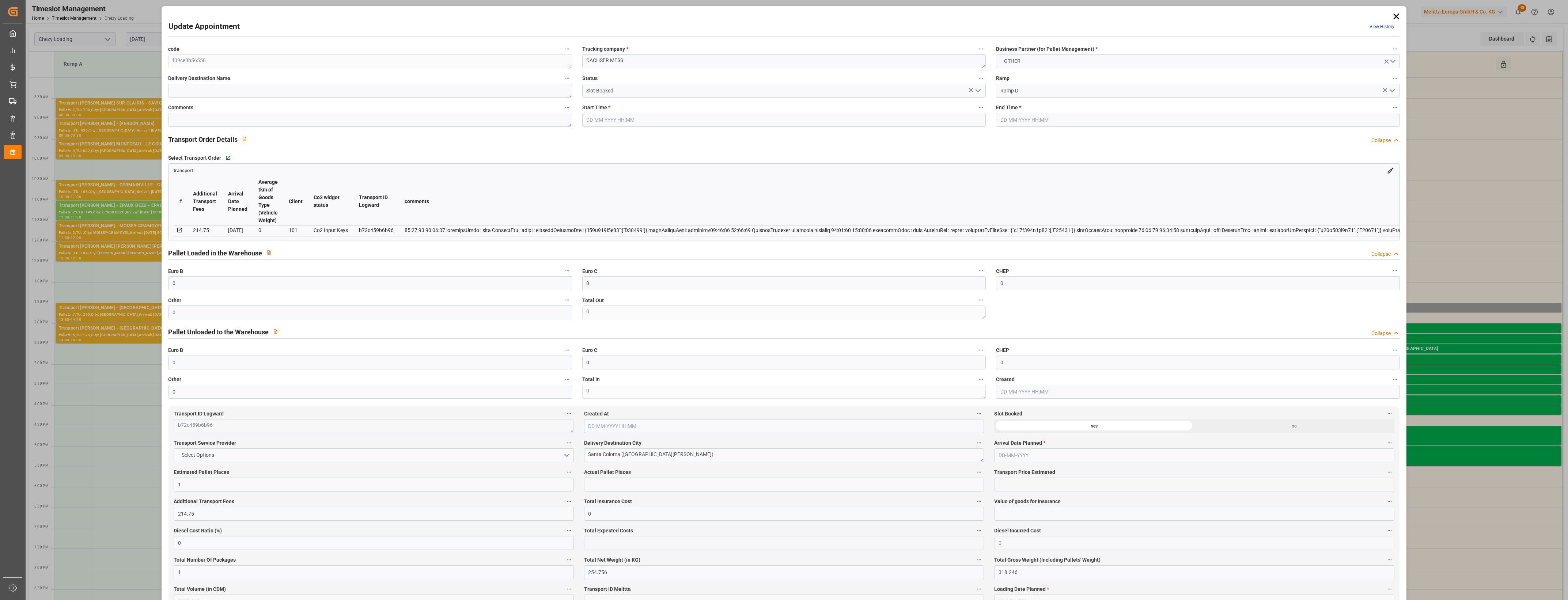
type input "101"
type input "294.246"
type input "0"
type input "4710.8598"
type input "0"
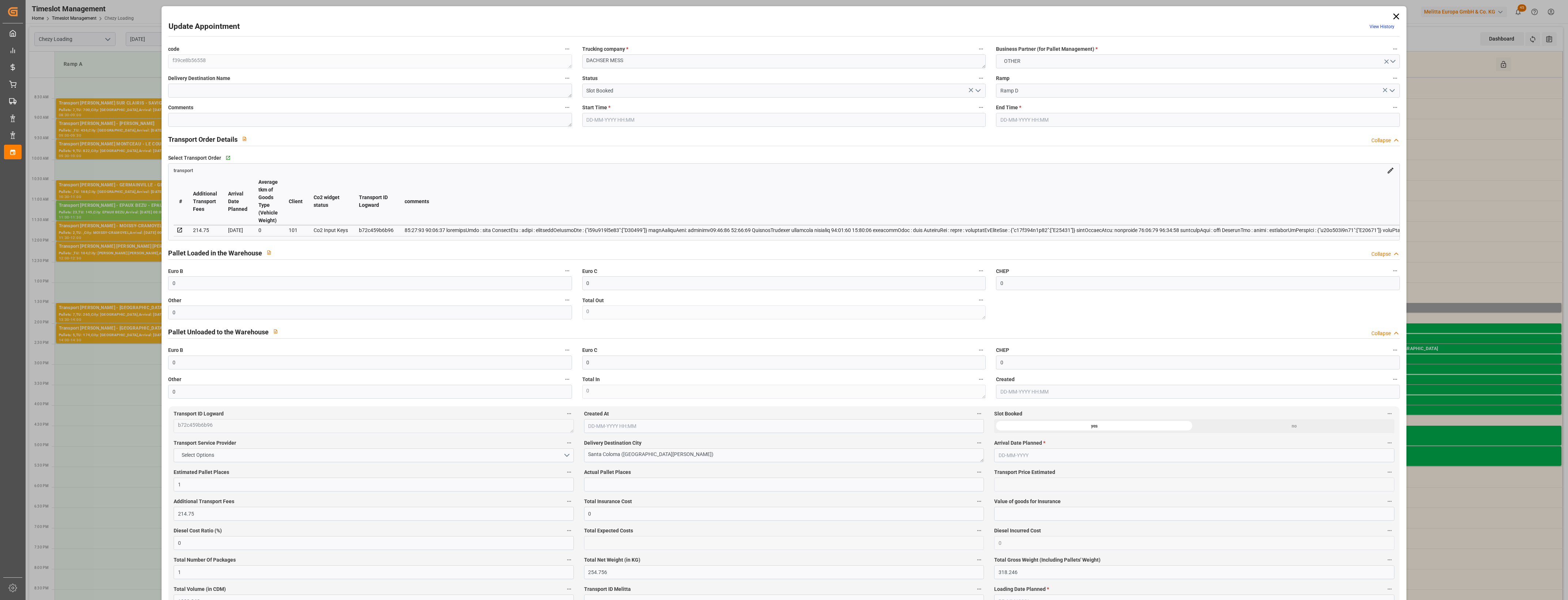
type input "0"
type input "21"
type input "35"
type input "02-09-2025 13:30"
type input "02-09-2025 13:45"
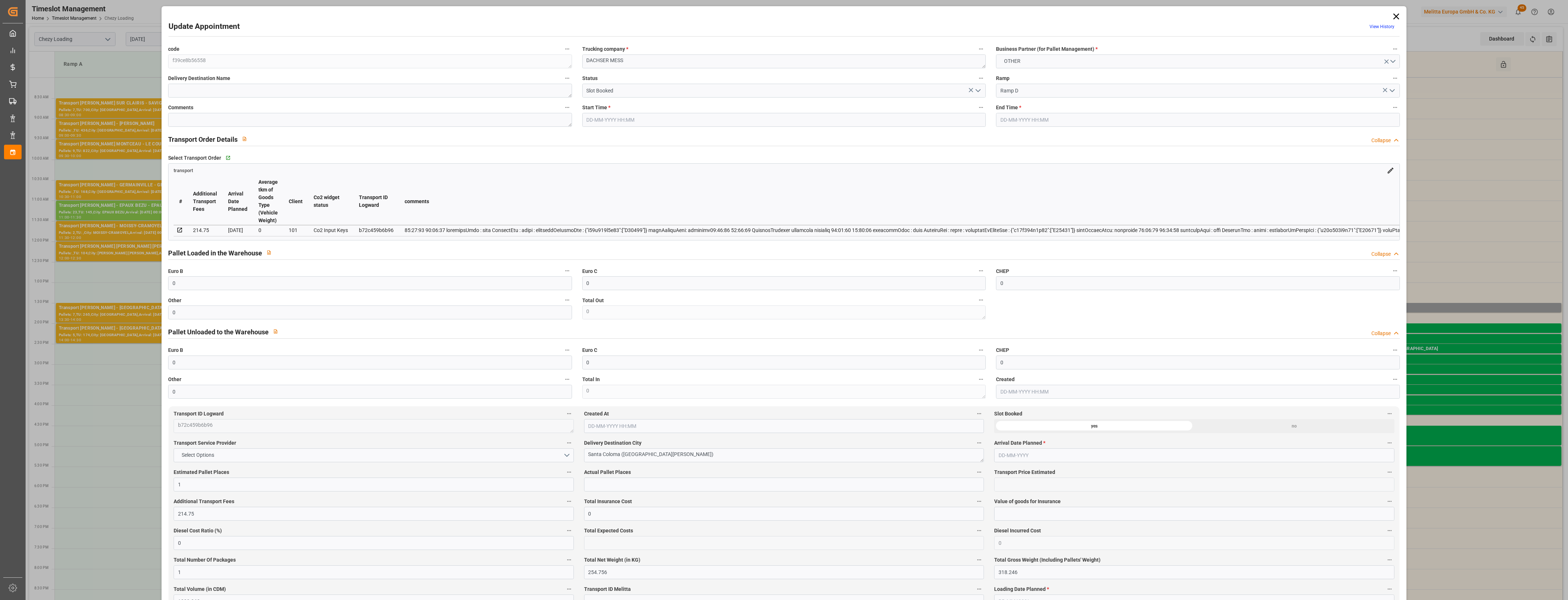
type input "02-09-2025 07:08"
type input "01-09-2025 11:50"
type input "[DATE]"
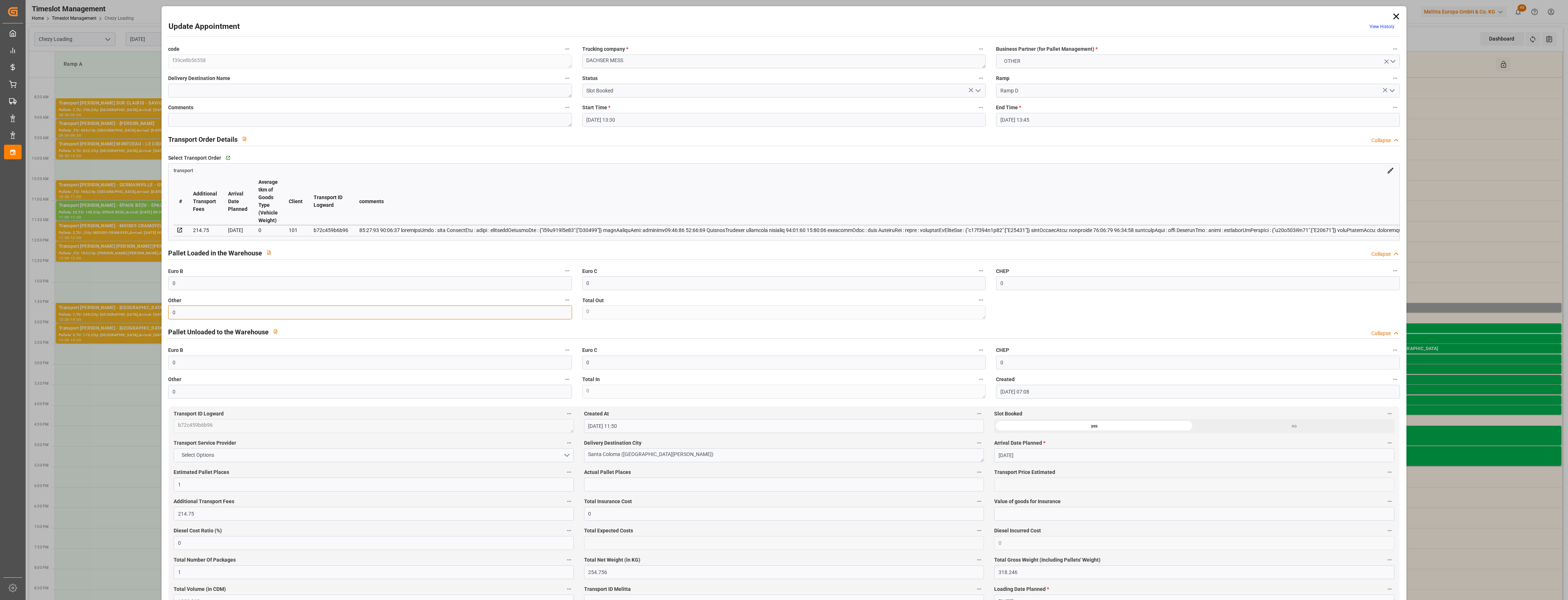
drag, startPoint x: 141, startPoint y: 306, endPoint x: 102, endPoint y: 302, distance: 39.2
click at [102, 302] on div "Update Appointment View History code f39ce8b56558 Trucking company * DACHSER ME…" at bounding box center [784, 300] width 1568 height 600
type input "1"
click at [607, 484] on input "text" at bounding box center [784, 484] width 400 height 14
type input "1"
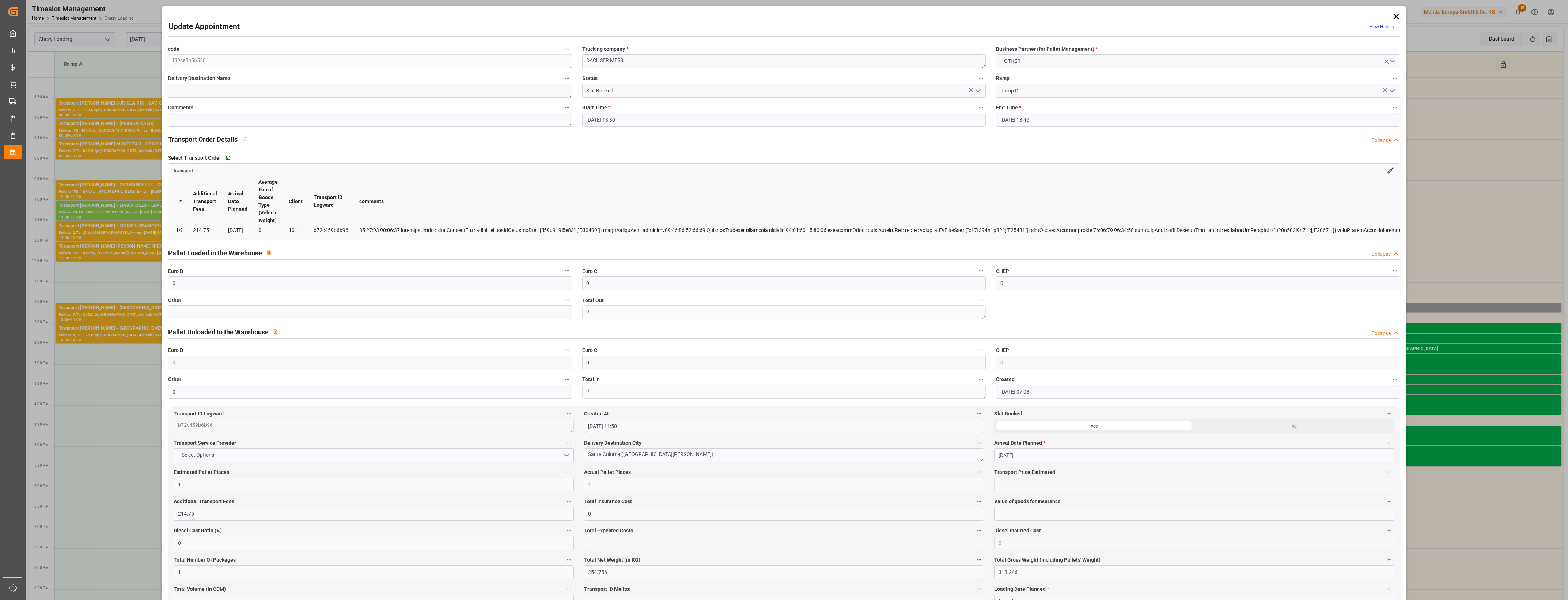
drag, startPoint x: 981, startPoint y: 95, endPoint x: 976, endPoint y: 90, distance: 7.1
click at [980, 94] on icon "open menu" at bounding box center [978, 91] width 9 height 9
click at [663, 222] on div "Picked Up" at bounding box center [784, 222] width 403 height 16
type input "Picked Up"
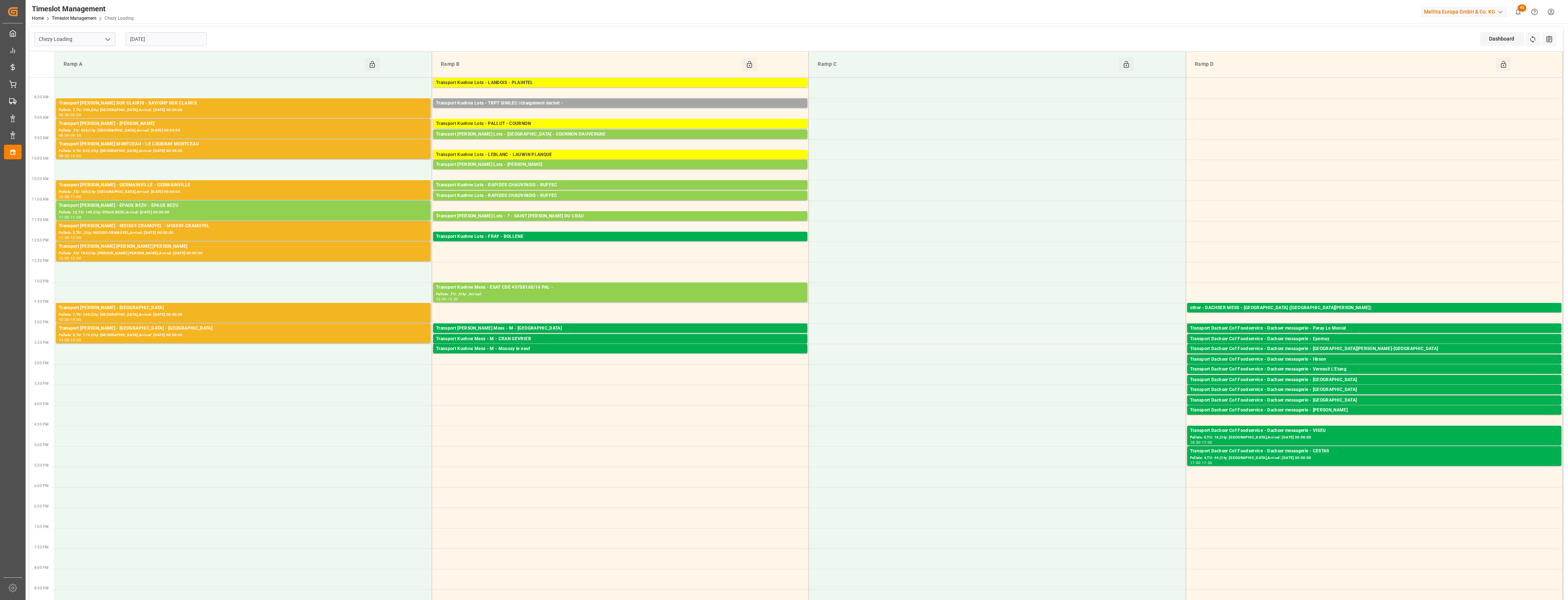
click at [110, 37] on icon "open menu" at bounding box center [108, 40] width 9 height 9
click at [88, 69] on div "Chezy Unloading" at bounding box center [75, 71] width 80 height 16
type input "Chezy Unloading"
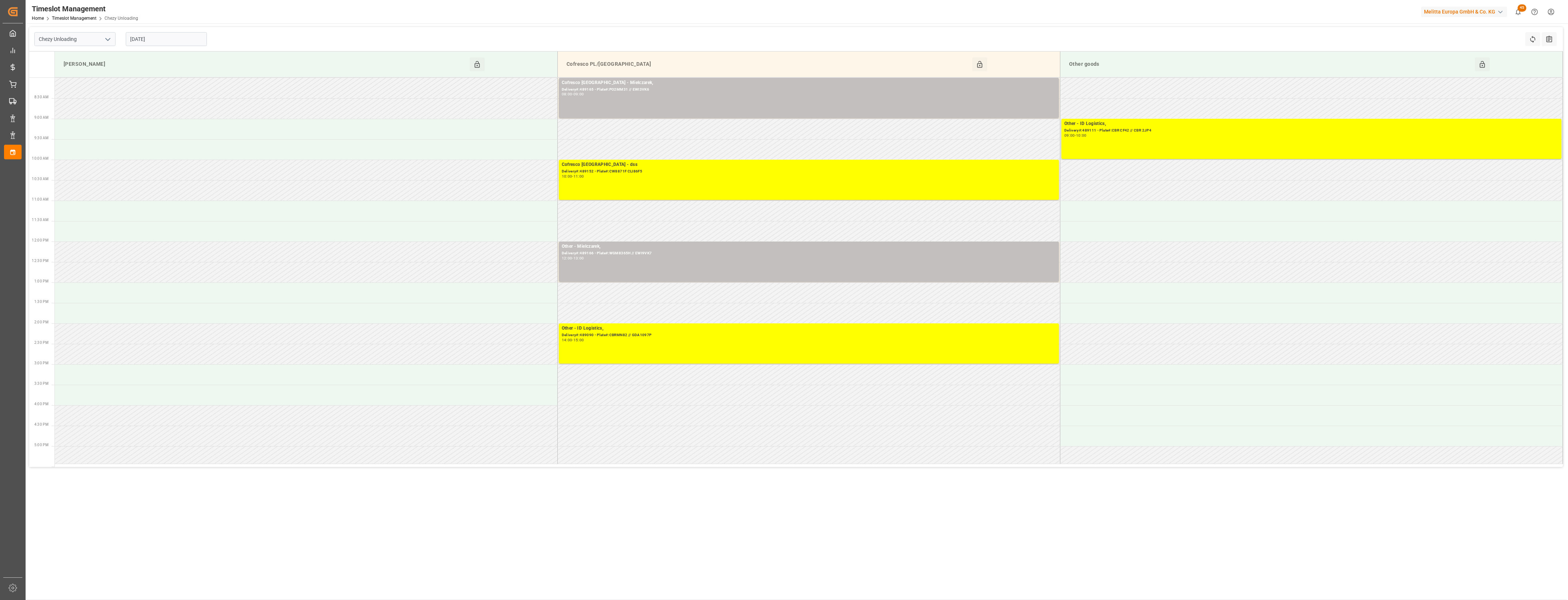
click at [186, 33] on input "[DATE]" at bounding box center [166, 39] width 81 height 14
click at [166, 85] on div "3" at bounding box center [164, 83] width 9 height 9
type input "[DATE]"
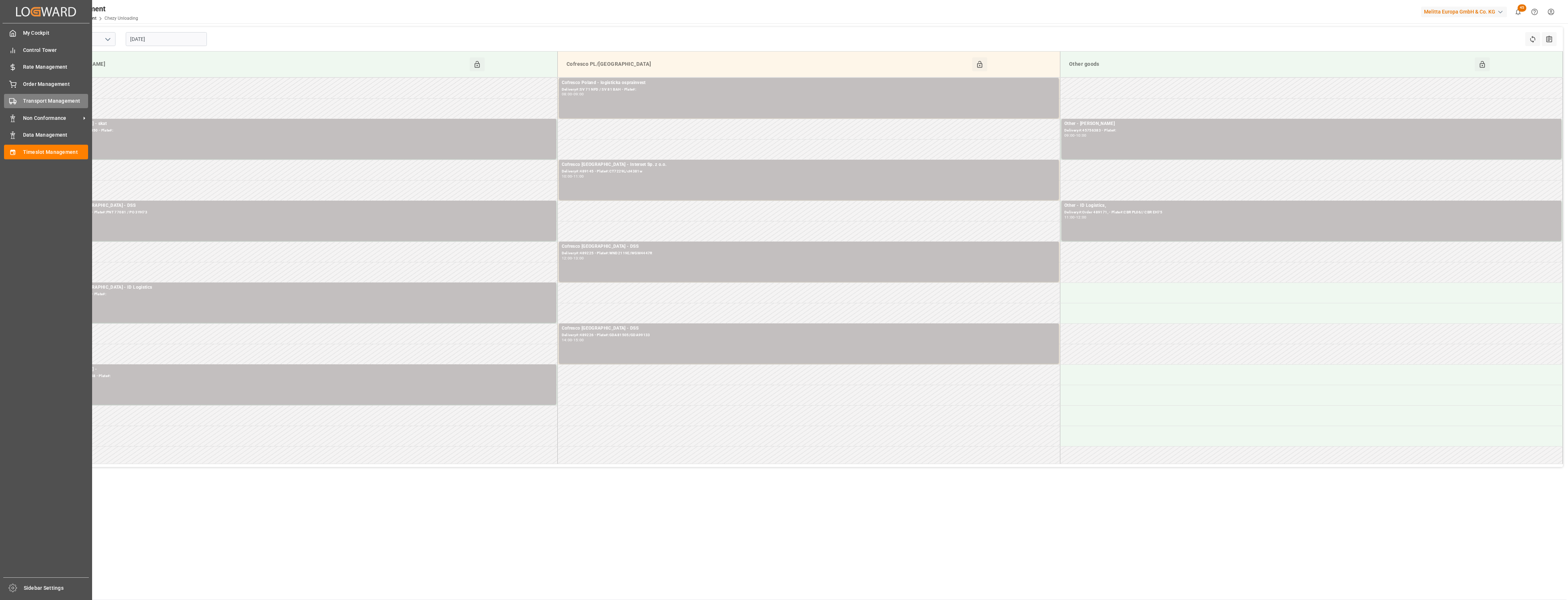
click at [10, 100] on icon at bounding box center [13, 101] width 7 height 7
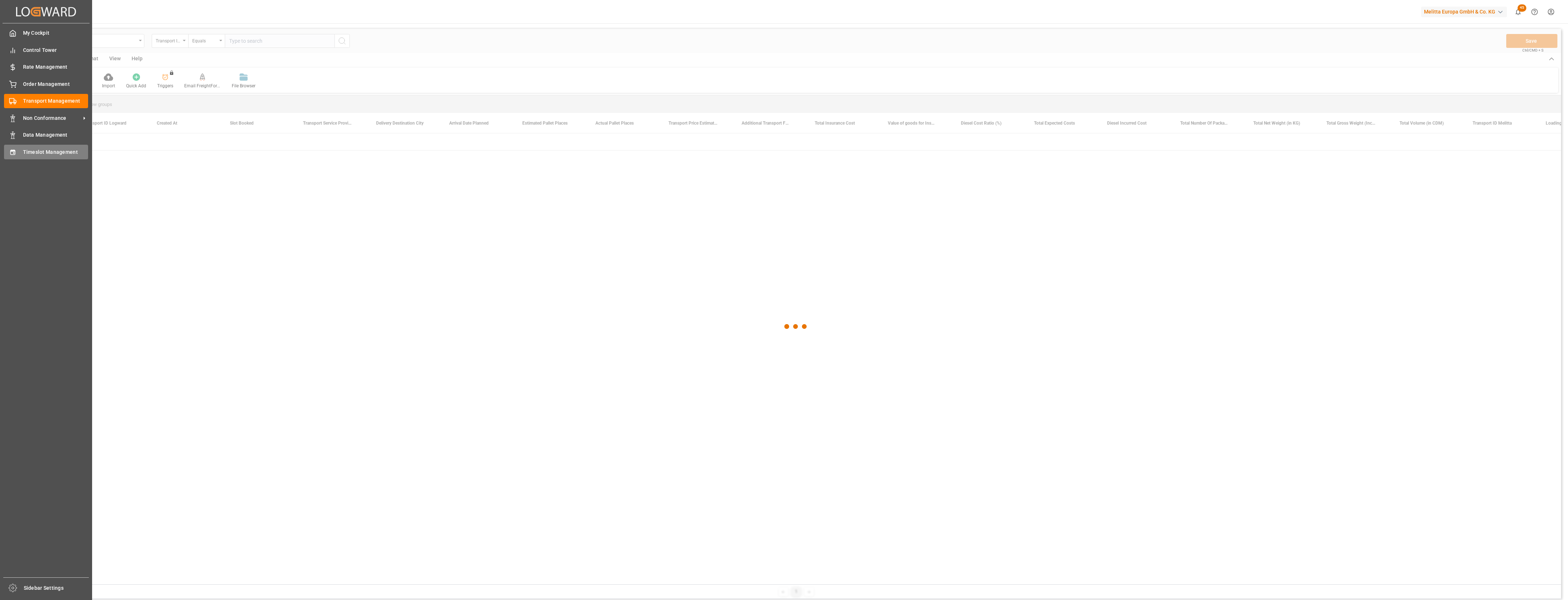
click at [52, 155] on span "Timeslot Management" at bounding box center [55, 152] width 65 height 8
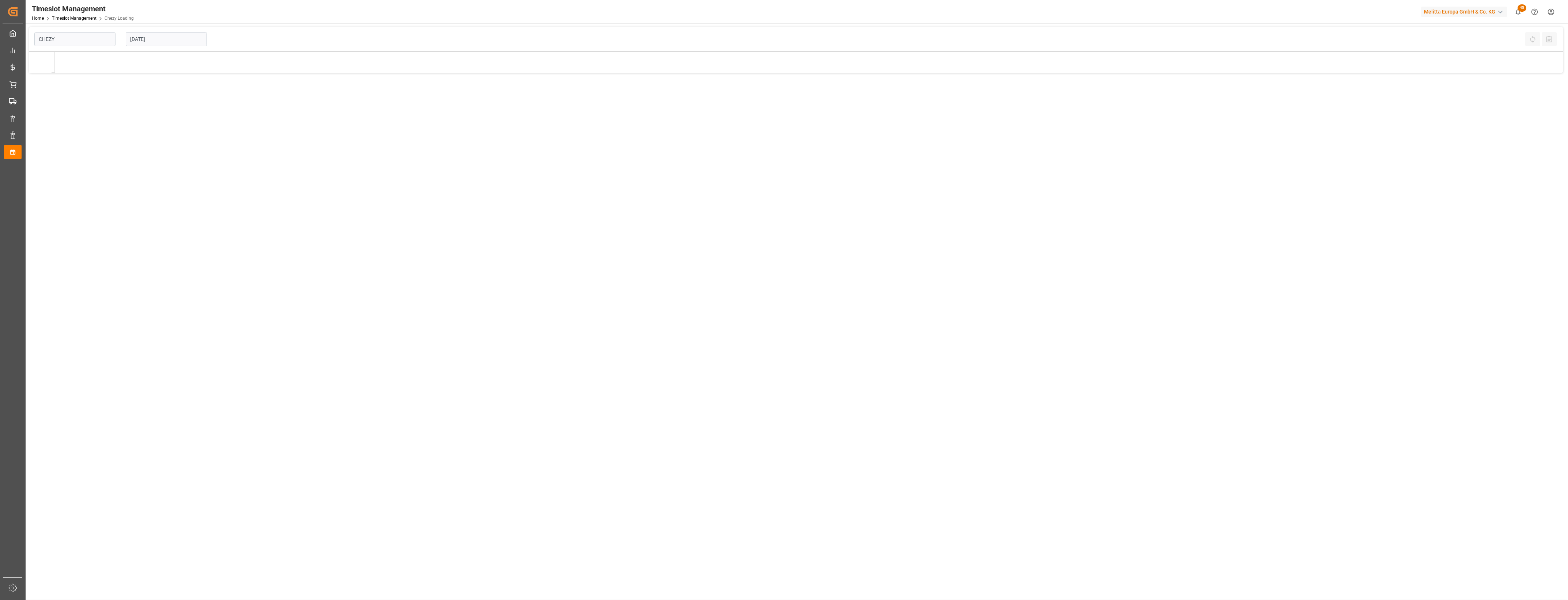
type input "Chezy Loading"
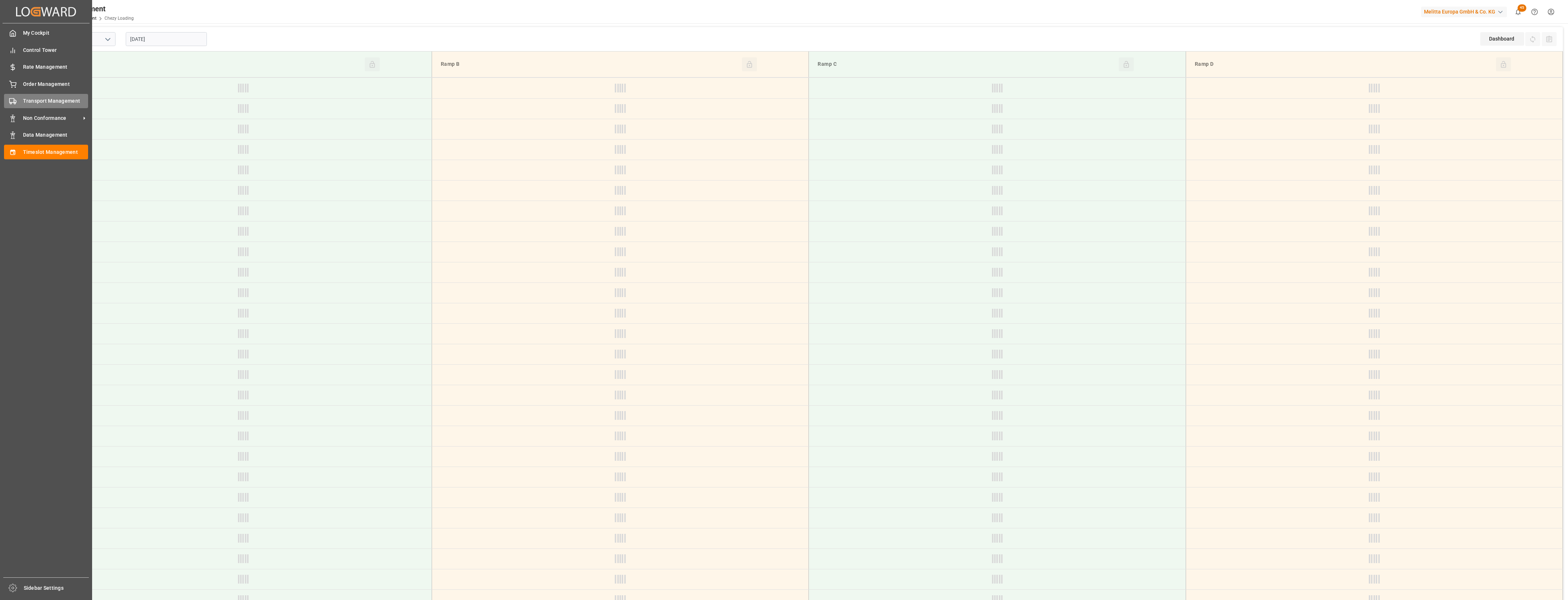
click at [21, 99] on div "Transport Management Transport Management" at bounding box center [46, 100] width 84 height 14
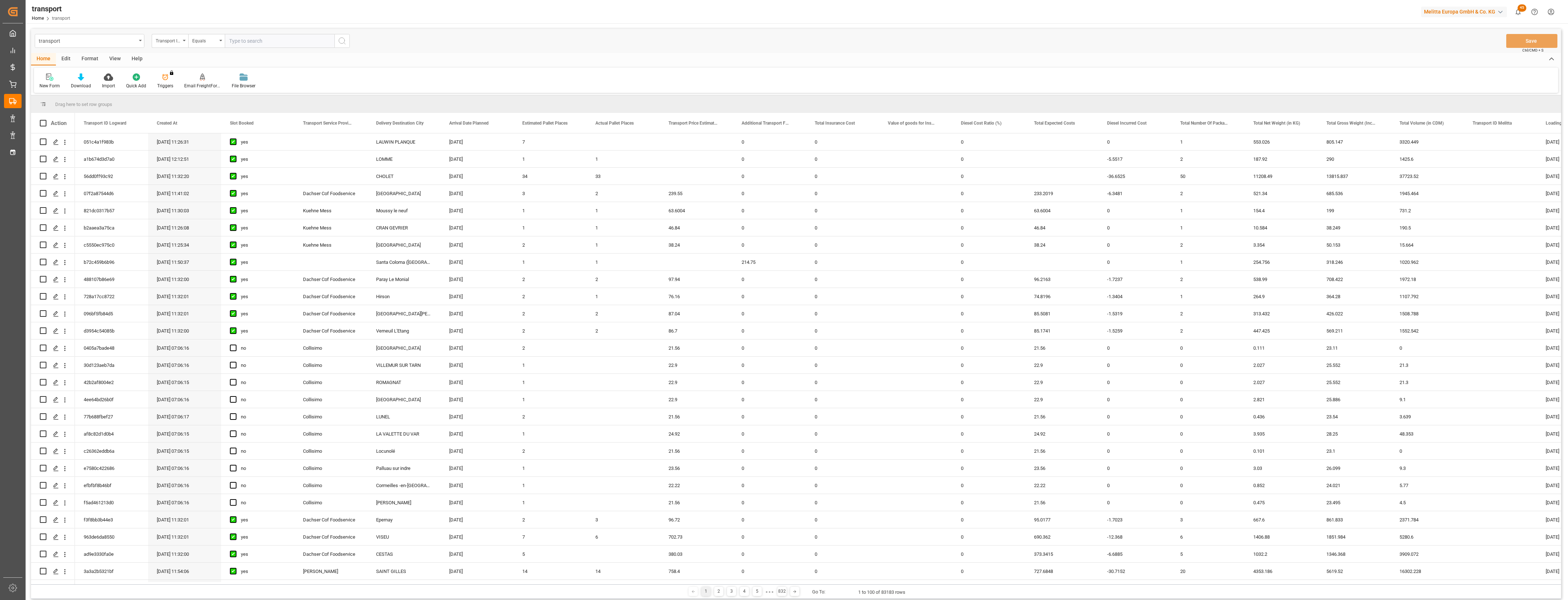
drag, startPoint x: 372, startPoint y: 584, endPoint x: 432, endPoint y: 583, distance: 60.0
click at [432, 583] on div "Drag here to set row groups Drag here to set column labels Action Transport ID …" at bounding box center [796, 347] width 1530 height 503
drag, startPoint x: 391, startPoint y: 584, endPoint x: 410, endPoint y: 584, distance: 19.0
click at [410, 584] on div "Drag here to set row groups Drag here to set column labels Action Transport ID …" at bounding box center [796, 347] width 1530 height 503
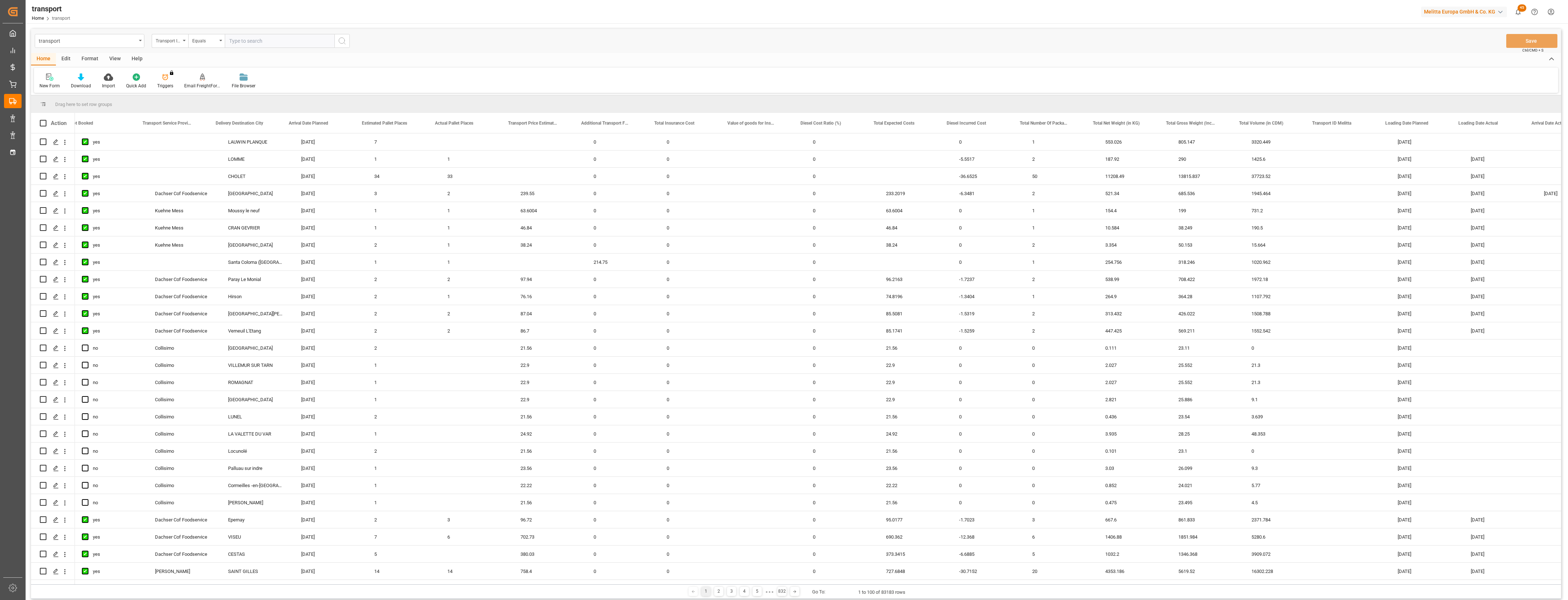
scroll to position [0, 165]
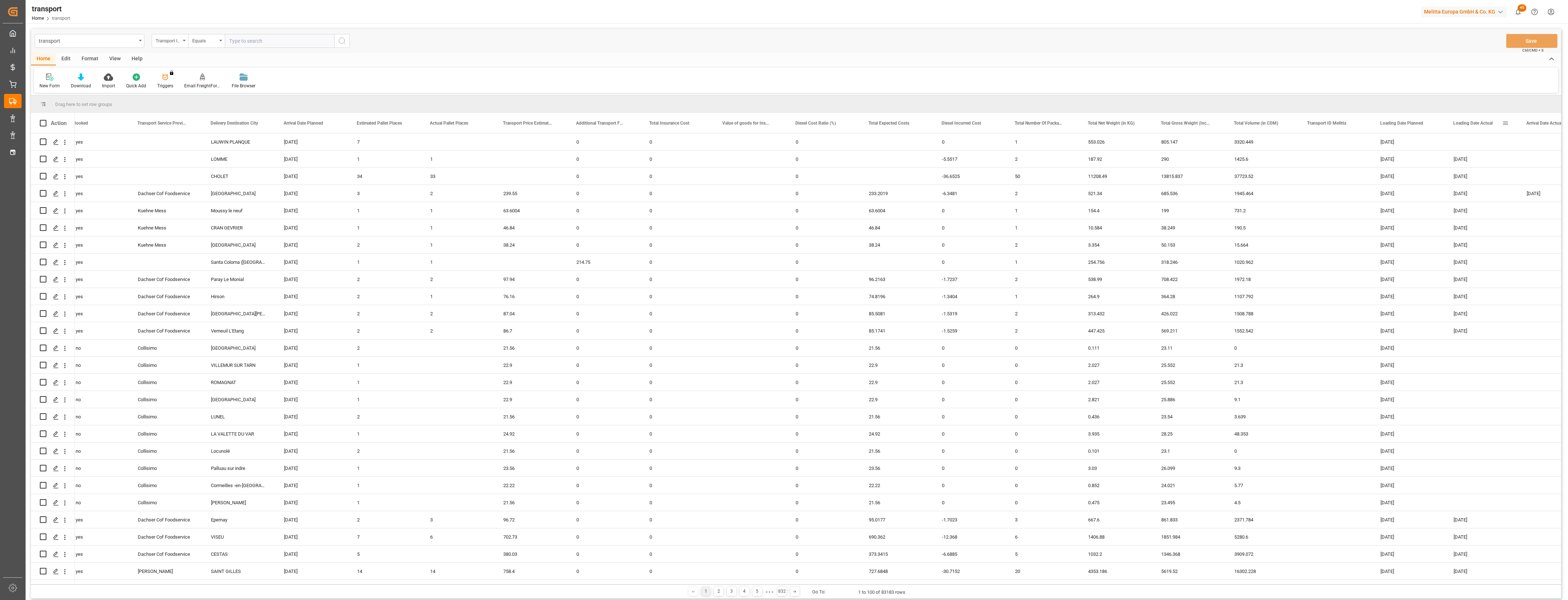
click at [1507, 124] on span at bounding box center [1505, 123] width 7 height 7
click at [1532, 124] on span "filter" at bounding box center [1530, 124] width 7 height 7
click at [1553, 163] on input "date" at bounding box center [1521, 162] width 72 height 15
type input "2025-09-01"
click at [1528, 186] on button "Apply" at bounding box center [1530, 185] width 13 height 7
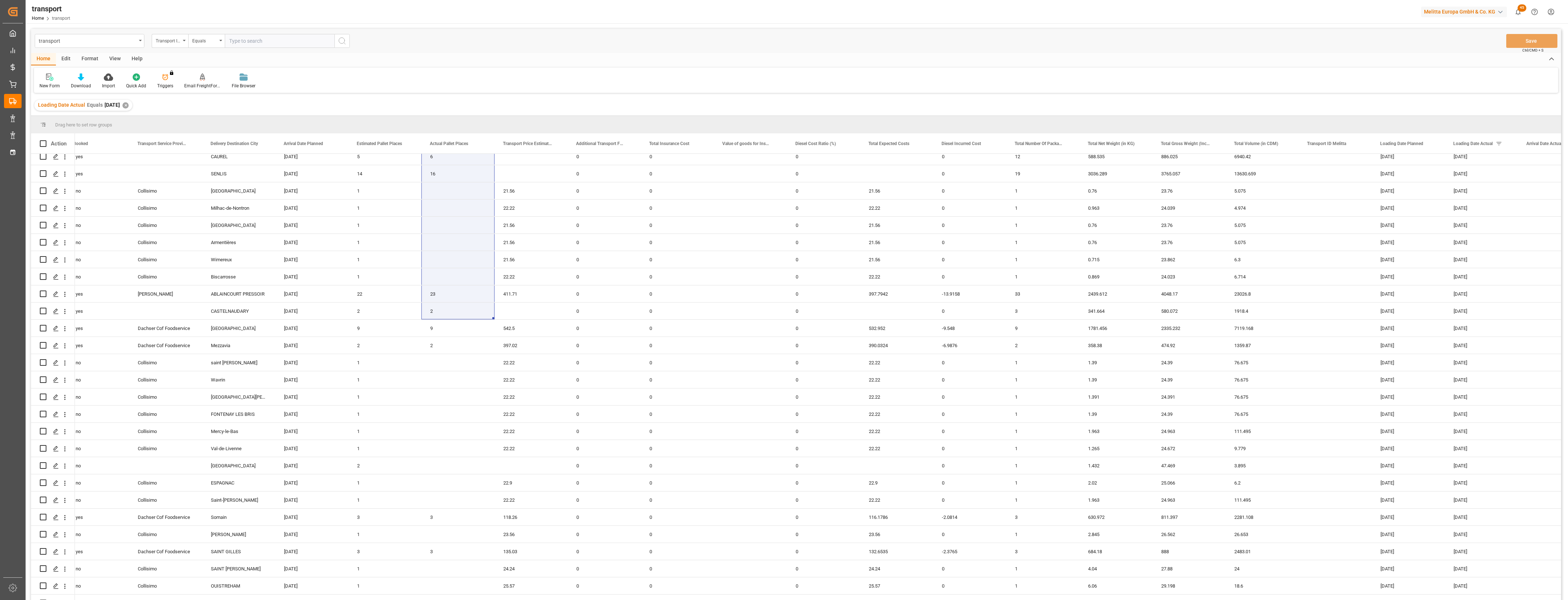
scroll to position [1271, 0]
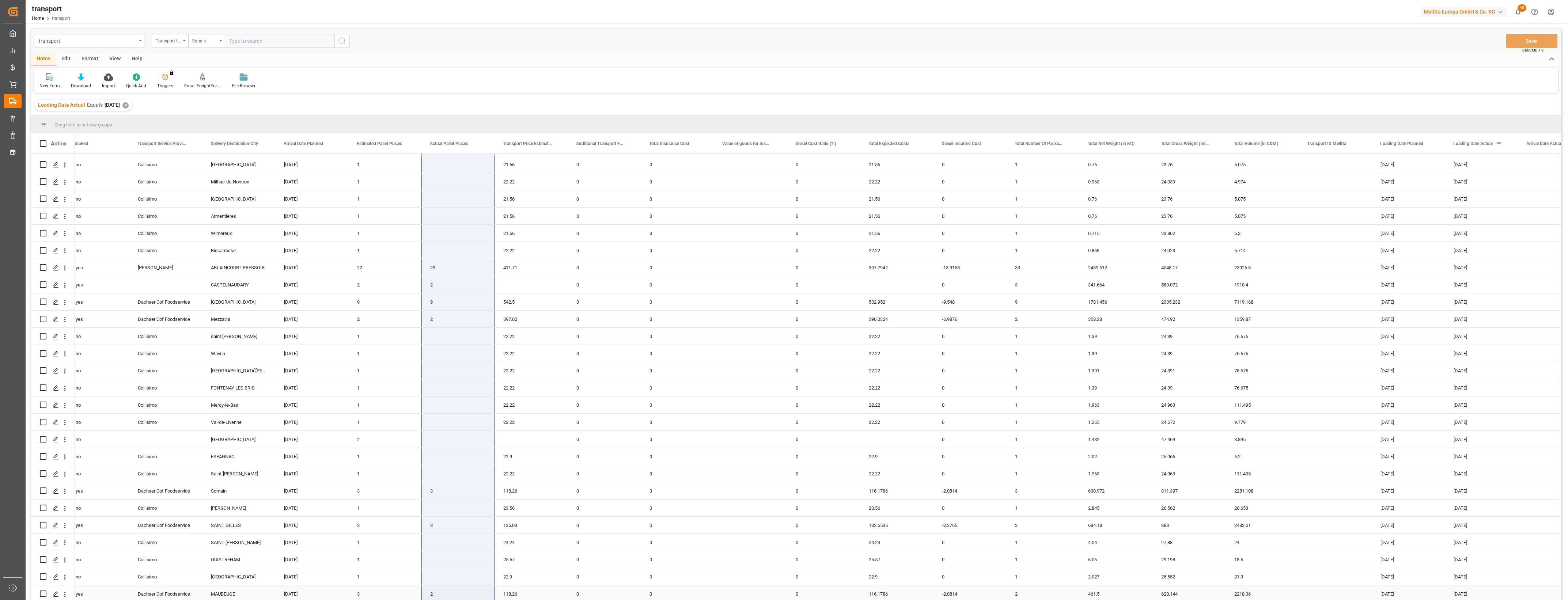
drag, startPoint x: 445, startPoint y: 161, endPoint x: 455, endPoint y: 596, distance: 435.1
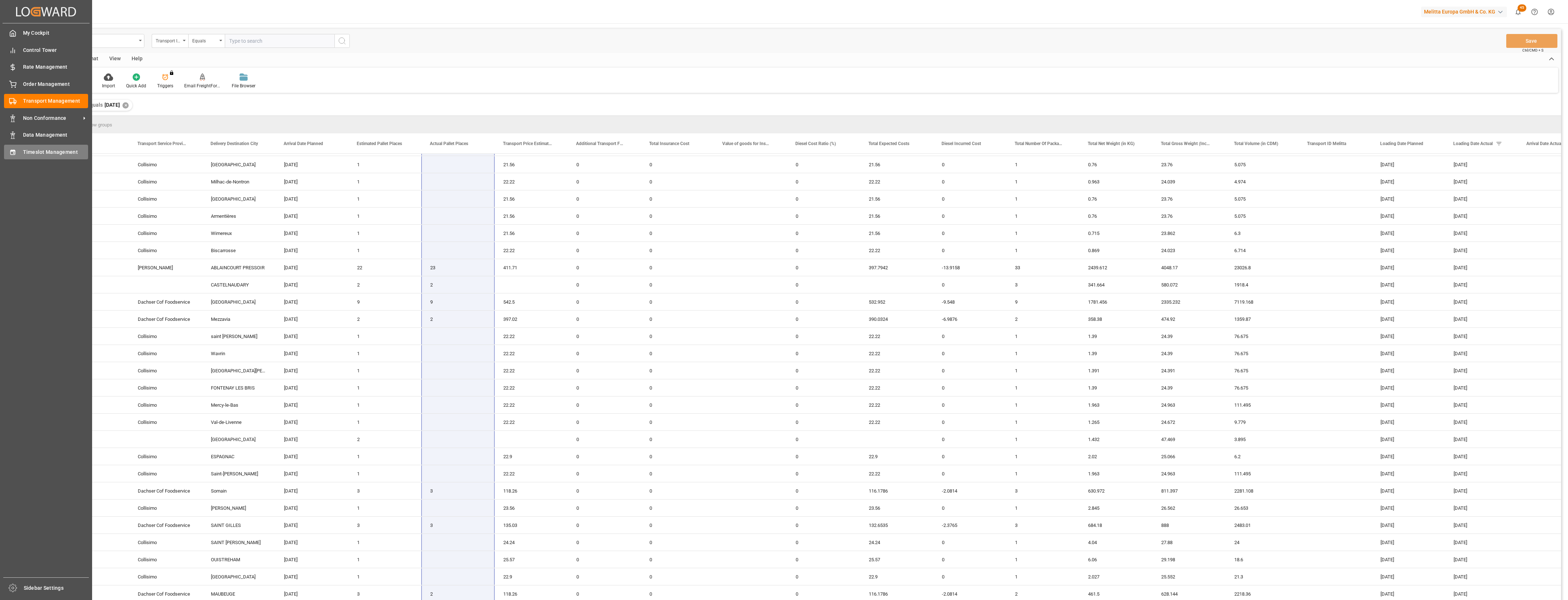
click at [19, 153] on div "Timeslot Management Timeslot Management" at bounding box center [46, 152] width 84 height 14
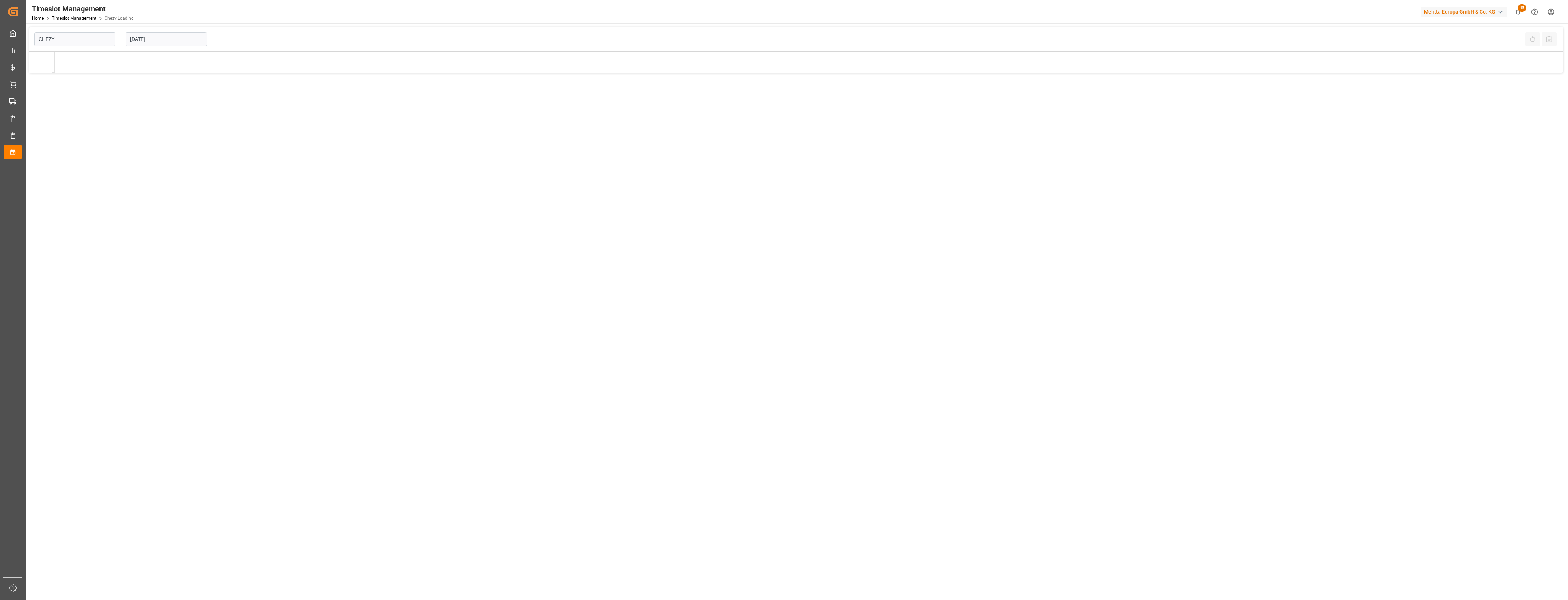
type input "Chezy Loading"
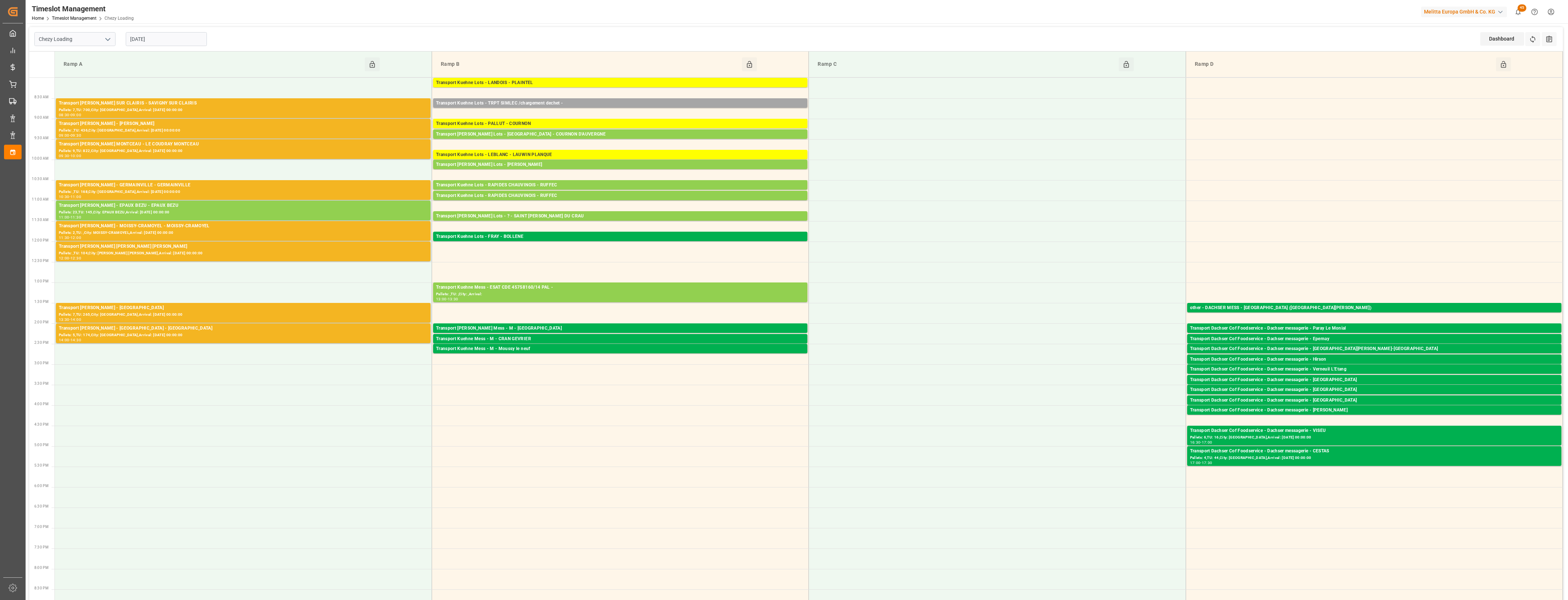
click at [178, 43] on input "[DATE]" at bounding box center [166, 39] width 81 height 14
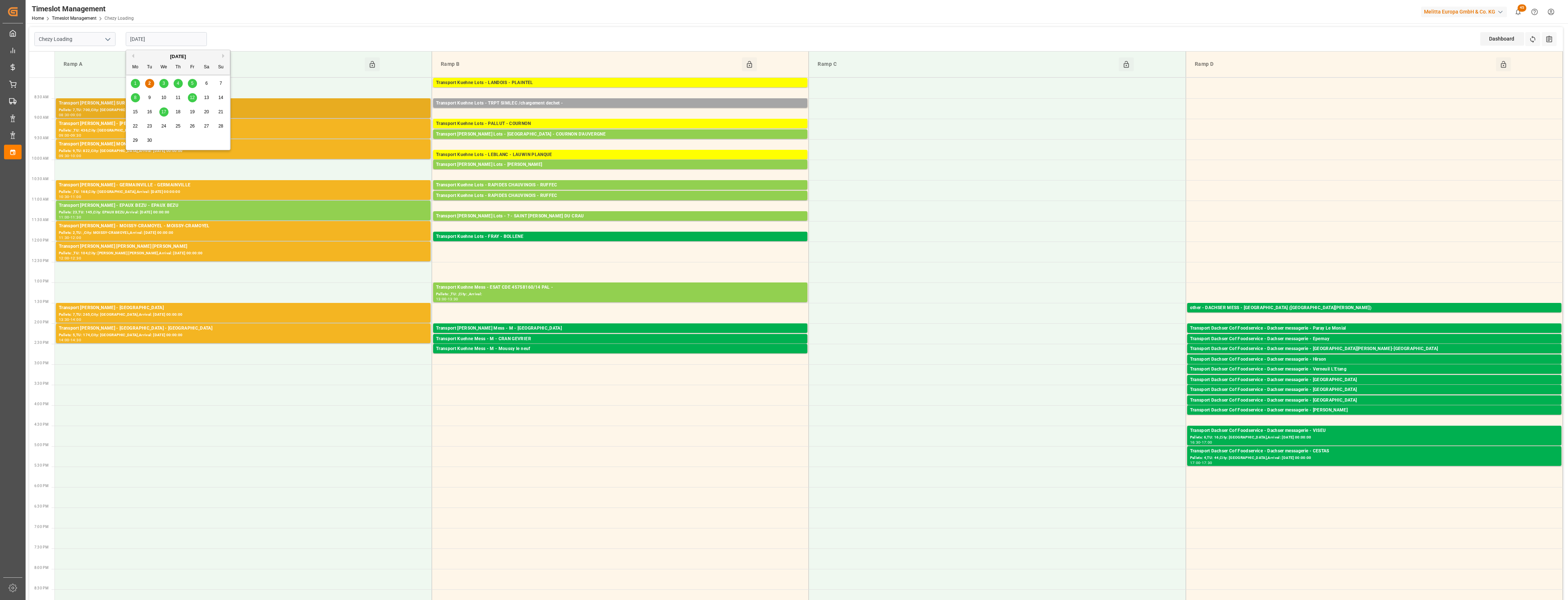
click at [325, 106] on div "Transport [PERSON_NAME] SUR CLAIRIS - SAVIGNY SUR CLAIRIS" at bounding box center [243, 103] width 369 height 7
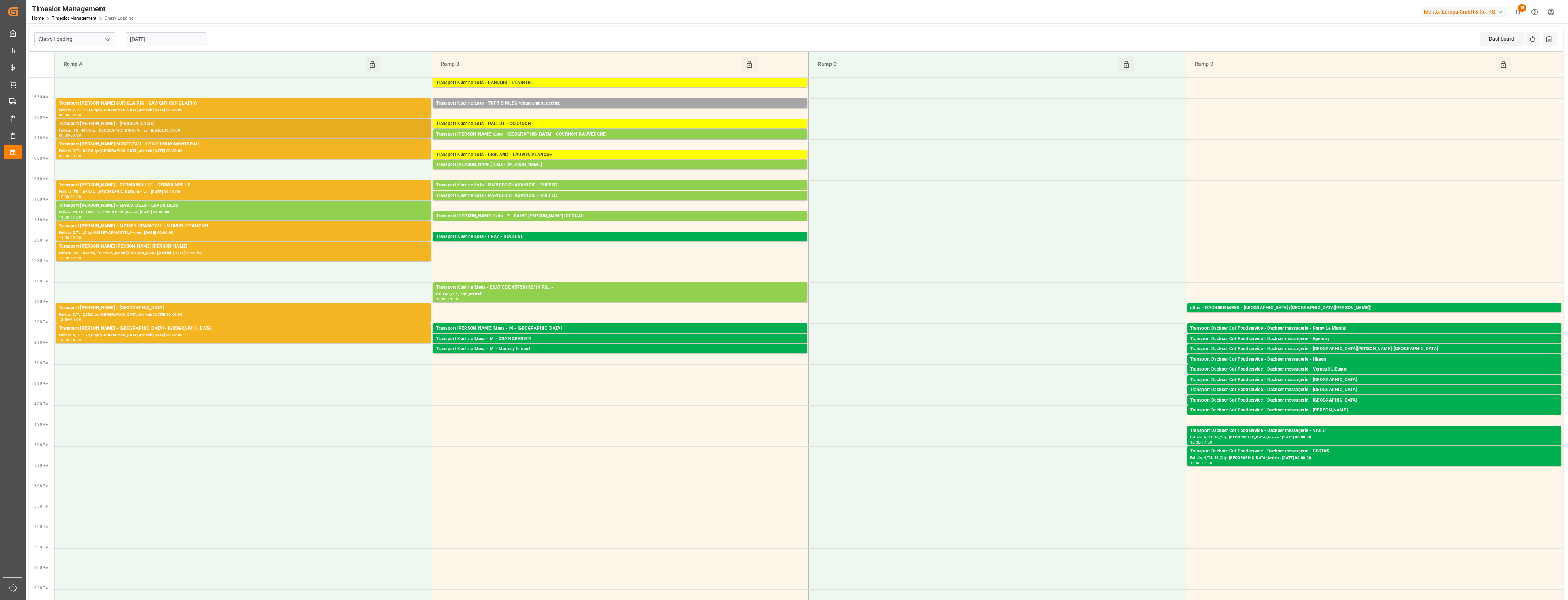
click at [290, 130] on div "Pallets: ,TU: 436,City: [GEOGRAPHIC_DATA],Arrival: [DATE] 00:00:00" at bounding box center [243, 131] width 369 height 6
click at [266, 150] on div "Pallets: 9,TU: 822,City: [GEOGRAPHIC_DATA],Arrival: [DATE] 00:00:00" at bounding box center [243, 151] width 369 height 6
click at [265, 190] on div "Pallets: ,TU: 168,City: [GEOGRAPHIC_DATA],Arrival: [DATE] 00:00:00" at bounding box center [243, 192] width 369 height 6
click at [287, 234] on div "Pallets: 2,TU: ,City: MOISSY-CRAMOYEL,Arrival: [DATE] 00:00:00" at bounding box center [243, 233] width 369 height 6
click at [299, 253] on div "Pallets: ,TU: 104,City: [PERSON_NAME] [PERSON_NAME],Arrival: [DATE] 00:00:00" at bounding box center [243, 253] width 369 height 6
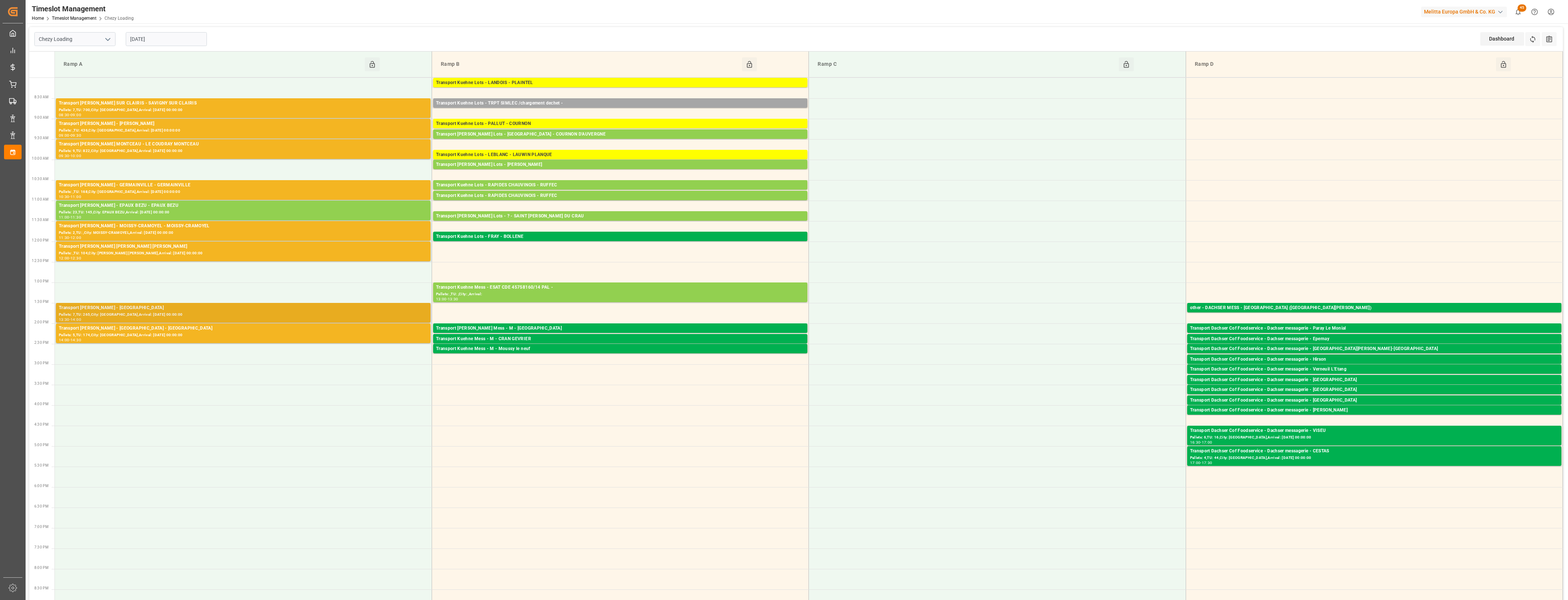
click at [326, 312] on div "Pallets: 7,TU: 265,City: [GEOGRAPHIC_DATA],Arrival: [DATE] 00:00:00" at bounding box center [243, 315] width 369 height 6
click at [319, 337] on div "Pallets: 5,TU: 174,City: [GEOGRAPHIC_DATA],Arrival: [DATE] 00:00:00" at bounding box center [243, 335] width 369 height 6
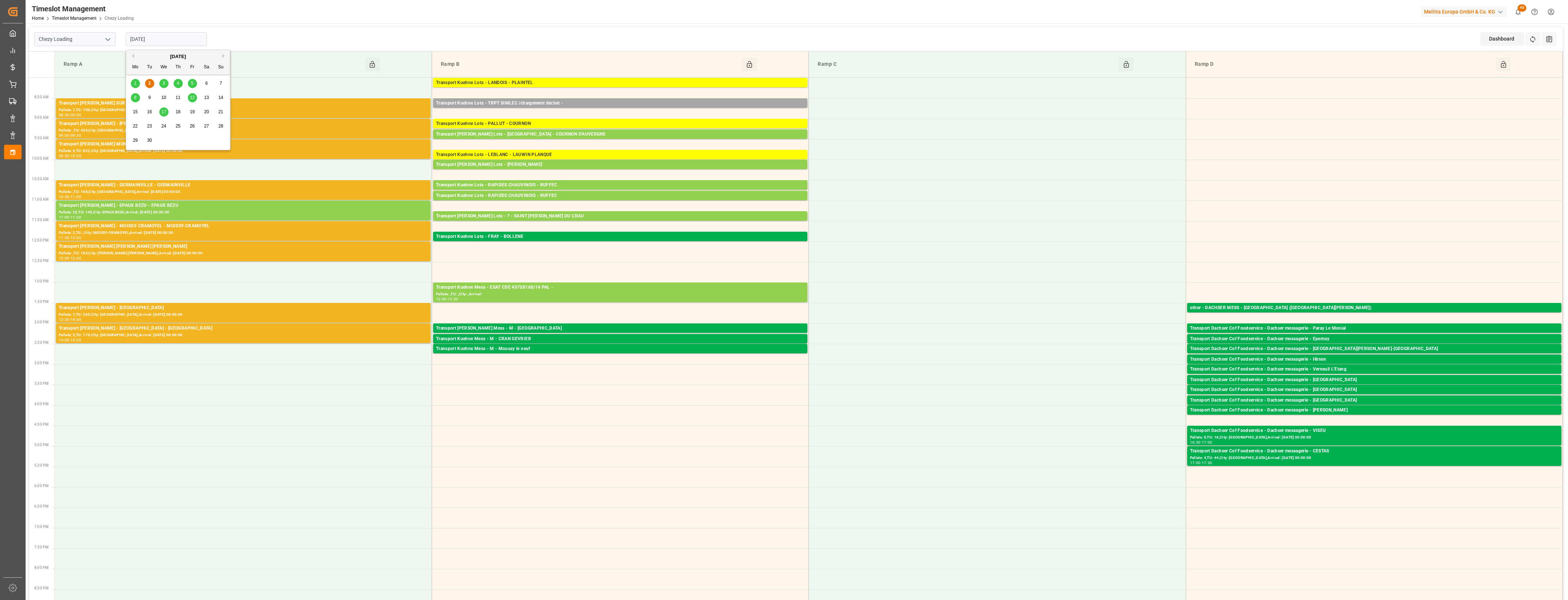
click at [172, 39] on input "[DATE]" at bounding box center [166, 39] width 81 height 14
click at [161, 83] on div "3" at bounding box center [164, 83] width 9 height 9
type input "[DATE]"
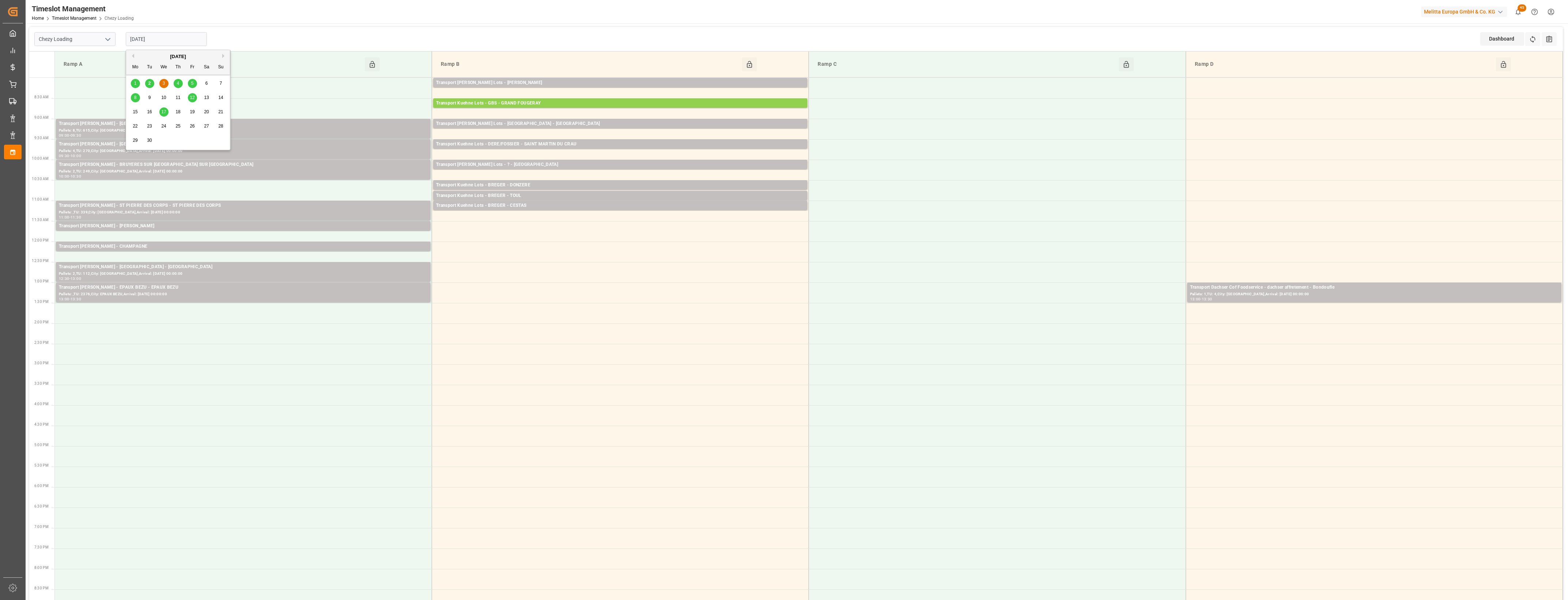
click at [169, 40] on input "[DATE]" at bounding box center [166, 39] width 81 height 14
